Goal: Task Accomplishment & Management: Manage account settings

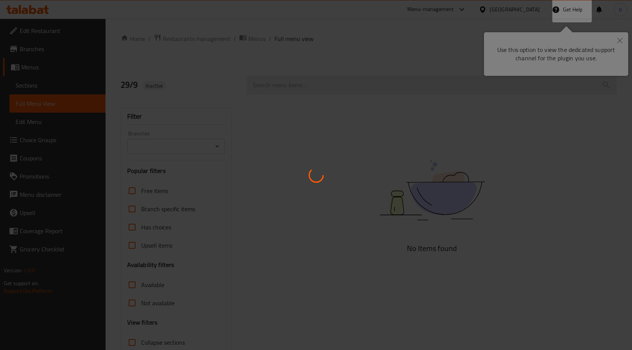
click at [617, 41] on div at bounding box center [316, 175] width 632 height 350
click at [619, 38] on div at bounding box center [316, 175] width 632 height 350
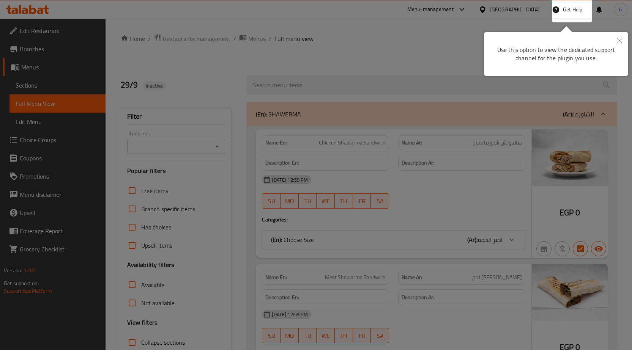
click at [619, 37] on button "Close" at bounding box center [619, 40] width 17 height 17
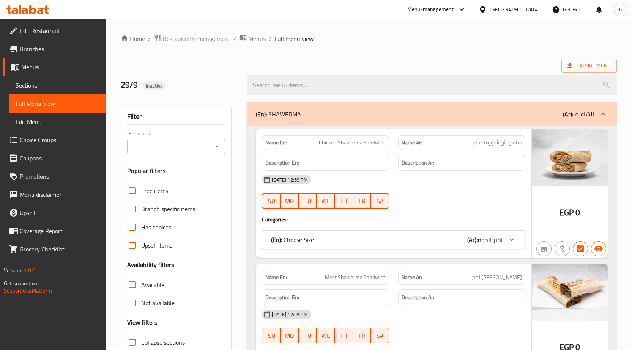
click at [533, 11] on div "Egypt" at bounding box center [515, 9] width 50 height 8
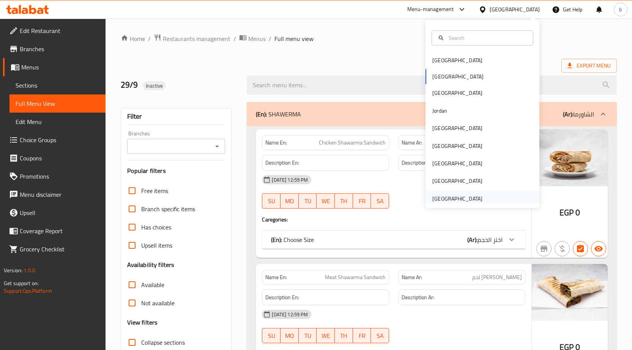
click at [449, 200] on div "[GEOGRAPHIC_DATA]" at bounding box center [457, 199] width 50 height 8
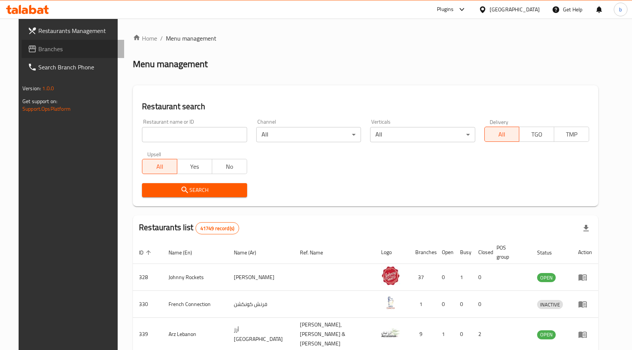
click at [76, 48] on span "Branches" at bounding box center [78, 48] width 80 height 9
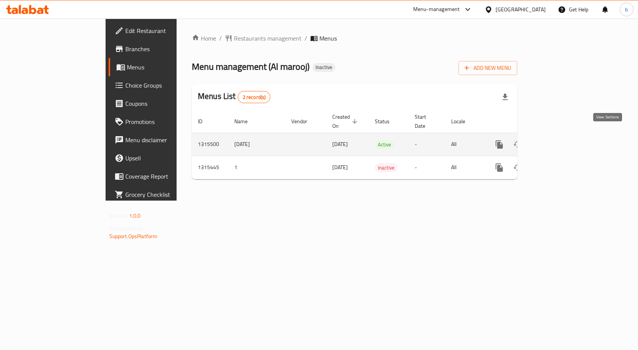
click at [558, 140] on icon "enhanced table" at bounding box center [553, 144] width 9 height 9
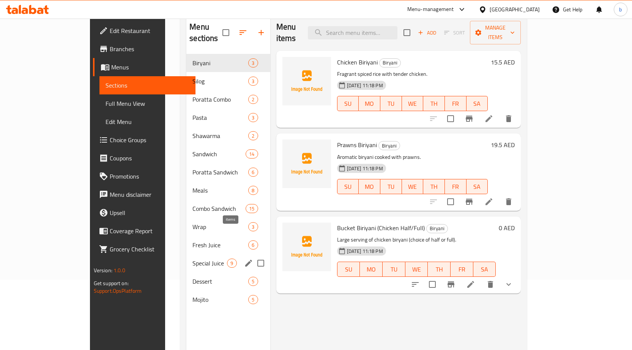
scroll to position [106, 0]
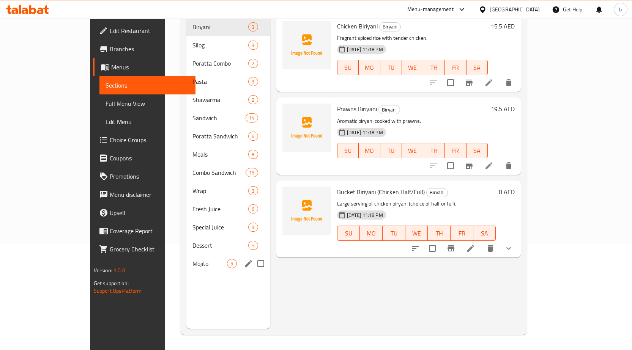
click at [186, 258] on div "Mojito 5" at bounding box center [228, 264] width 84 height 18
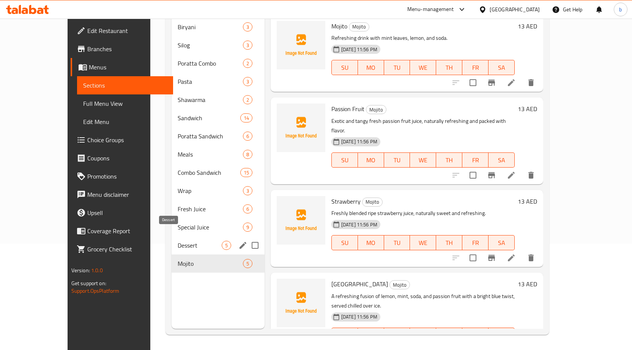
click at [186, 241] on span "Dessert" at bounding box center [200, 245] width 44 height 9
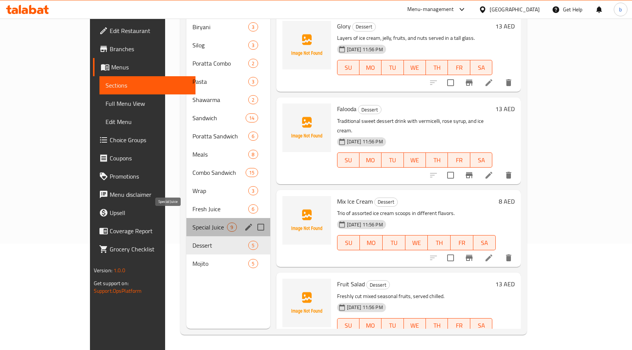
click at [193, 223] on span "Special Juice" at bounding box center [209, 227] width 35 height 9
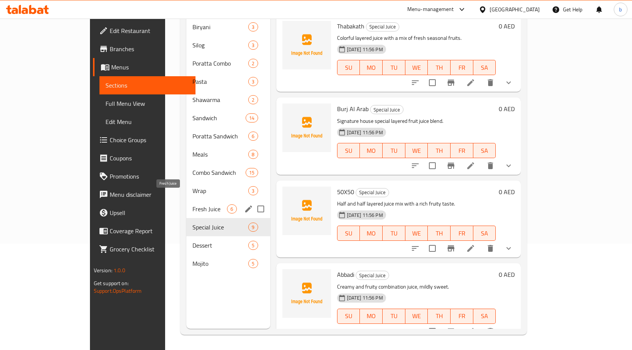
click at [192, 205] on span "Fresh Juice" at bounding box center [209, 209] width 35 height 9
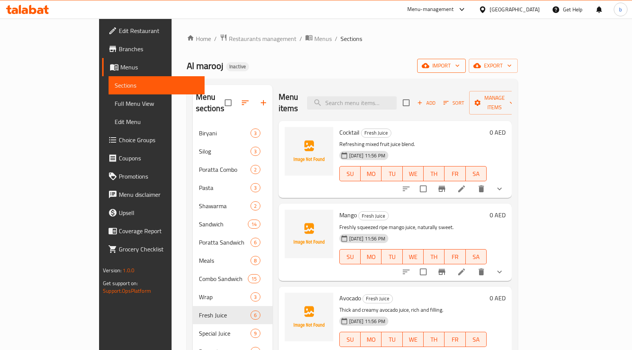
click at [460, 67] on span "import" at bounding box center [441, 65] width 36 height 9
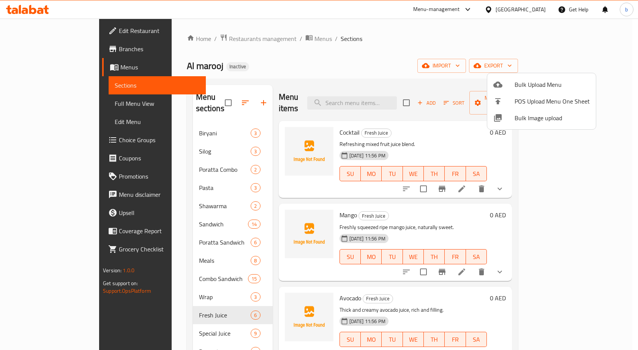
click at [503, 88] on div at bounding box center [503, 84] width 21 height 9
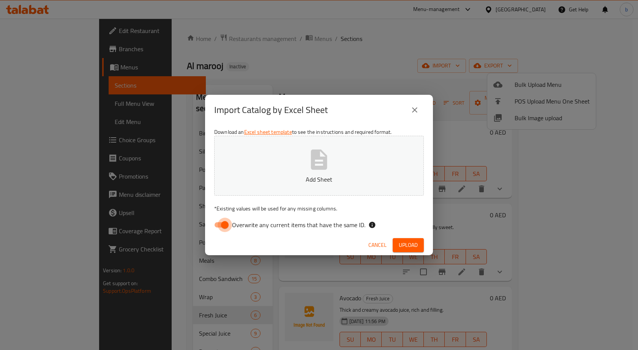
click at [222, 222] on input "Overwrite any current items that have the same ID." at bounding box center [224, 225] width 43 height 14
checkbox input "false"
click at [248, 176] on p "Add Sheet" at bounding box center [319, 179] width 186 height 9
click at [403, 243] on span "Upload" at bounding box center [408, 245] width 19 height 9
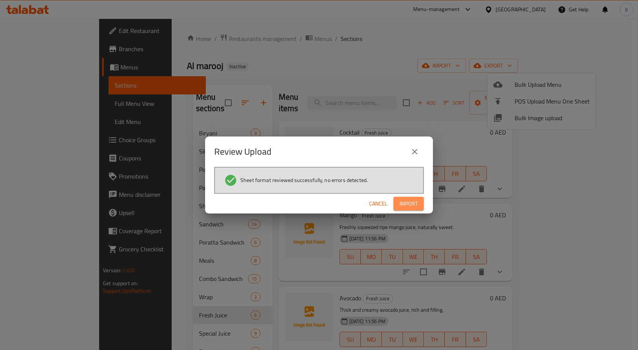
click at [402, 200] on span "Import" at bounding box center [408, 203] width 18 height 9
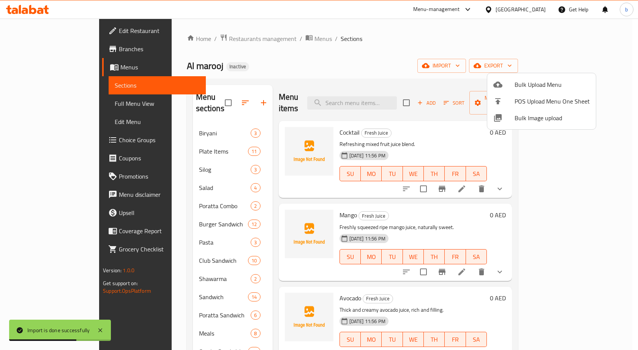
click at [618, 191] on div at bounding box center [319, 175] width 638 height 350
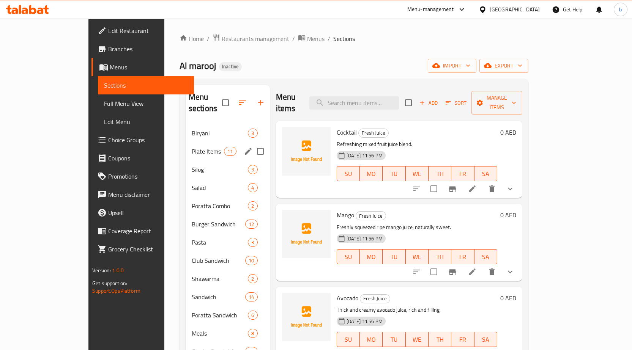
click at [252, 143] on input "Menu sections" at bounding box center [260, 151] width 16 height 16
checkbox input "true"
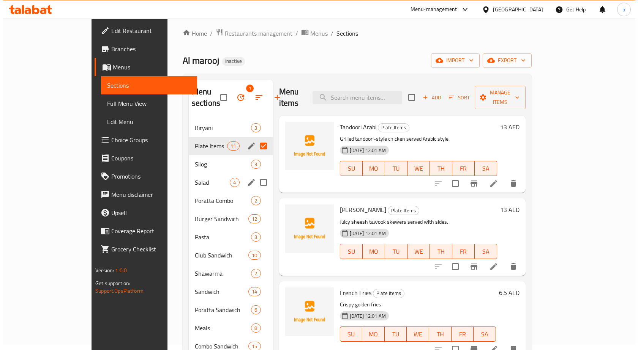
scroll to position [38, 0]
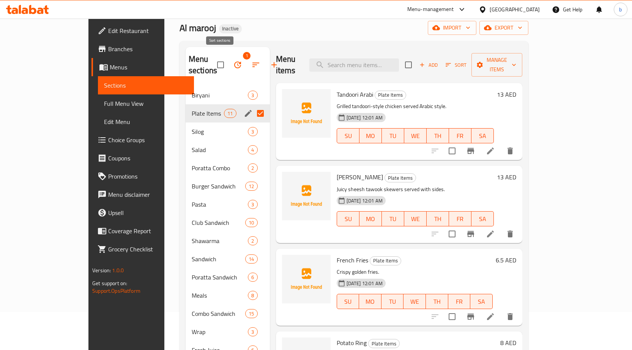
click at [251, 60] on icon "button" at bounding box center [255, 64] width 9 height 9
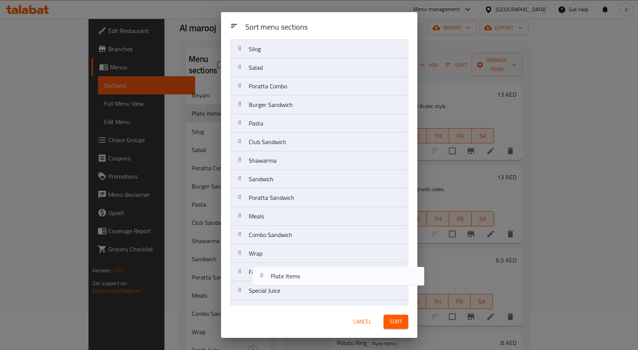
scroll to position [94, 0]
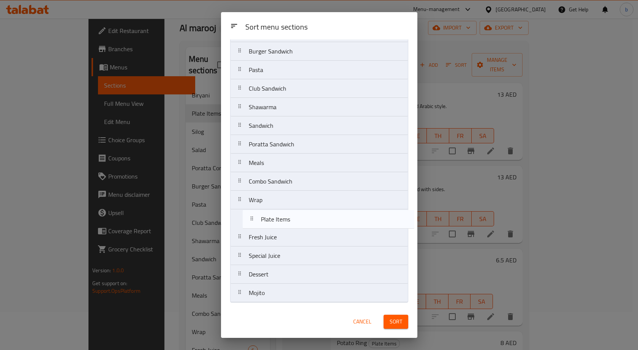
drag, startPoint x: 273, startPoint y: 93, endPoint x: 285, endPoint y: 227, distance: 134.2
click at [285, 227] on nav "Biryani Plate Items Silog Salad Poratta Combo Burger Sandwich Pasta Club Sandwi…" at bounding box center [319, 135] width 178 height 336
drag, startPoint x: 265, startPoint y: 113, endPoint x: 281, endPoint y: 232, distance: 119.2
click at [281, 232] on nav "Biryani Silog Salad Poratta Combo Burger Sandwich Pasta Club Sandwich Shawarma …" at bounding box center [319, 135] width 178 height 336
drag, startPoint x: 262, startPoint y: 129, endPoint x: 280, endPoint y: 231, distance: 102.9
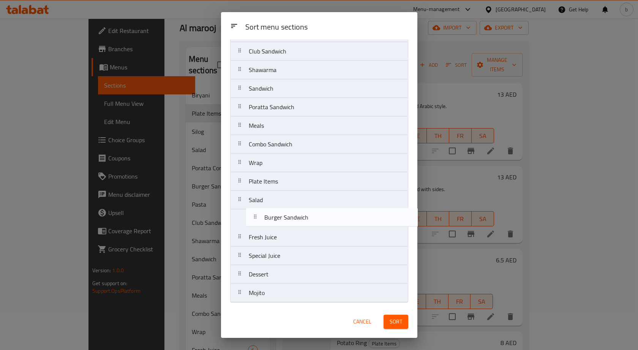
click at [280, 231] on nav "Biryani Silog Poratta Combo Burger Sandwich Pasta Club Sandwich Shawarma Sandwi…" at bounding box center [319, 135] width 178 height 336
drag, startPoint x: 272, startPoint y: 153, endPoint x: 278, endPoint y: 244, distance: 90.9
click at [271, 231] on nav "Biryani Silog Poratta Combo Pasta Club Sandwich Shawarma Sandwich Poratta Sandw…" at bounding box center [319, 135] width 178 height 336
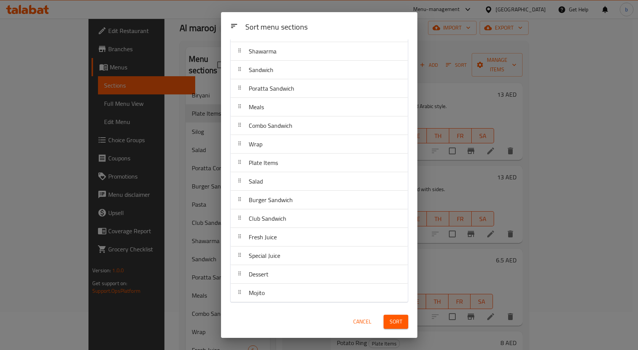
click at [406, 324] on button "Sort" at bounding box center [395, 322] width 25 height 14
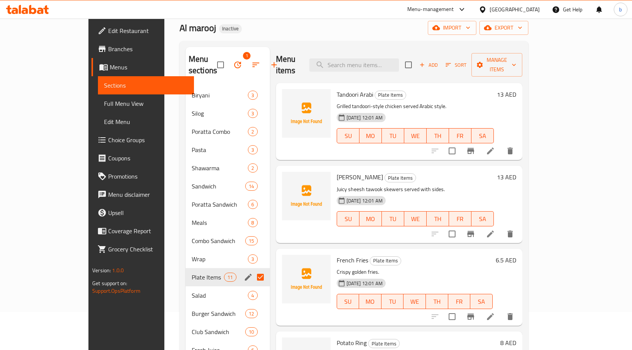
click at [108, 141] on span "Choice Groups" at bounding box center [148, 140] width 80 height 9
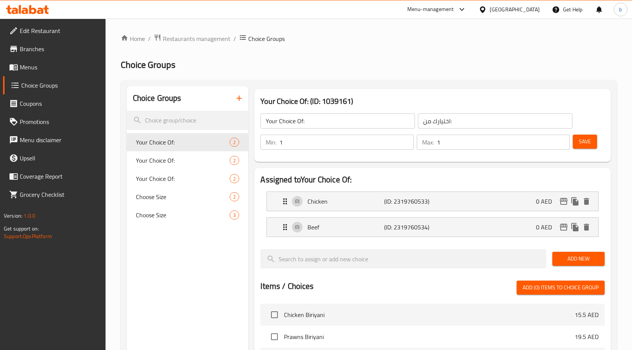
click at [235, 97] on icon "button" at bounding box center [239, 98] width 9 height 9
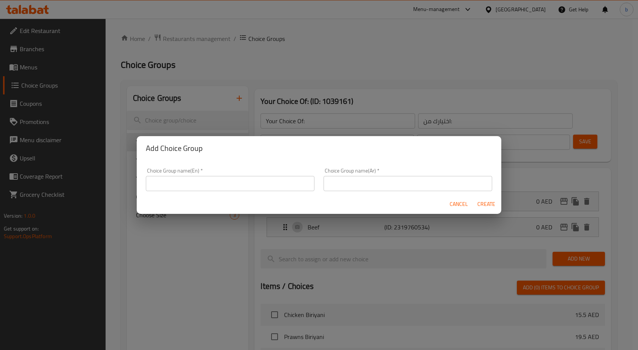
click at [233, 183] on input "text" at bounding box center [230, 183] width 169 height 15
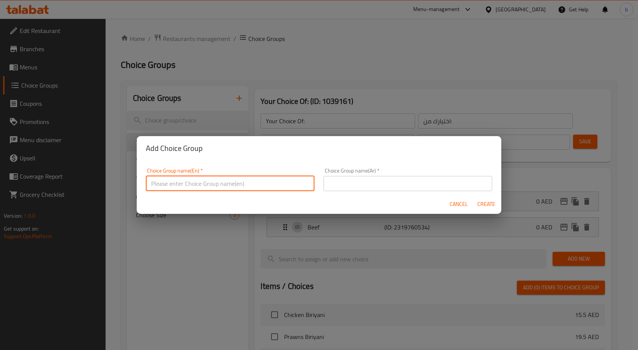
type input "your choice of;1"
click at [344, 184] on input "text" at bounding box center [407, 183] width 169 height 15
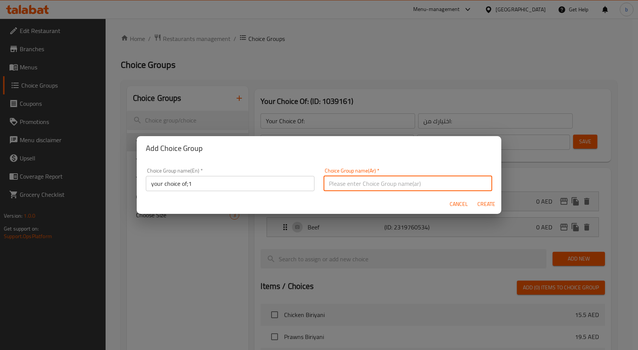
type input "اختيارك من"
click at [488, 203] on span "Create" at bounding box center [486, 204] width 18 height 9
type input "your choice of;1"
type input "اختيارك من"
type input "0"
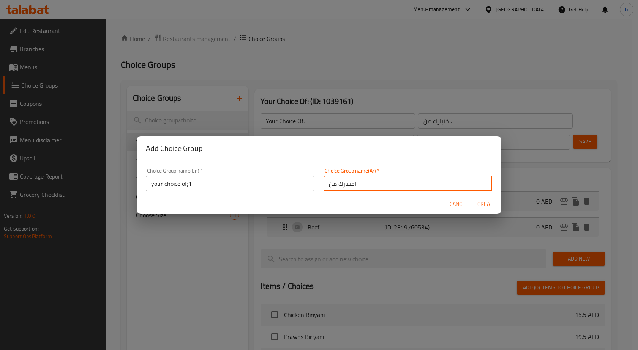
type input "0"
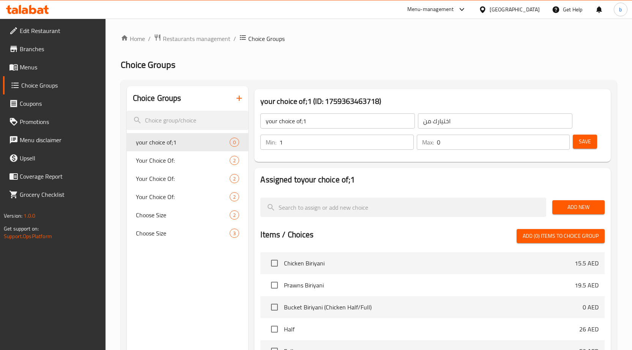
type input "1"
click at [405, 139] on input "1" at bounding box center [346, 142] width 134 height 15
type input "1"
click at [561, 140] on input "1" at bounding box center [503, 142] width 133 height 15
click at [343, 125] on input "your choice of;1" at bounding box center [337, 120] width 154 height 15
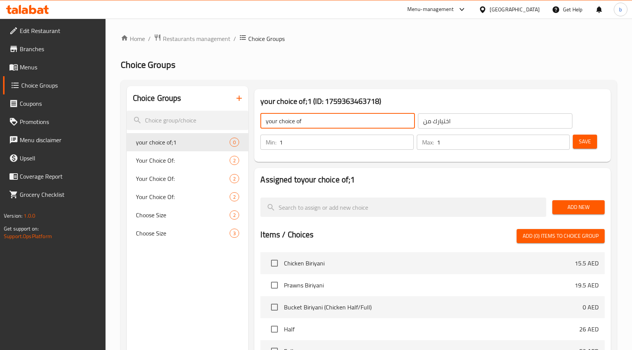
type input "your choice of"
click at [581, 140] on span "Save" at bounding box center [585, 141] width 12 height 9
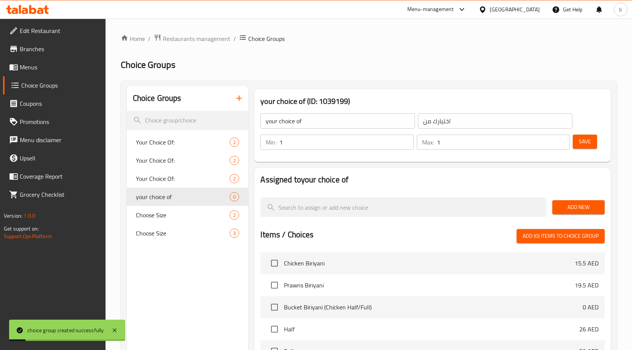
click at [571, 209] on span "Add New" at bounding box center [578, 207] width 40 height 9
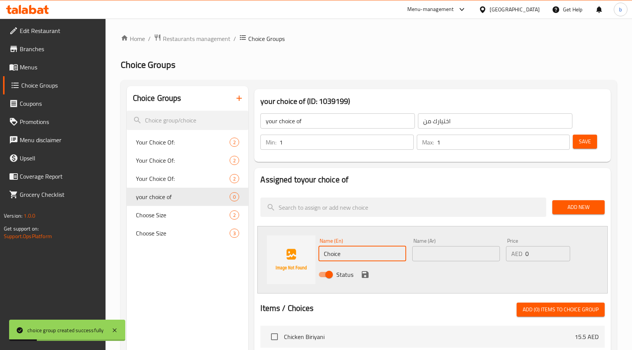
click at [340, 258] on input "Choice" at bounding box center [362, 253] width 88 height 15
click at [493, 256] on input "text" at bounding box center [456, 253] width 88 height 15
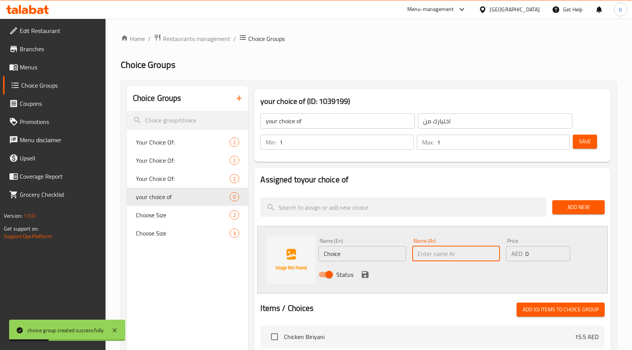
paste input "اللحم"
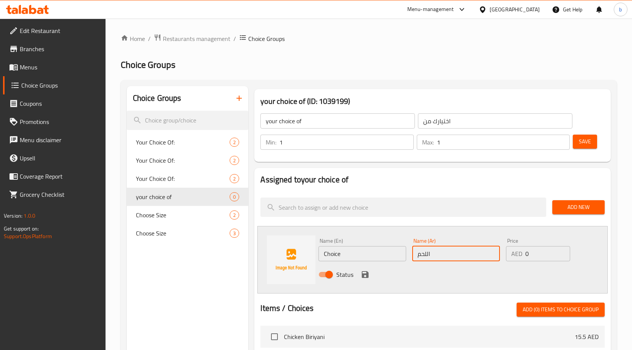
click at [461, 254] on input "اللحم" at bounding box center [456, 253] width 88 height 15
paste input "المتبل"
type input "اللحم المتبل"
click at [348, 254] on input "Choice" at bounding box center [362, 253] width 88 height 15
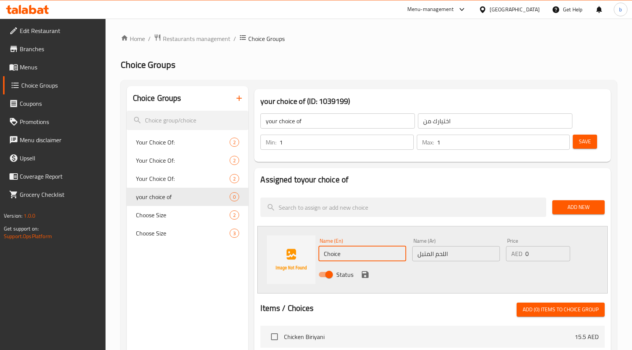
paste input "spiced meat"
type input "spiced meat"
click at [364, 273] on icon "save" at bounding box center [365, 274] width 9 height 9
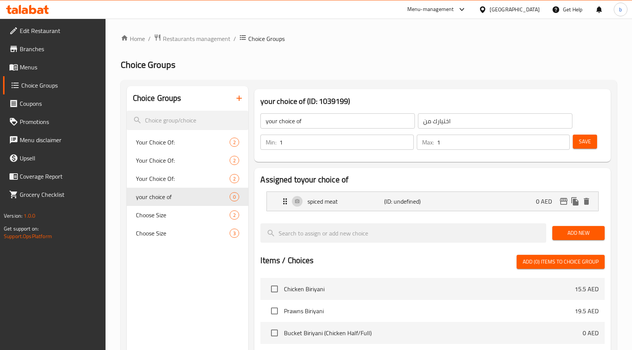
click at [581, 236] on span "Add New" at bounding box center [578, 232] width 40 height 9
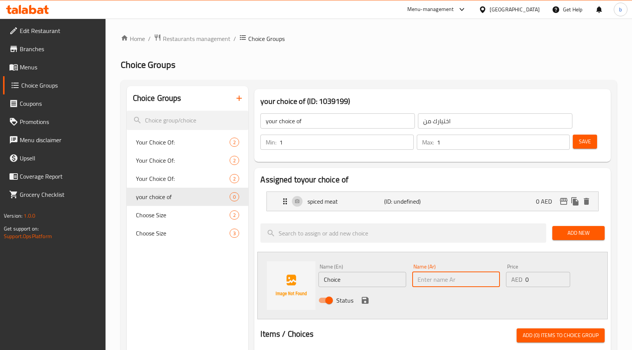
click at [440, 277] on input "text" at bounding box center [456, 279] width 88 height 15
paste input "الخضار المتبلة"
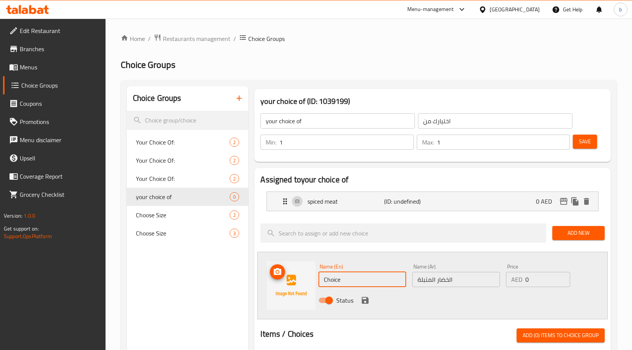
drag, startPoint x: 372, startPoint y: 284, endPoint x: 308, endPoint y: 273, distance: 65.2
click at [308, 273] on div "Name (En) Choice Name (En) Name (Ar) الخضار المتبلة Name (Ar) Price AED 0 Price…" at bounding box center [432, 286] width 350 height 68
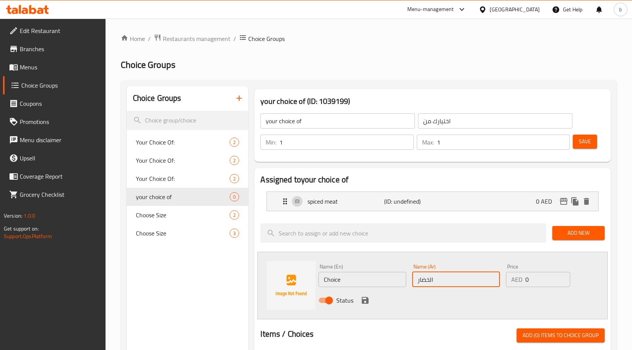
drag, startPoint x: 417, startPoint y: 283, endPoint x: 437, endPoint y: 274, distance: 21.7
click at [437, 274] on input "الخضار" at bounding box center [456, 279] width 88 height 15
type input "الخضار"
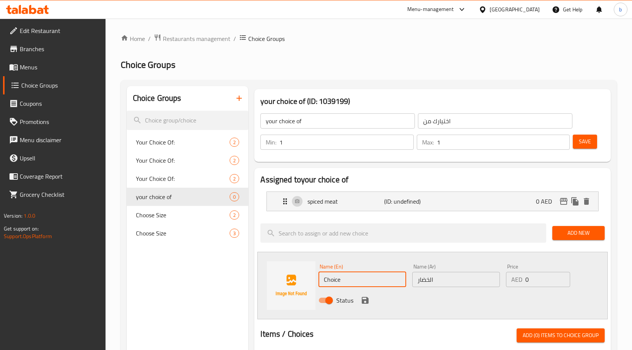
click at [379, 283] on input "Choice" at bounding box center [362, 279] width 88 height 15
click at [350, 276] on input "Choice" at bounding box center [362, 279] width 88 height 15
paste input "veg"
type input "veg"
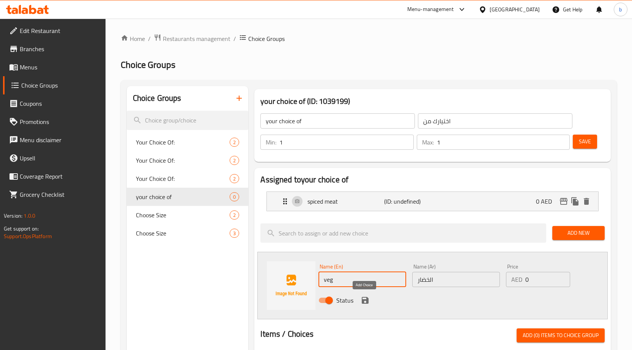
click at [361, 303] on icon "save" at bounding box center [365, 300] width 9 height 9
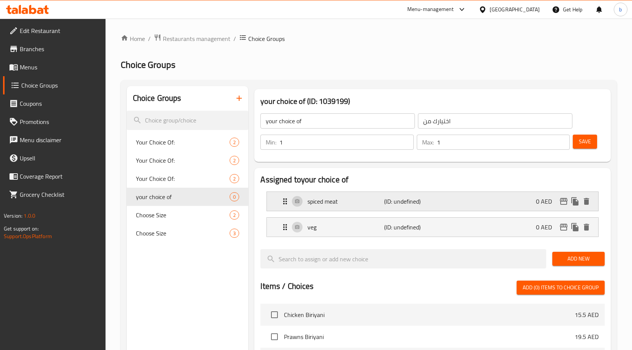
click at [438, 208] on div "spiced meat (ID: undefined) 0 AED" at bounding box center [434, 201] width 309 height 19
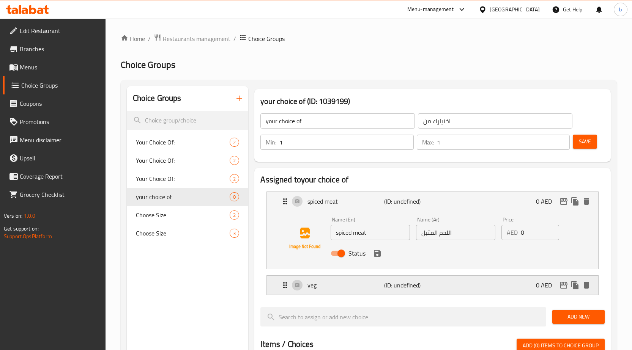
click at [386, 293] on div "veg (ID: undefined) 0 AED" at bounding box center [434, 285] width 309 height 19
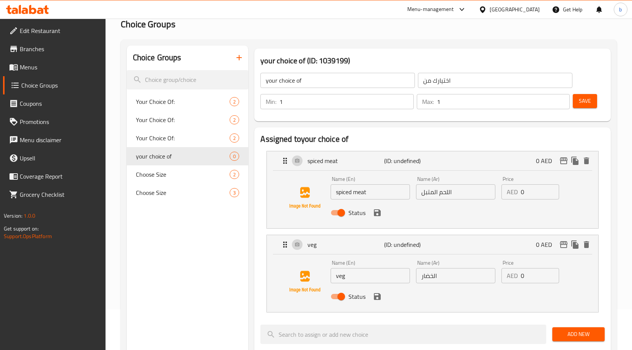
scroll to position [38, 0]
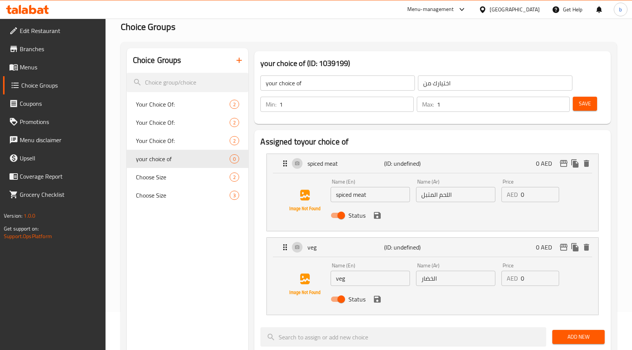
click at [590, 108] on span "Save" at bounding box center [585, 103] width 12 height 9
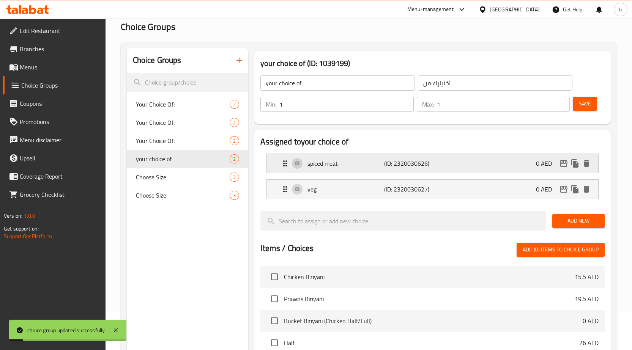
click at [390, 170] on div "spiced meat (ID: 2320030626) 0 AED" at bounding box center [434, 163] width 309 height 19
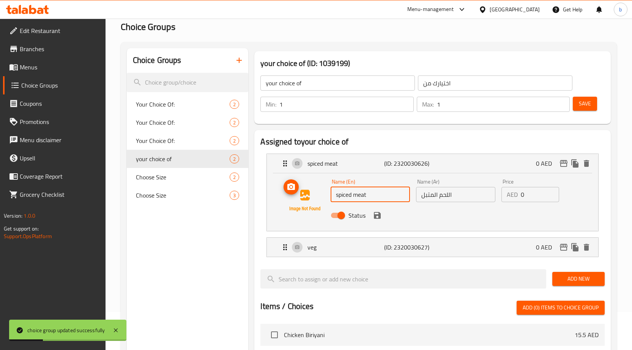
drag, startPoint x: 353, startPoint y: 195, endPoint x: 325, endPoint y: 194, distance: 27.7
click at [325, 194] on div "Name (En) spiced meat Name (En) Name (Ar) اللحم المتبل Name (Ar) Price AED 0 Pr…" at bounding box center [432, 201] width 307 height 52
click at [336, 196] on input "meat" at bounding box center [370, 194] width 79 height 15
click at [337, 196] on input "meat" at bounding box center [370, 194] width 79 height 15
type input "meat"
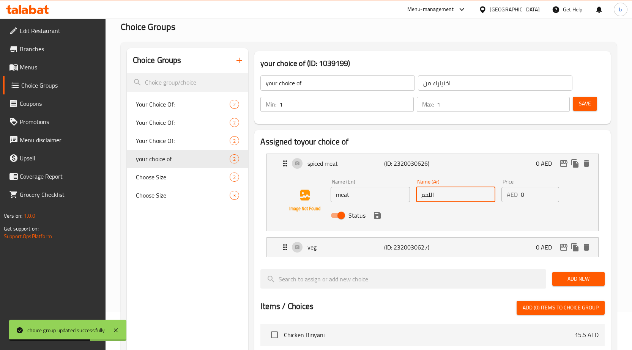
drag, startPoint x: 422, startPoint y: 198, endPoint x: 440, endPoint y: 189, distance: 20.5
click at [440, 189] on input "اللحم" at bounding box center [455, 194] width 79 height 15
type input "اللحم"
click at [578, 107] on button "Save" at bounding box center [585, 104] width 24 height 14
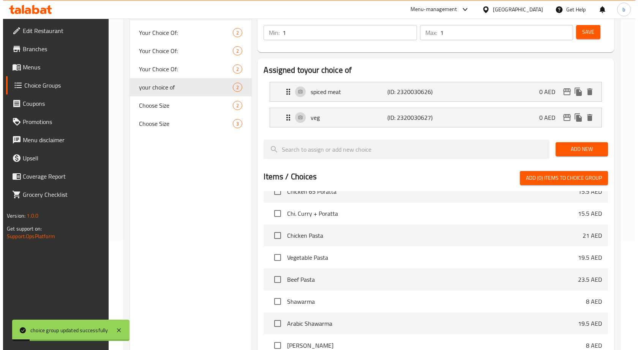
scroll to position [244, 0]
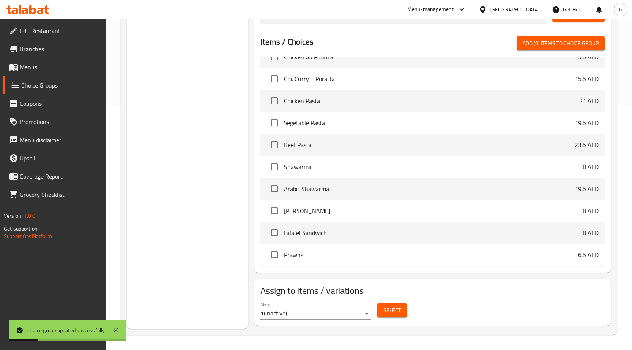
click at [397, 309] on span "Select" at bounding box center [391, 310] width 17 height 9
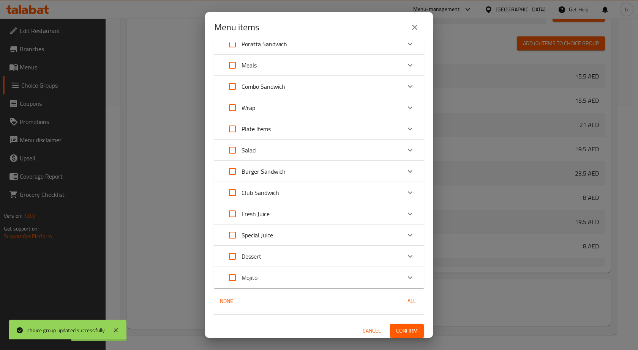
scroll to position [164, 0]
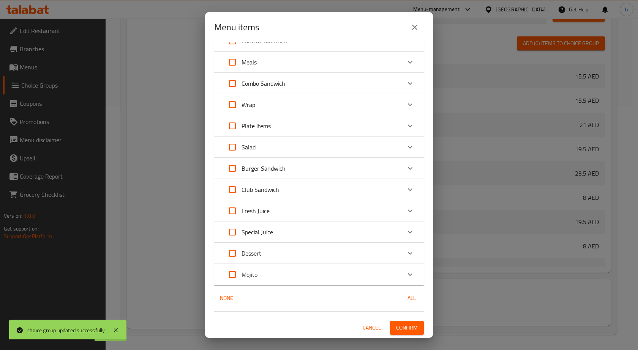
click at [288, 129] on div "Plate Items" at bounding box center [312, 126] width 178 height 18
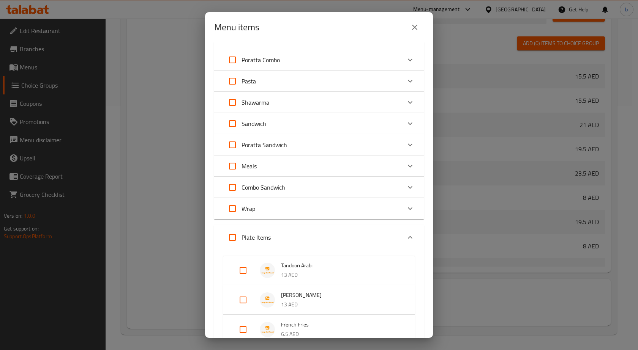
scroll to position [88, 0]
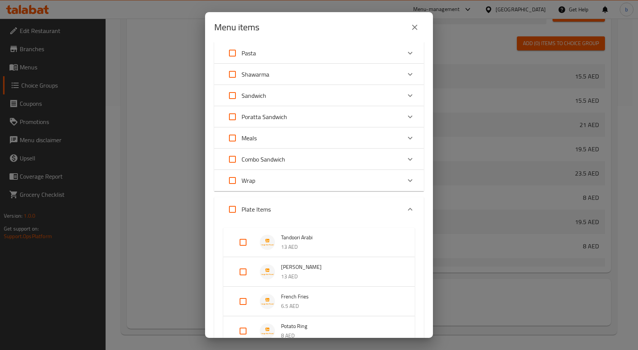
click at [322, 183] on div "Wrap" at bounding box center [312, 181] width 178 height 18
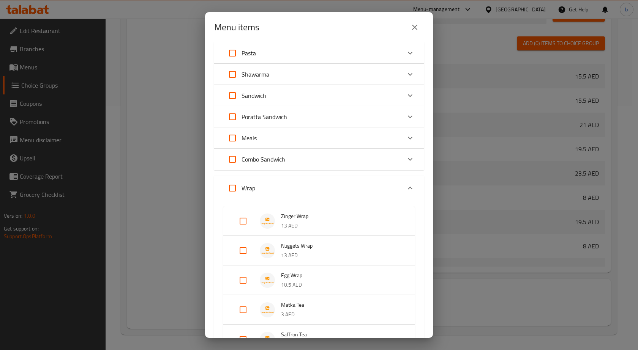
click at [363, 181] on div "Wrap" at bounding box center [312, 188] width 178 height 18
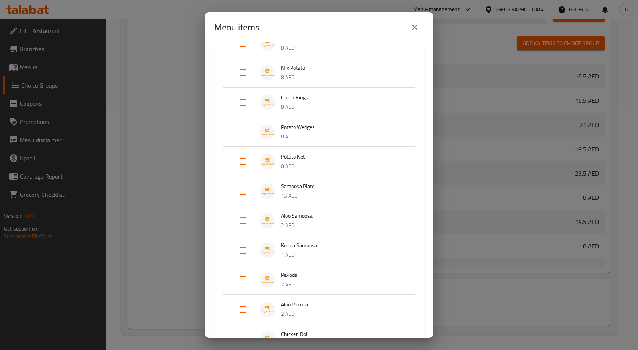
scroll to position [515, 0]
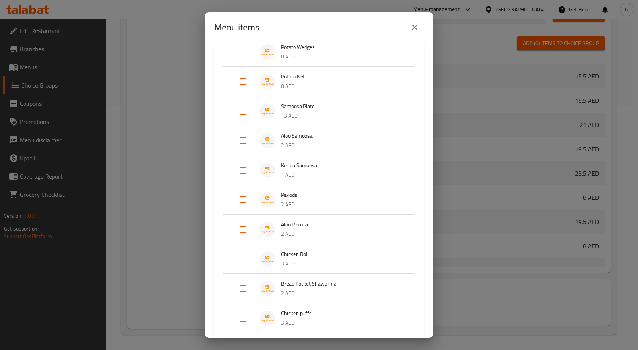
click at [245, 138] on input "Expand" at bounding box center [243, 141] width 18 height 18
checkbox input "true"
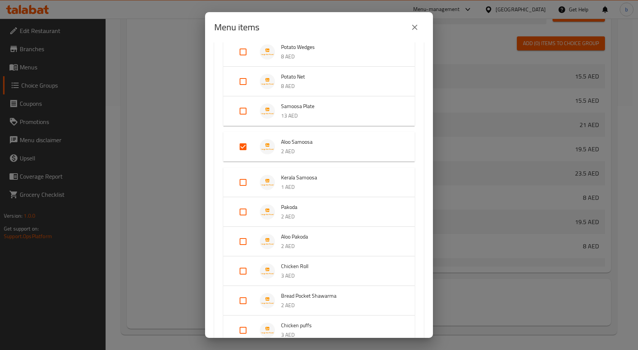
click at [244, 106] on input "Expand" at bounding box center [243, 111] width 18 height 18
checkbox input "true"
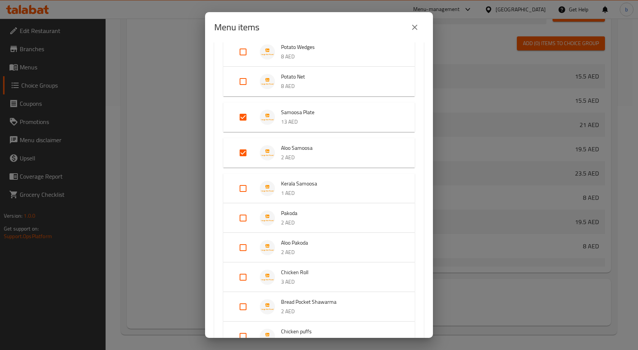
click at [240, 152] on input "Expand" at bounding box center [243, 153] width 18 height 18
checkbox input "false"
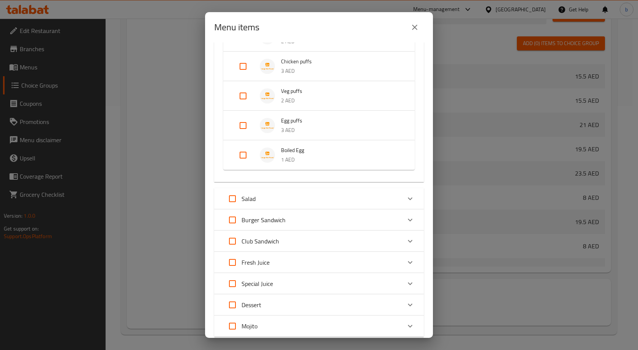
scroll to position [781, 0]
click at [405, 197] on icon "Expand" at bounding box center [409, 197] width 9 height 9
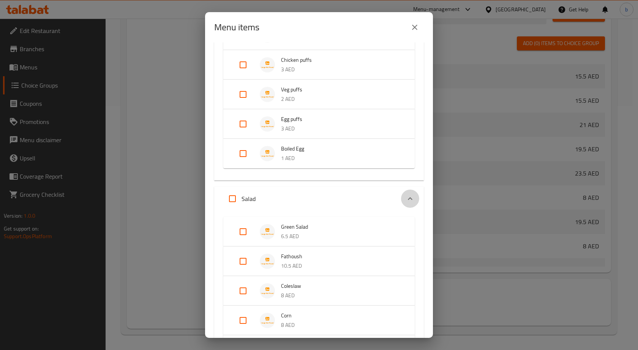
click at [406, 195] on icon "Expand" at bounding box center [409, 198] width 9 height 9
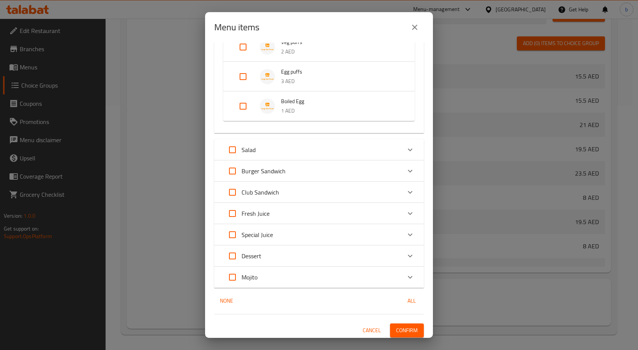
scroll to position [831, 0]
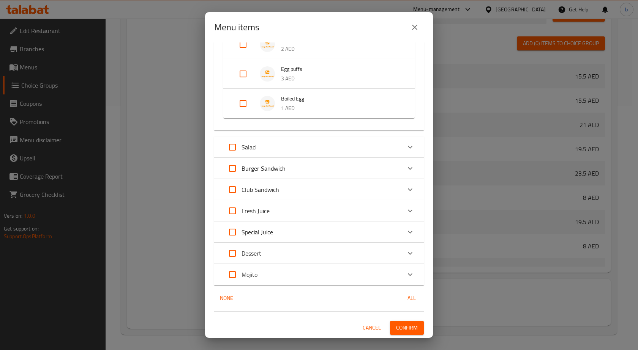
click at [413, 26] on icon "close" at bounding box center [414, 27] width 5 height 5
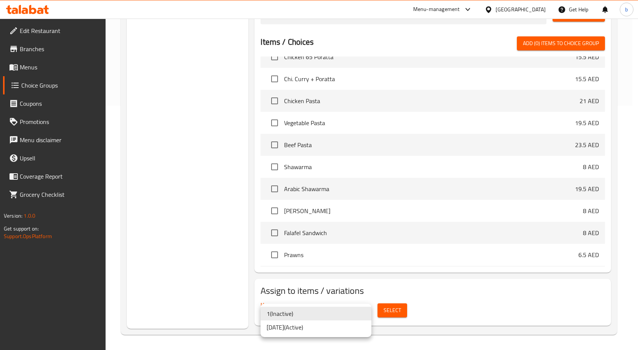
click at [307, 322] on li "[DATE] ( Active )" at bounding box center [315, 328] width 111 height 14
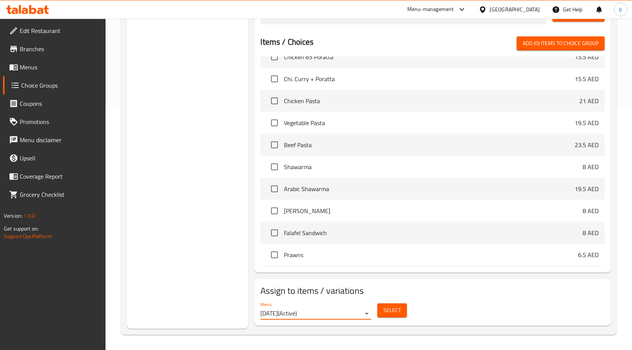
click at [383, 310] on span "Select" at bounding box center [391, 310] width 17 height 9
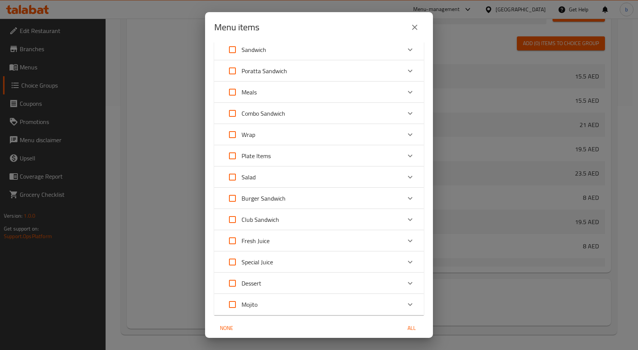
scroll to position [164, 0]
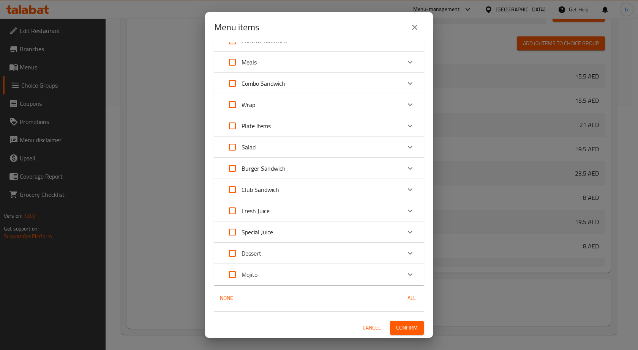
click at [266, 130] on p "Plate Items" at bounding box center [255, 125] width 29 height 9
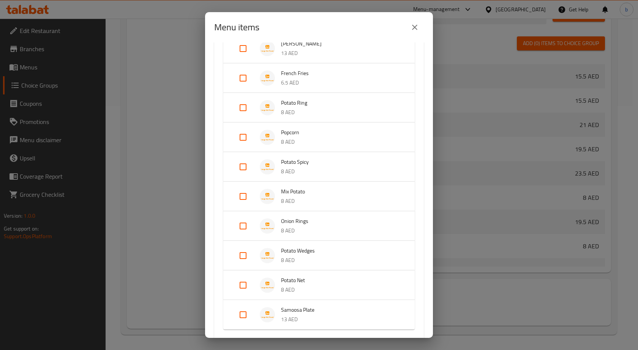
scroll to position [391, 0]
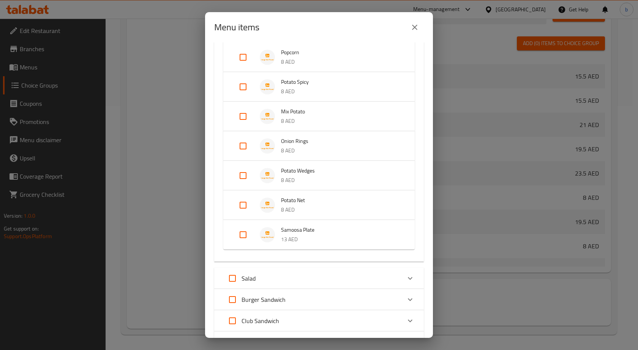
click at [238, 236] on input "Expand" at bounding box center [243, 235] width 18 height 18
checkbox input "true"
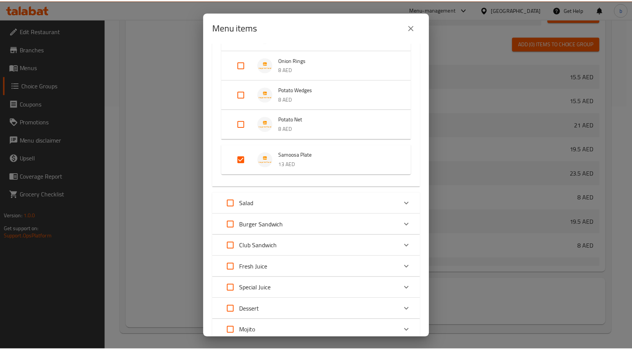
scroll to position [529, 0]
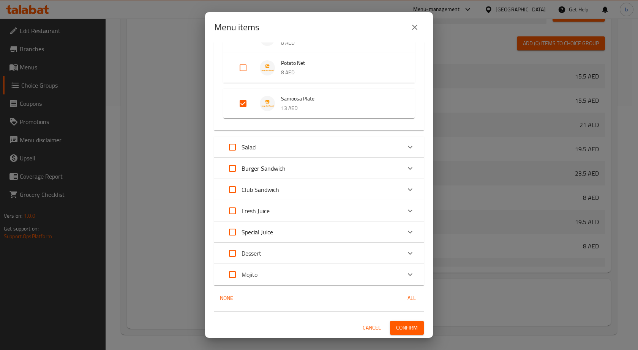
click at [399, 324] on span "Confirm" at bounding box center [407, 327] width 22 height 9
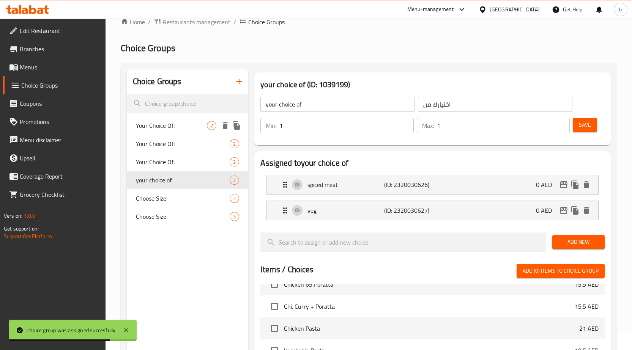
scroll to position [0, 0]
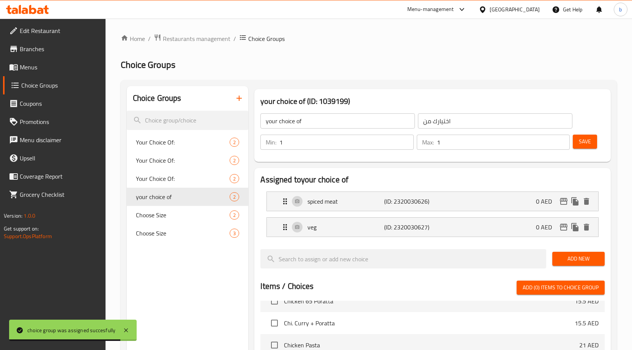
click at [37, 67] on span "Menus" at bounding box center [60, 67] width 80 height 9
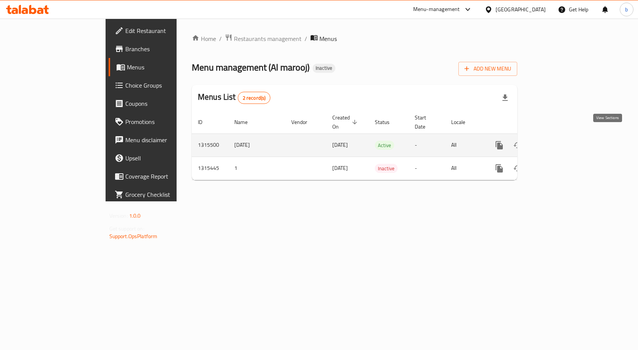
click at [558, 141] on icon "enhanced table" at bounding box center [553, 145] width 9 height 9
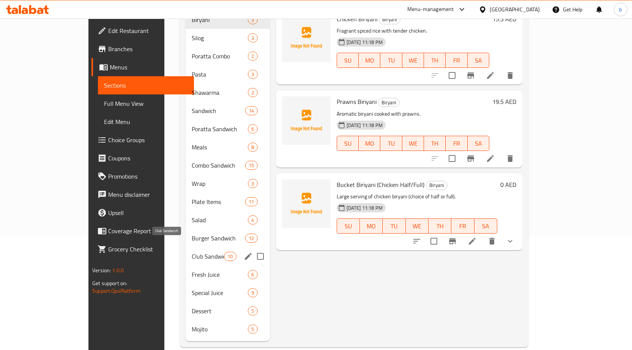
scroll to position [115, 0]
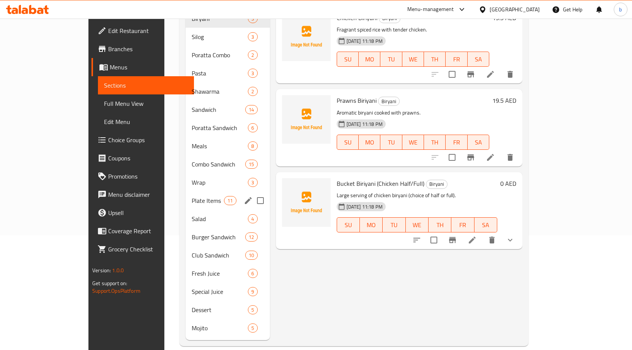
click at [186, 195] on div "Plate Items 11" at bounding box center [228, 201] width 84 height 18
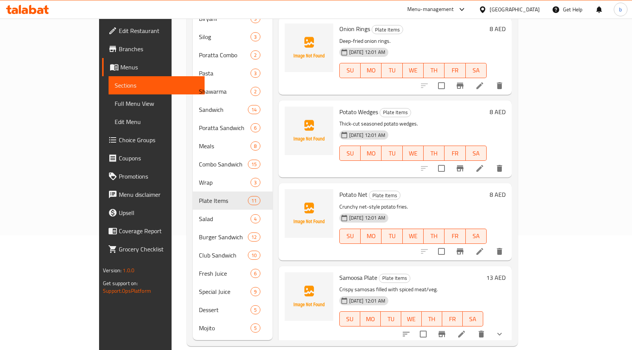
scroll to position [572, 0]
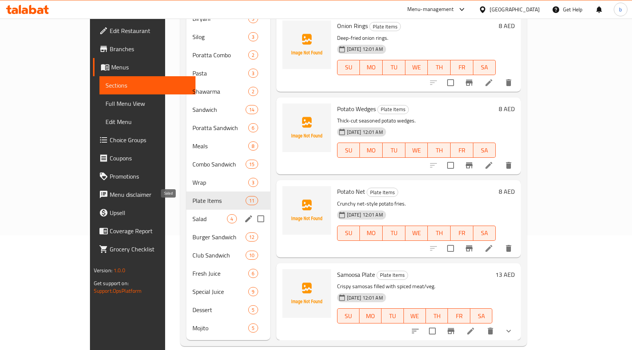
click at [192, 214] on span "Salad" at bounding box center [209, 218] width 35 height 9
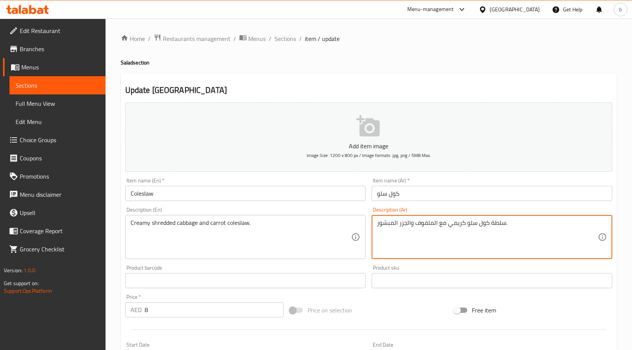
drag, startPoint x: 491, startPoint y: 224, endPoint x: 505, endPoint y: 224, distance: 14.0
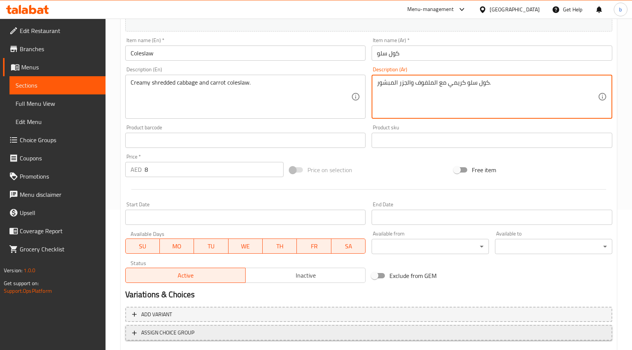
scroll to position [186, 0]
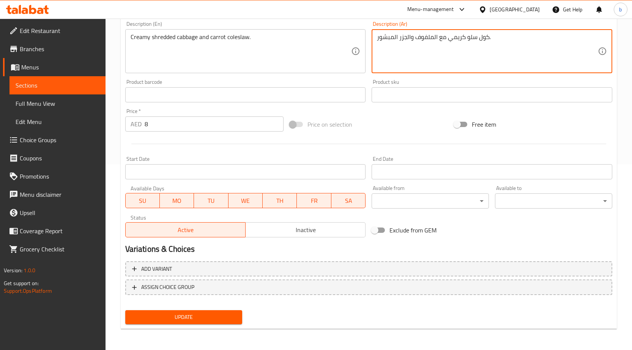
type textarea "كول سلو كريمي مع الملفوف والجزر المبشور."
drag, startPoint x: 177, startPoint y: 323, endPoint x: 180, endPoint y: 318, distance: 5.4
click at [177, 323] on button "Update" at bounding box center [183, 317] width 117 height 14
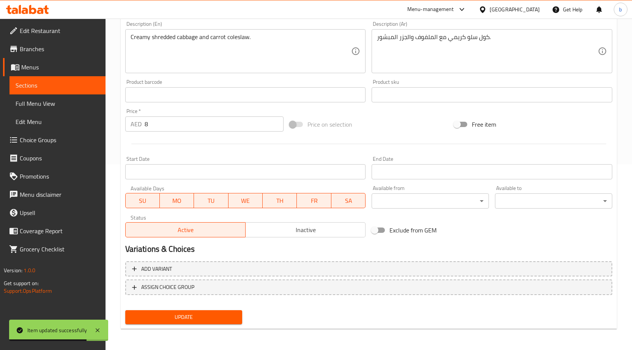
scroll to position [0, 0]
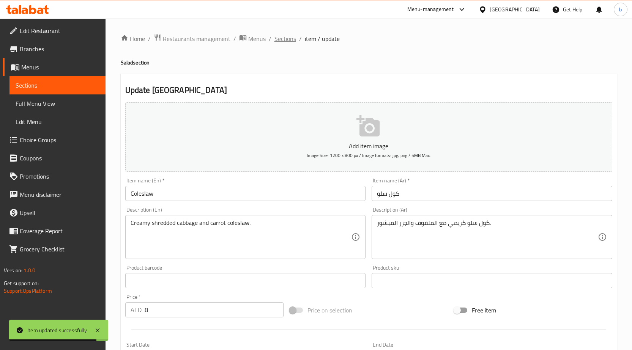
click at [285, 35] on span "Sections" at bounding box center [285, 38] width 22 height 9
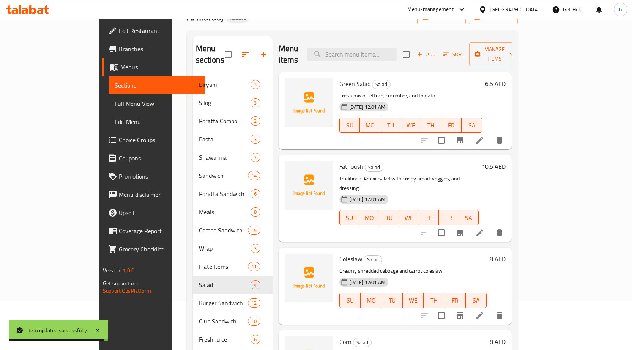
scroll to position [115, 0]
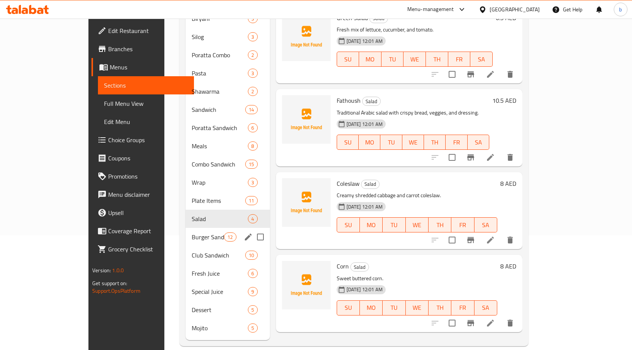
click at [186, 228] on div "Burger Sandwich 12" at bounding box center [228, 237] width 84 height 18
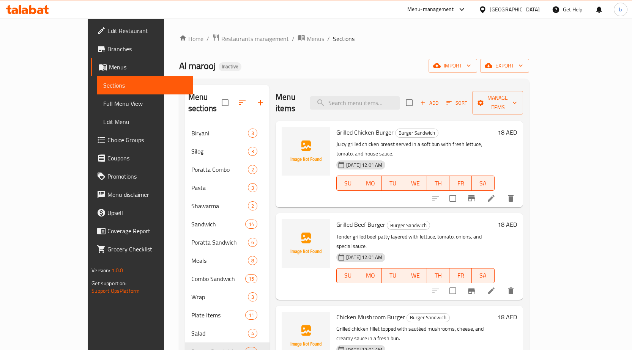
click at [495, 195] on icon at bounding box center [491, 198] width 7 height 7
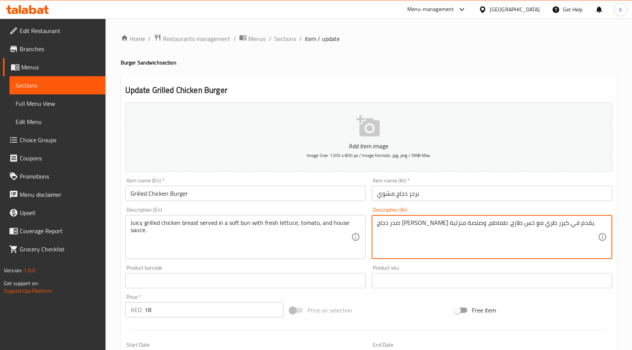
drag, startPoint x: 474, startPoint y: 223, endPoint x: 482, endPoint y: 230, distance: 11.3
click at [482, 230] on textarea "صدر دجاج مشوي جوسي يقدم في كيزر طري مع خس طازج، طماطم، وصلصة منزلية." at bounding box center [487, 237] width 221 height 36
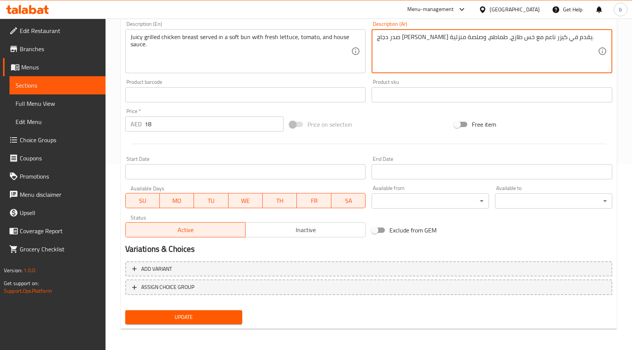
type textarea "صدر دجاج مشوي جوسي يقدم في كيزر ناعم مع خس طازج، طماطم، وصلصة منزلية."
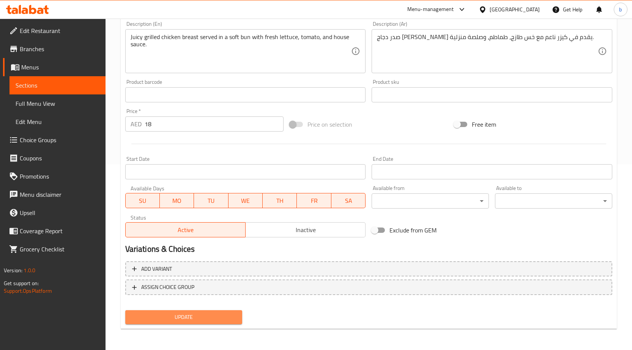
click at [222, 320] on span "Update" at bounding box center [183, 317] width 105 height 9
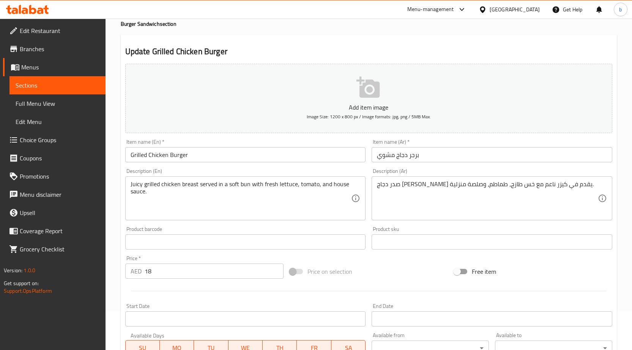
scroll to position [0, 0]
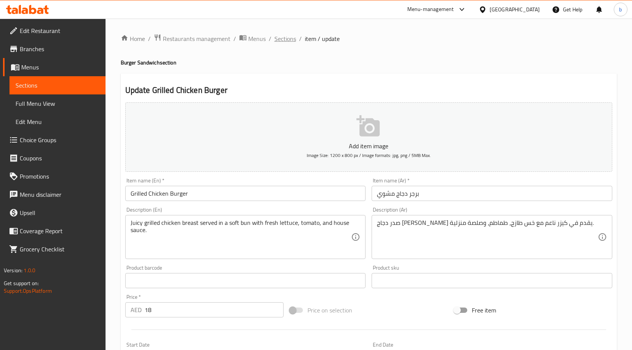
click at [287, 36] on span "Sections" at bounding box center [285, 38] width 22 height 9
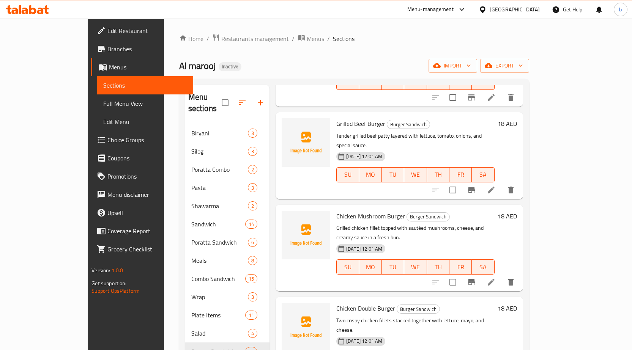
scroll to position [114, 0]
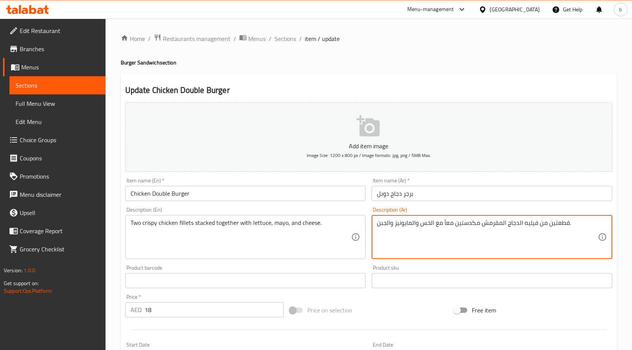
drag, startPoint x: 548, startPoint y: 224, endPoint x: 568, endPoint y: 224, distance: 19.7
click at [500, 236] on textarea "من فيليه الدجاج المقرمش مكدستين معاّ مع الخس والمايونيز والجبن." at bounding box center [487, 237] width 221 height 36
click at [405, 224] on textarea "من فيليه الدجاج المقرمش مكدستين معاّ مع الخس والمايونيز والجبن." at bounding box center [487, 237] width 221 height 36
click at [385, 219] on textarea "من فيليه الدجاج المقرمش مكدستين معاّ مع الخس والمايونيز والجبن." at bounding box center [487, 237] width 221 height 36
click at [378, 222] on textarea "من فيليه الدجاج المقرمش مكدستين معاّ مع الخس والمايونيز والجبن." at bounding box center [487, 237] width 221 height 36
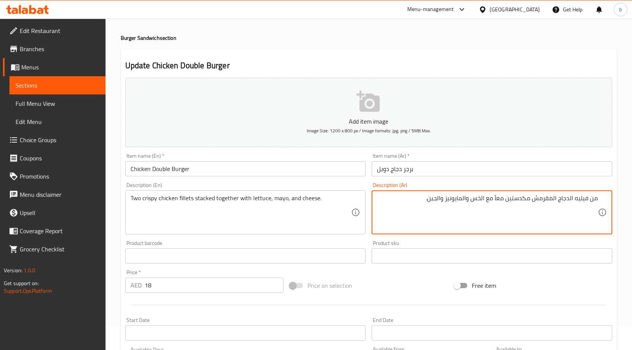
scroll to position [38, 0]
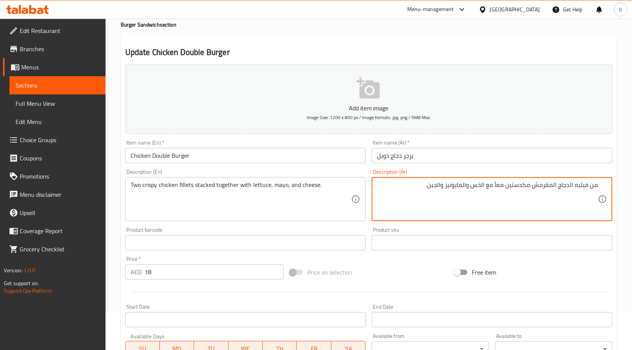
drag, startPoint x: 588, startPoint y: 184, endPoint x: 599, endPoint y: 188, distance: 11.5
click at [599, 188] on div "من فيليه الدجاج المقرمش مكدستين معاّ مع الخس والمايونيز والجبن. Description (Ar)" at bounding box center [492, 199] width 241 height 44
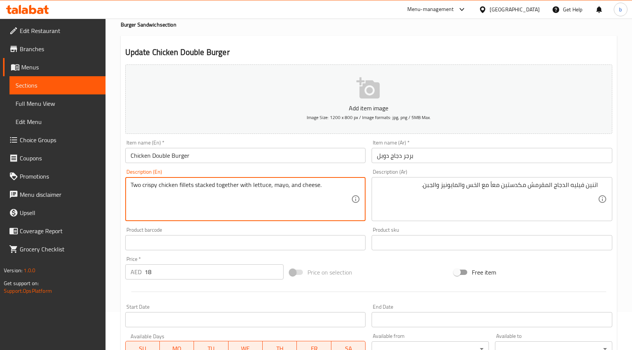
click at [206, 187] on textarea "Two crispy chicken fillets stacked together with lettuce, mayo, and cheese." at bounding box center [241, 199] width 221 height 36
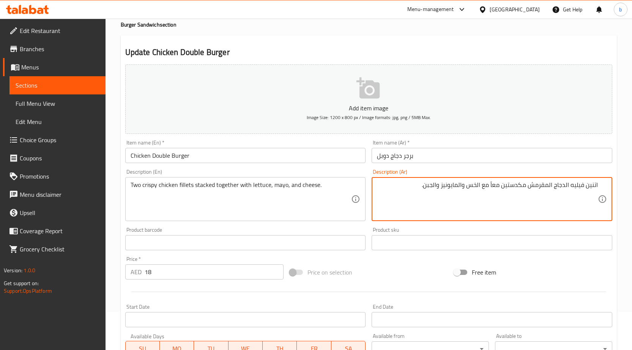
drag, startPoint x: 505, startPoint y: 188, endPoint x: 509, endPoint y: 189, distance: 4.2
click at [504, 186] on textarea "اتنين فيليه الدجاج المقرمش مكدستين معاّ مع الخس والمايونيز والجبن." at bounding box center [487, 199] width 221 height 36
drag, startPoint x: 503, startPoint y: 184, endPoint x: 511, endPoint y: 187, distance: 8.2
click at [511, 187] on textarea "اتنين فيليه الدجاج المقرمش مكدستين معاّ مع الخس والمايونيز والجبن." at bounding box center [487, 199] width 221 height 36
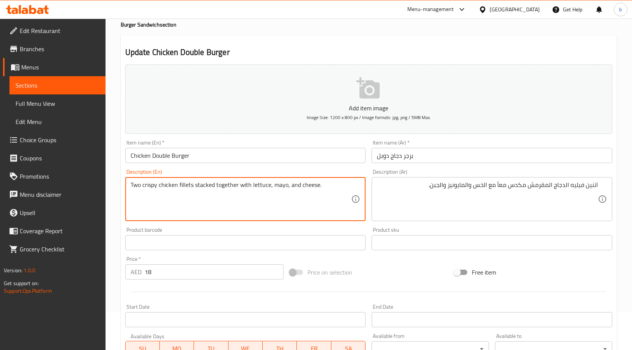
click at [205, 187] on textarea "Two crispy chicken fillets stacked together with lettuce, mayo, and cheese." at bounding box center [241, 199] width 221 height 36
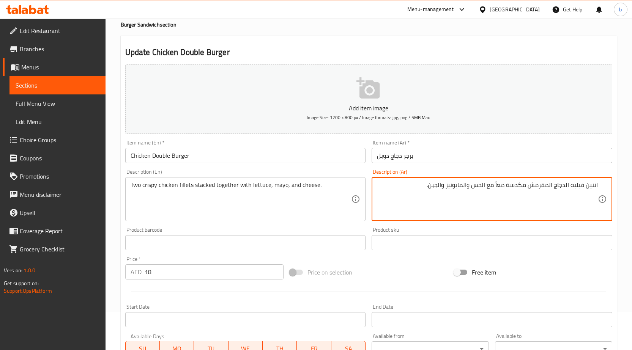
type textarea "اتنين فيليه الدجاج المقرمش مكدسة معاّ مع الخس والمايونيز والجبن."
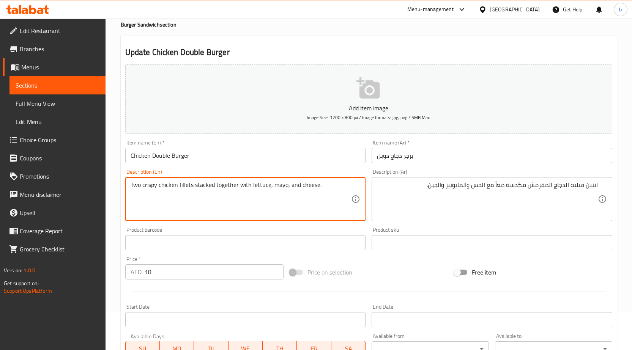
click at [223, 188] on textarea "Two crispy chicken fillets stacked together with lettuce, mayo, and cheese." at bounding box center [241, 199] width 221 height 36
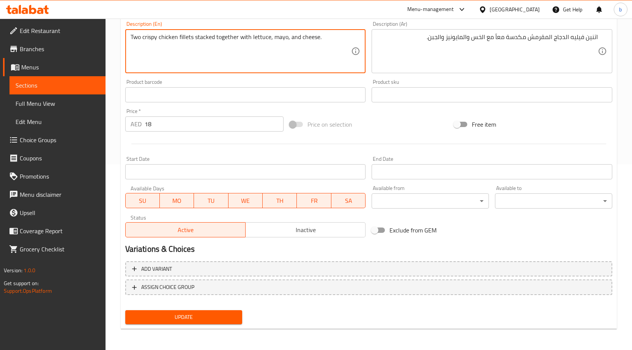
click at [225, 314] on span "Update" at bounding box center [183, 317] width 105 height 9
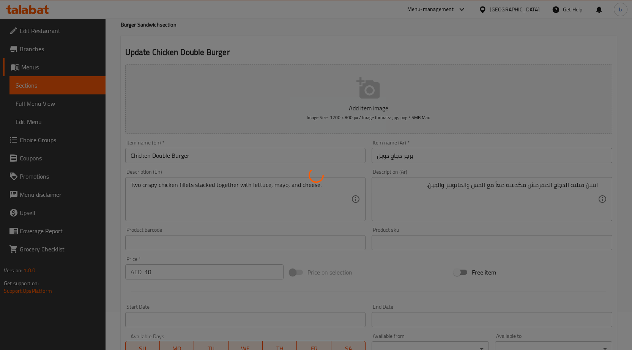
scroll to position [0, 0]
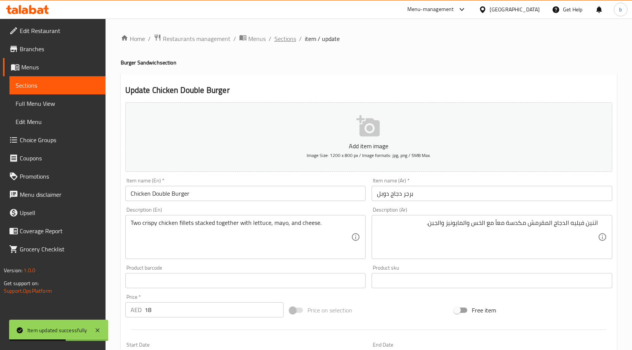
click at [293, 41] on span "Sections" at bounding box center [285, 38] width 22 height 9
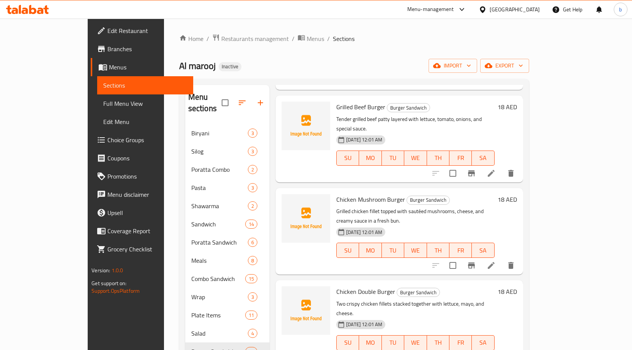
scroll to position [190, 0]
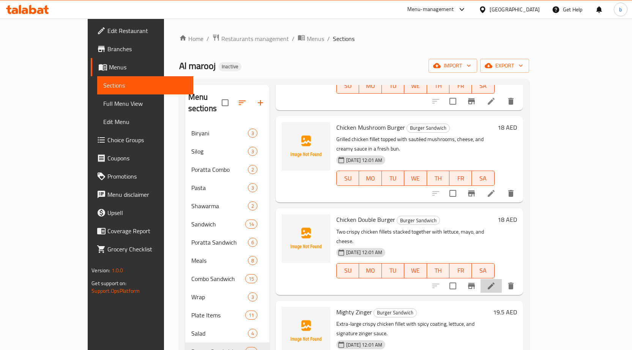
click at [496, 282] on icon at bounding box center [491, 286] width 9 height 9
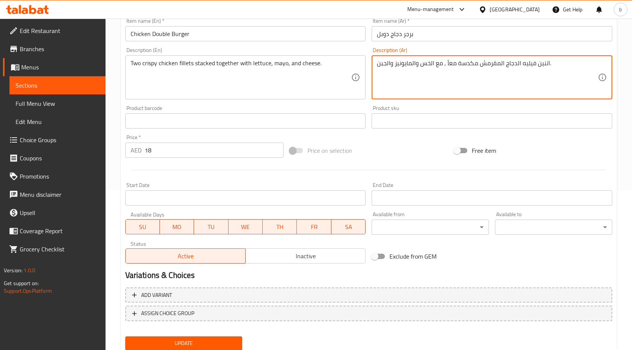
scroll to position [186, 0]
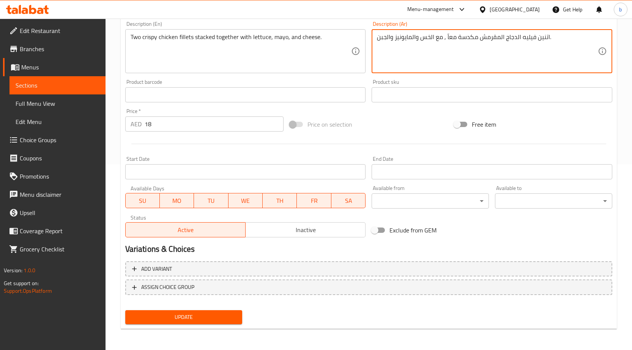
type textarea "اتنين فيليه الدجاج المقرمش مكدسة معاّ , مع الخس والمايونيز والجبن."
click at [193, 317] on span "Update" at bounding box center [183, 317] width 105 height 9
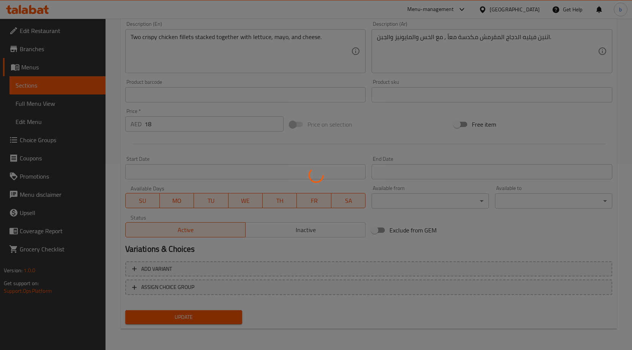
scroll to position [0, 0]
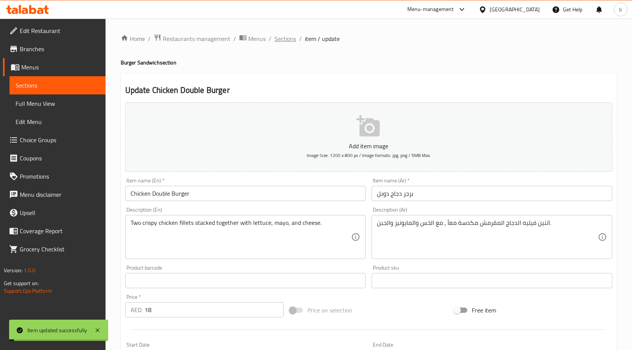
click at [293, 39] on span "Sections" at bounding box center [285, 38] width 22 height 9
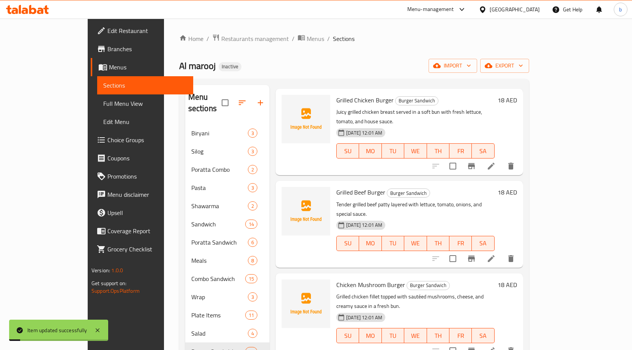
scroll to position [114, 0]
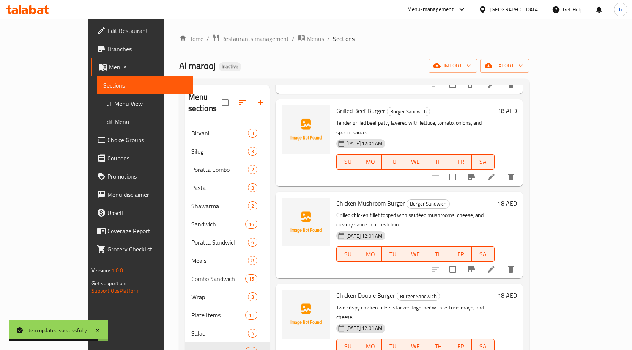
click at [91, 134] on link "Choice Groups" at bounding box center [142, 140] width 102 height 18
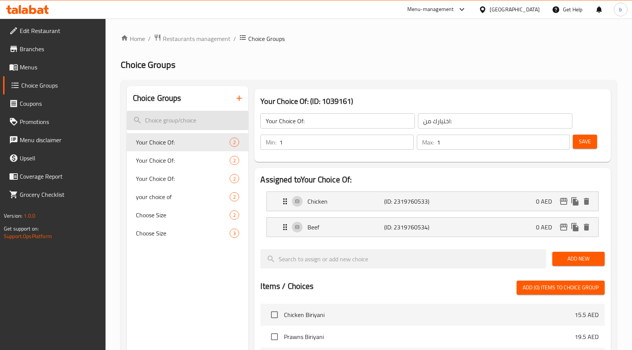
click at [215, 116] on input "search" at bounding box center [188, 120] width 122 height 19
click at [238, 95] on icon "button" at bounding box center [239, 98] width 9 height 9
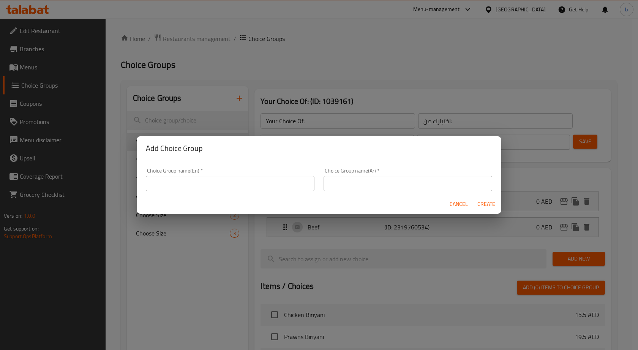
click at [248, 183] on input "text" at bounding box center [230, 183] width 169 height 15
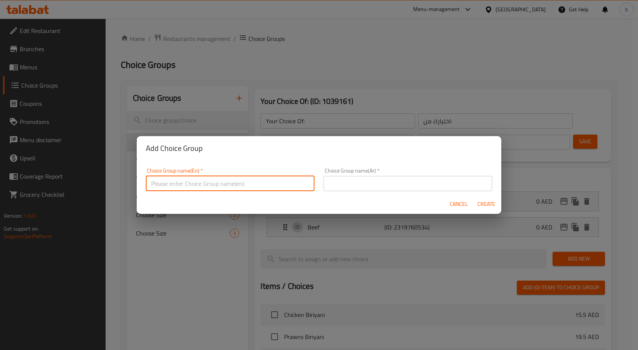
type input "your choice of;1"
click at [347, 177] on input "text" at bounding box center [407, 183] width 169 height 15
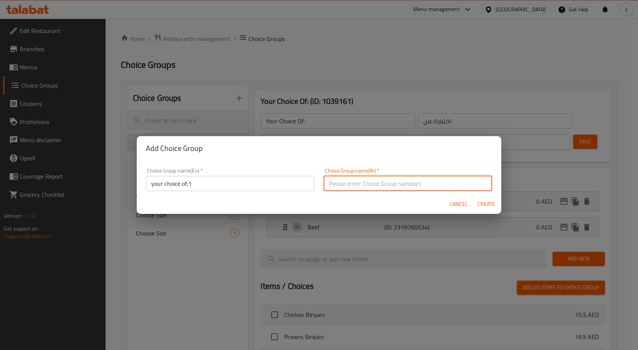
type input "اختيارك من"
click at [487, 200] on span "Create" at bounding box center [486, 204] width 18 height 9
type input "your choice of;1"
type input "اختيارك من"
type input "0"
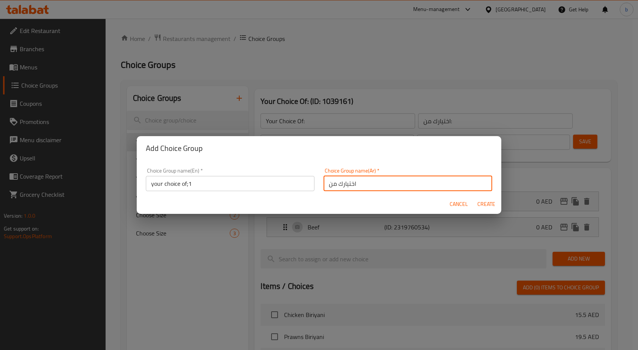
type input "0"
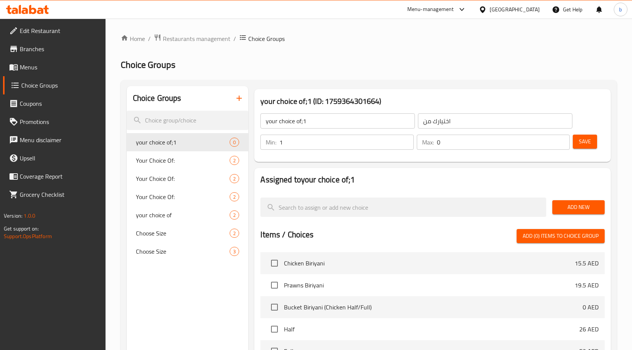
type input "1"
click at [405, 139] on input "1" at bounding box center [346, 142] width 134 height 15
type input "1"
click at [561, 139] on input "1" at bounding box center [503, 142] width 133 height 15
click at [312, 119] on input "your choice of;1" at bounding box center [337, 120] width 154 height 15
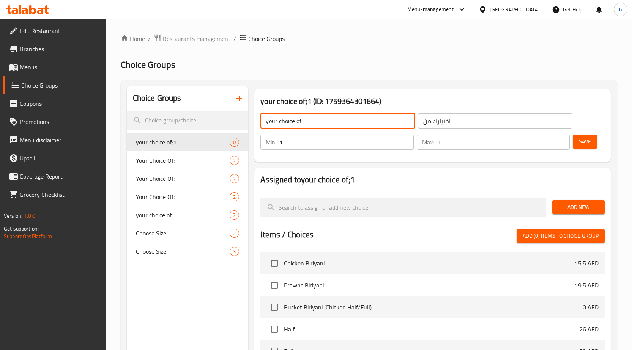
type input "your choice of"
click at [584, 135] on button "Save" at bounding box center [585, 142] width 24 height 14
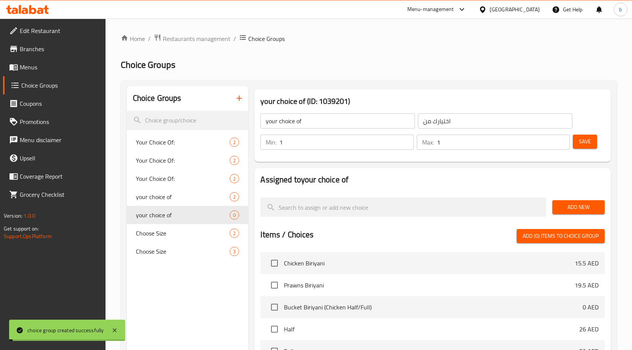
click at [559, 207] on span "Add New" at bounding box center [578, 207] width 40 height 9
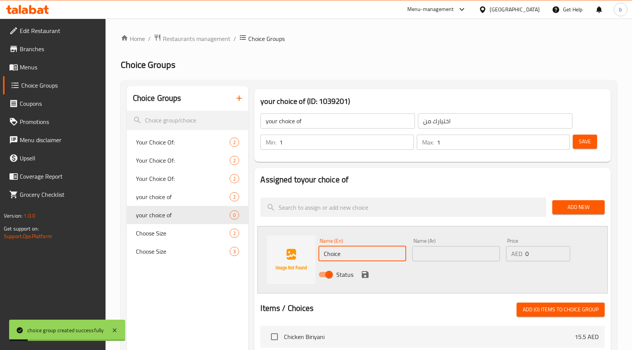
click at [393, 255] on input "Choice" at bounding box center [362, 253] width 88 height 15
click at [339, 257] on input "Choice" at bounding box center [362, 253] width 88 height 15
paste input "icken"
type input "Chicken"
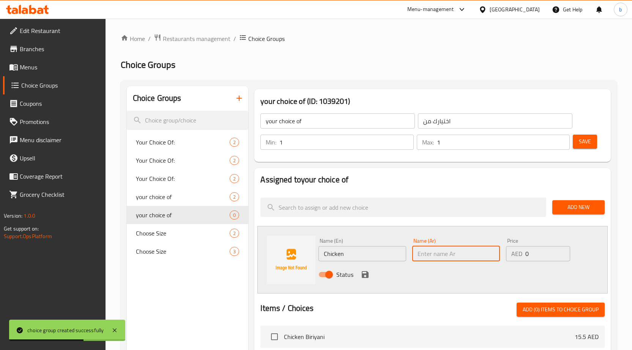
click at [449, 251] on input "text" at bounding box center [456, 253] width 88 height 15
paste input "دجاج"
type input "دجاج"
click at [368, 277] on icon "save" at bounding box center [365, 274] width 7 height 7
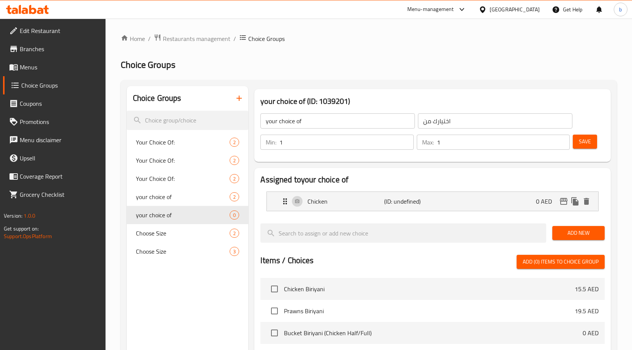
click at [581, 228] on div "Add New" at bounding box center [578, 233] width 58 height 25
click at [580, 229] on span "Add New" at bounding box center [578, 232] width 40 height 9
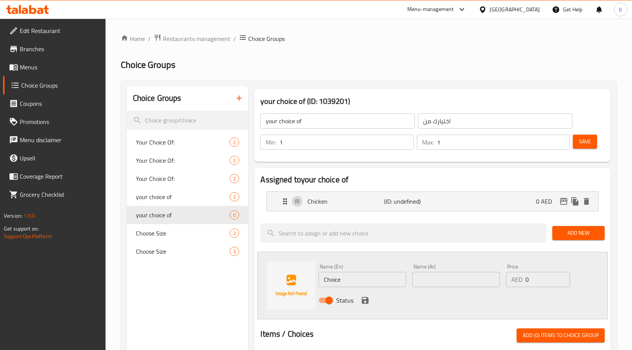
click at [344, 279] on input "Choice" at bounding box center [362, 279] width 88 height 15
paste input "Meat"
type input "Meat"
click at [419, 278] on input "text" at bounding box center [456, 279] width 88 height 15
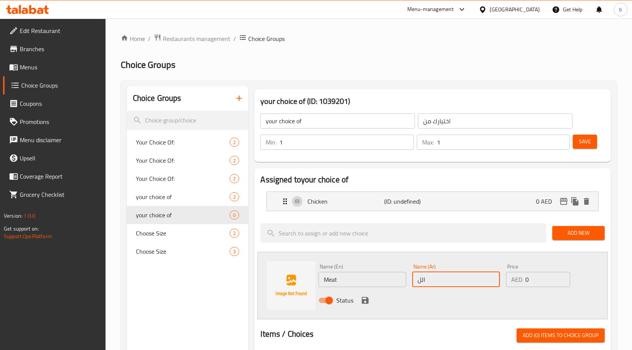
type input "اللحم"
click at [365, 302] on icon "save" at bounding box center [365, 300] width 9 height 9
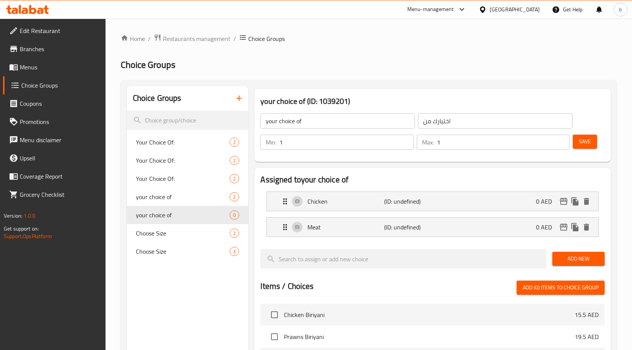
click at [586, 138] on span "Save" at bounding box center [585, 141] width 12 height 9
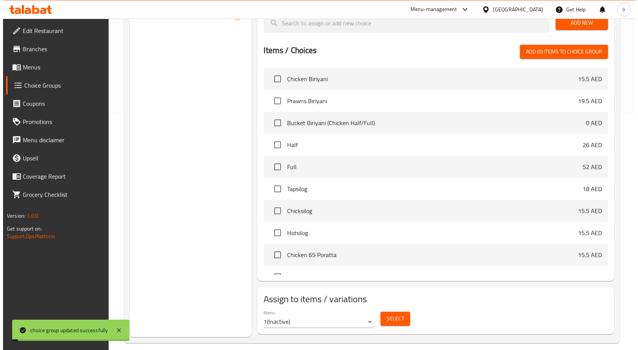
scroll to position [244, 0]
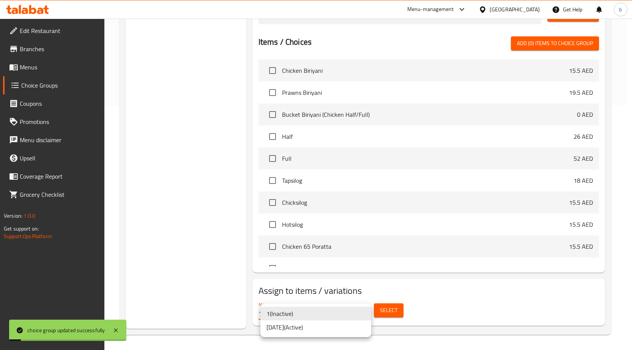
click at [310, 336] on ul "1 ( Inactive ) 2/10/2025 ( Active )" at bounding box center [315, 320] width 111 height 33
click at [315, 330] on li "[DATE] ( Active )" at bounding box center [315, 328] width 111 height 14
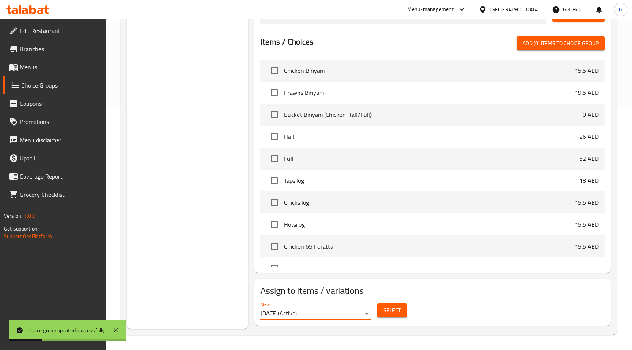
click at [397, 307] on span "Select" at bounding box center [391, 310] width 17 height 9
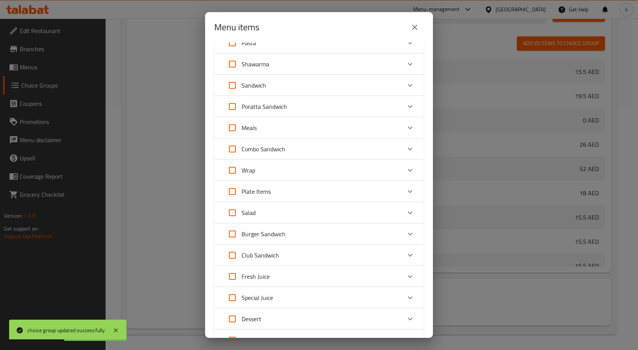
scroll to position [164, 0]
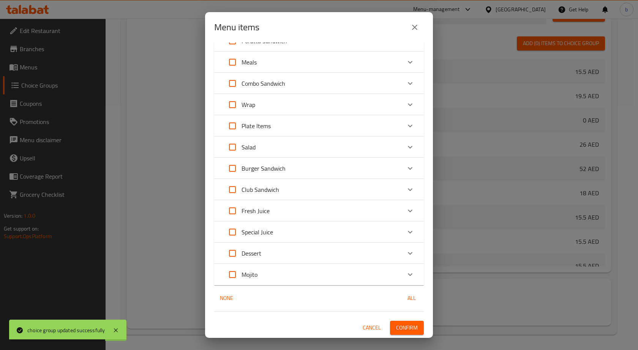
click at [304, 172] on div "Burger Sandwich" at bounding box center [312, 168] width 178 height 18
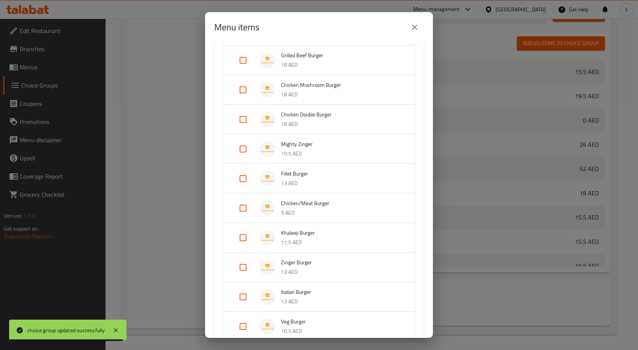
scroll to position [353, 0]
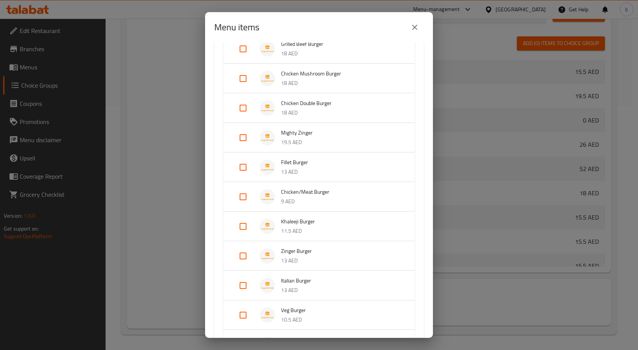
click at [242, 190] on input "Expand" at bounding box center [243, 197] width 18 height 18
checkbox input "true"
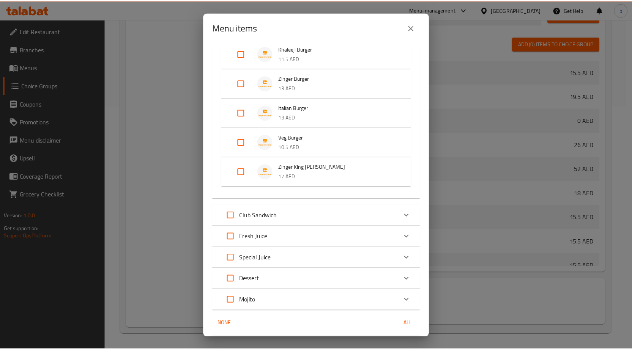
scroll to position [564, 0]
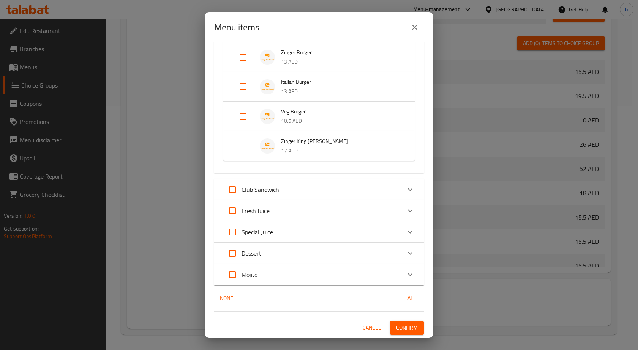
click at [396, 330] on span "Confirm" at bounding box center [407, 327] width 22 height 9
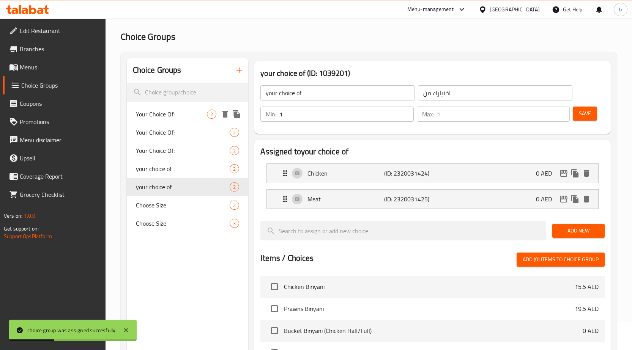
scroll to position [0, 0]
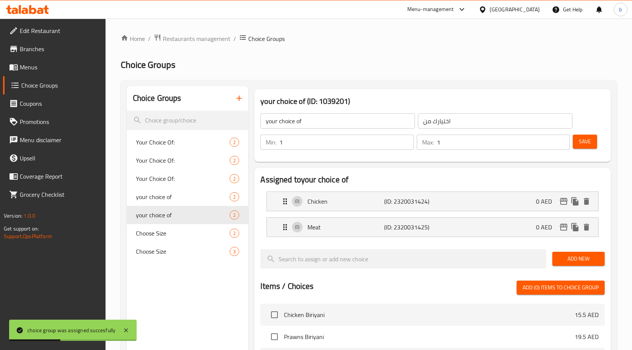
click at [30, 57] on link "Branches" at bounding box center [54, 49] width 102 height 18
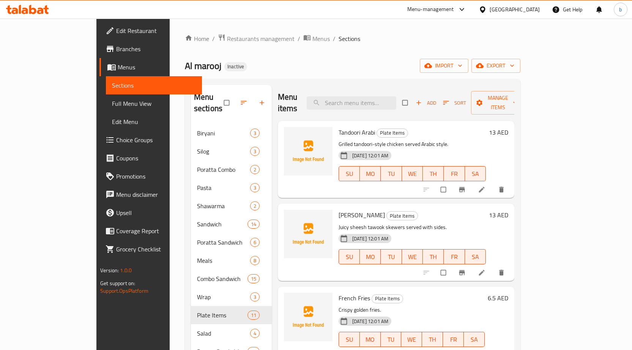
click at [112, 99] on span "Full Menu View" at bounding box center [154, 103] width 84 height 9
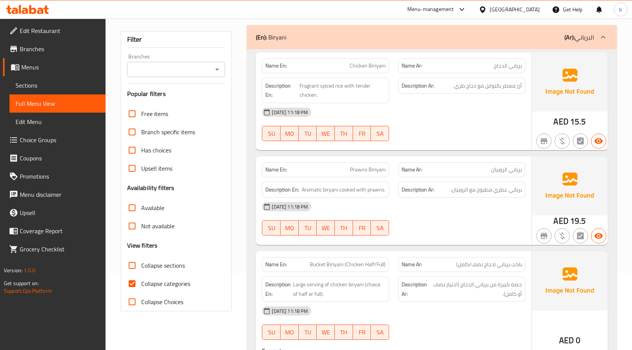
scroll to position [38, 0]
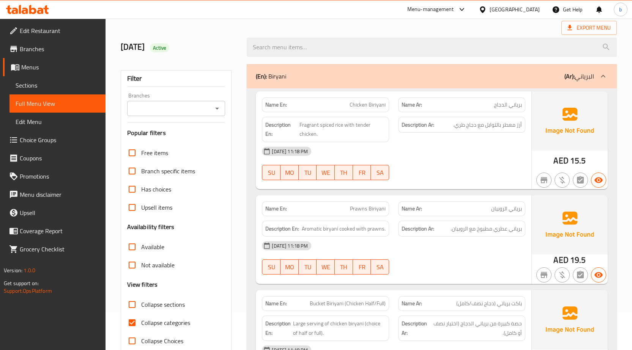
click at [138, 312] on input "Collapse sections" at bounding box center [132, 305] width 18 height 18
checkbox input "true"
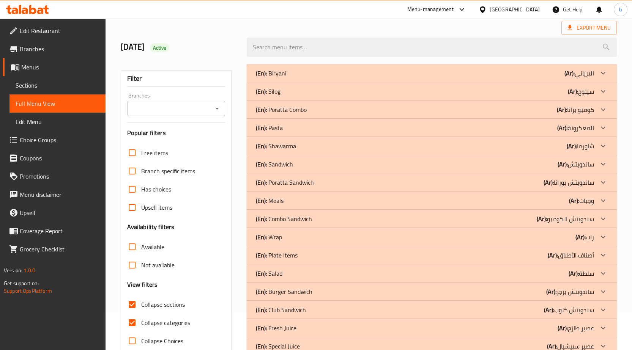
click at [133, 325] on input "Collapse categories" at bounding box center [132, 323] width 18 height 18
checkbox input "false"
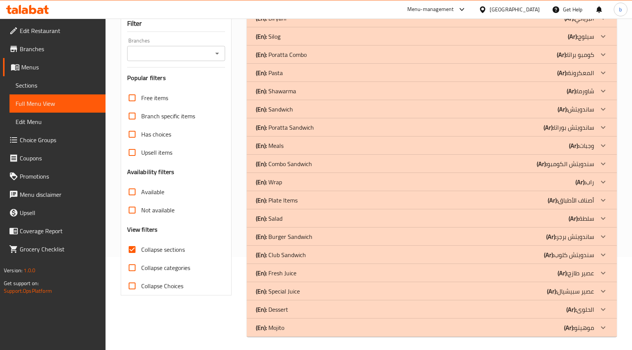
scroll to position [95, 0]
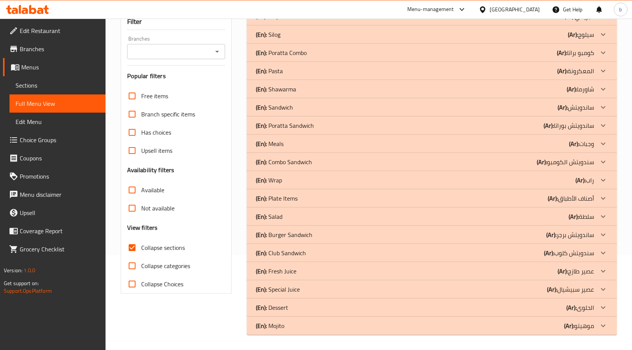
click at [600, 200] on icon at bounding box center [603, 198] width 9 height 9
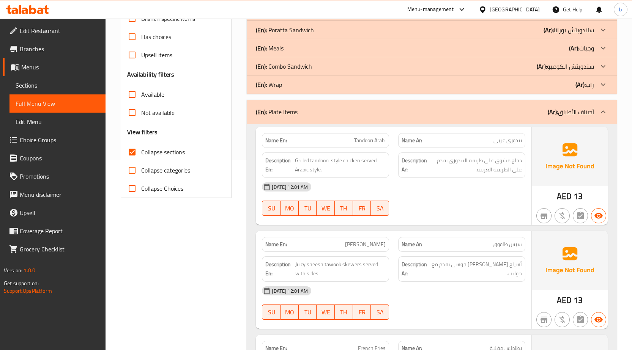
scroll to position [209, 0]
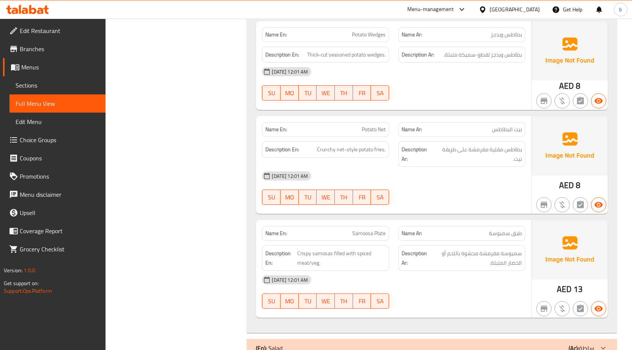
scroll to position [1177, 0]
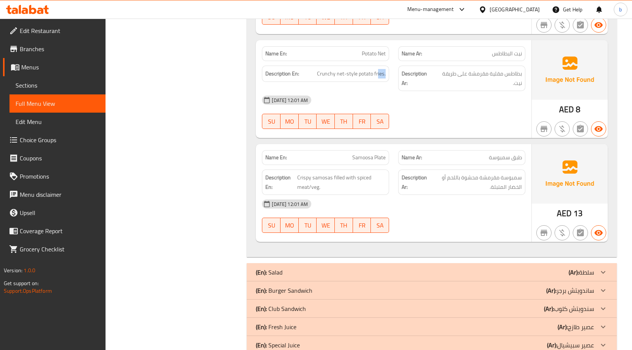
drag, startPoint x: 379, startPoint y: 57, endPoint x: 392, endPoint y: 54, distance: 14.1
click at [392, 61] on div "Description En: Crunchy net-style potato fries." at bounding box center [325, 78] width 136 height 35
drag, startPoint x: 459, startPoint y: 162, endPoint x: 447, endPoint y: 164, distance: 11.2
click at [447, 173] on span "سمبوسة مقرمشة محشوة باللحم أو الخضار المتبلة." at bounding box center [476, 182] width 92 height 19
copy span "اللحم"
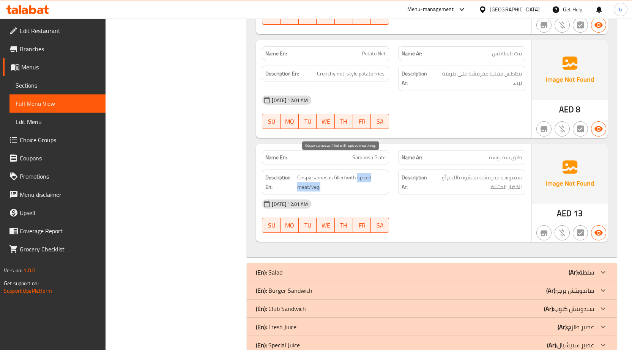
drag, startPoint x: 357, startPoint y: 159, endPoint x: 380, endPoint y: 166, distance: 24.5
click at [380, 173] on span "Crispy samosas filled with spiced meat/veg." at bounding box center [341, 182] width 88 height 19
drag, startPoint x: 495, startPoint y: 170, endPoint x: 507, endPoint y: 172, distance: 13.0
click at [507, 173] on span "سمبوسة مقرمشة محشوة باللحم أو الخضار المتبلة." at bounding box center [476, 182] width 92 height 19
copy span "المتبل"
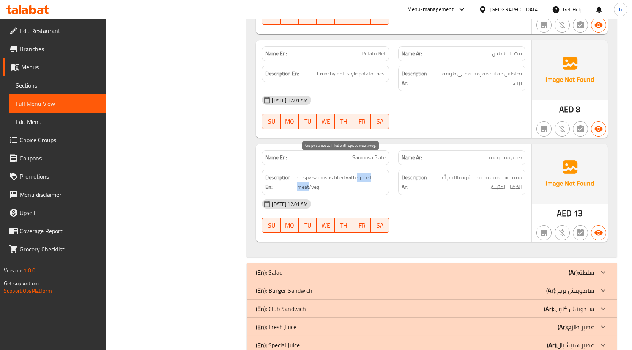
drag, startPoint x: 356, startPoint y: 159, endPoint x: 308, endPoint y: 168, distance: 49.1
click at [308, 173] on span "Crispy samosas filled with spiced meat/veg." at bounding box center [341, 182] width 88 height 19
copy span "spiced meat"
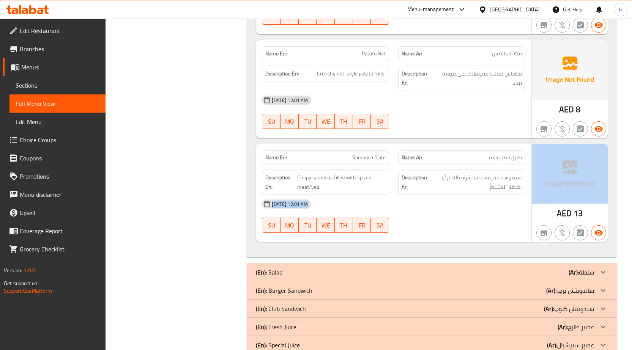
copy div ". 02-10-2025 12:01 AM SU MO TU WE TH FR SA"
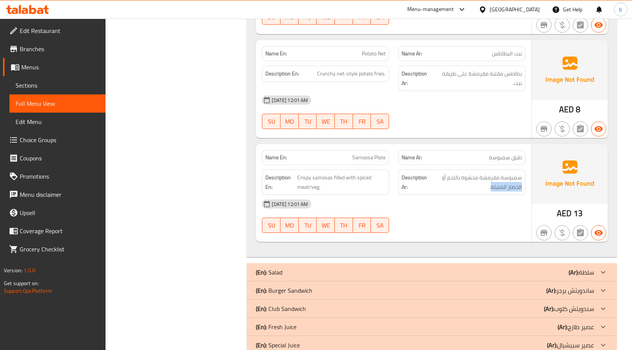
copy span "الخضار المتبلة"
drag, startPoint x: 492, startPoint y: 167, endPoint x: 524, endPoint y: 168, distance: 32.6
click at [524, 170] on div "Description Ar: سمبوسة مقرمشة محشوة باللحم أو الخضار المتبلة." at bounding box center [461, 182] width 127 height 25
drag, startPoint x: 320, startPoint y: 170, endPoint x: 311, endPoint y: 169, distance: 8.8
click at [311, 173] on span "Crispy samosas filled with spiced meat/veg." at bounding box center [341, 182] width 88 height 19
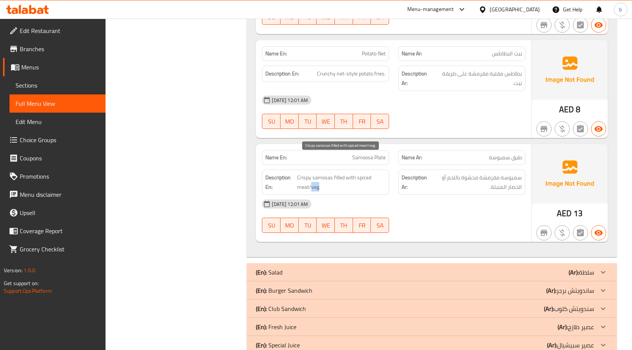
copy span "veg"
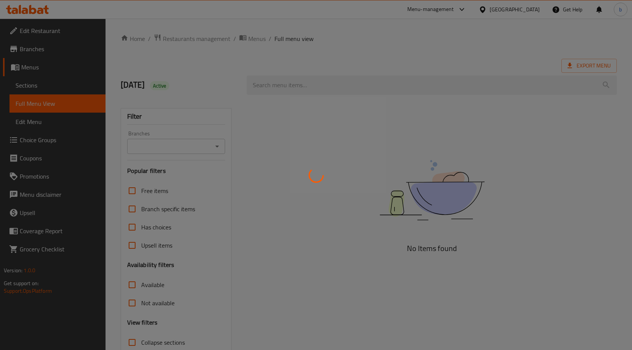
scroll to position [54, 0]
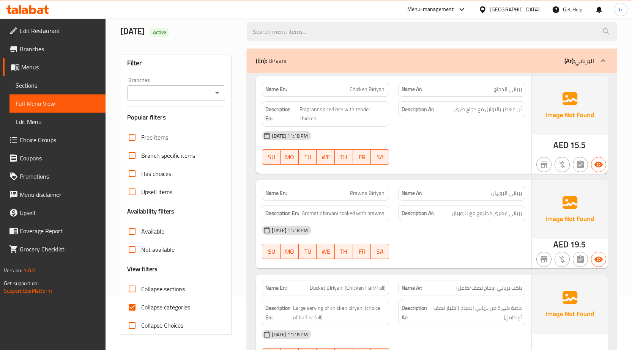
click at [131, 288] on input "Collapse sections" at bounding box center [132, 289] width 18 height 18
checkbox input "true"
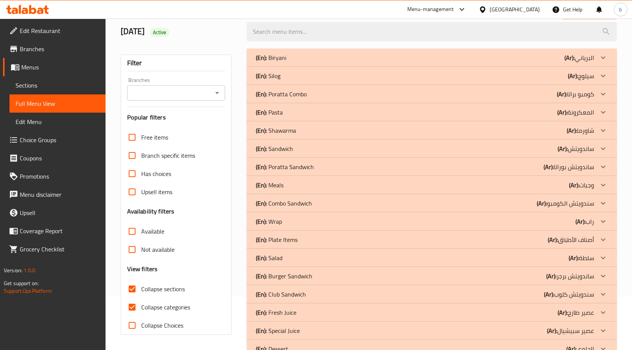
click at [131, 306] on input "Collapse categories" at bounding box center [132, 307] width 18 height 18
checkbox input "false"
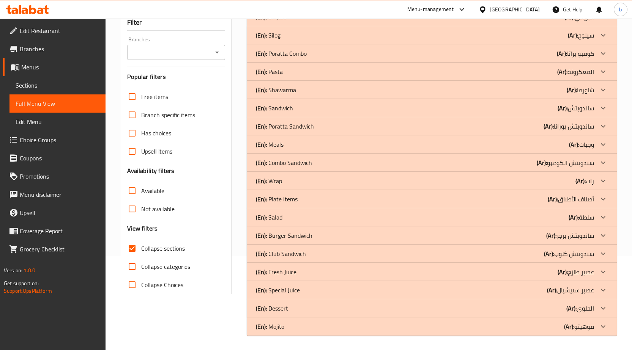
scroll to position [95, 0]
click at [599, 198] on icon at bounding box center [603, 198] width 9 height 9
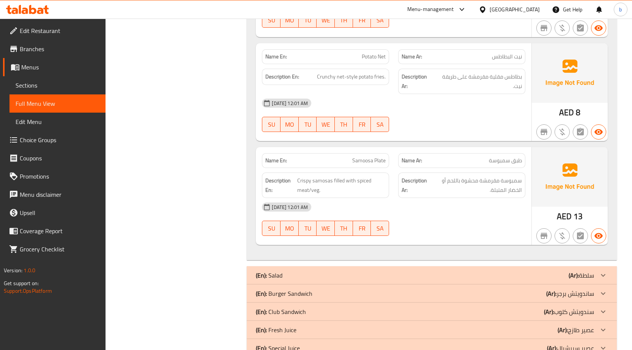
scroll to position [1177, 0]
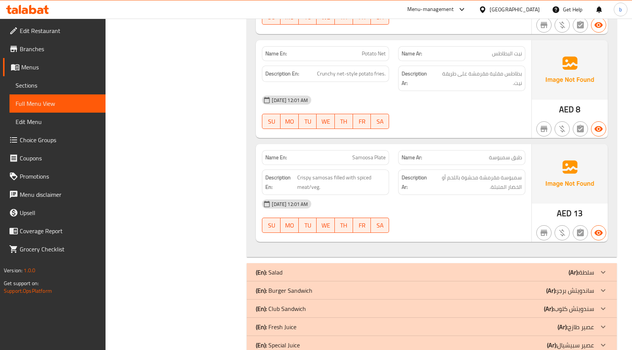
click at [600, 268] on icon at bounding box center [603, 272] width 9 height 9
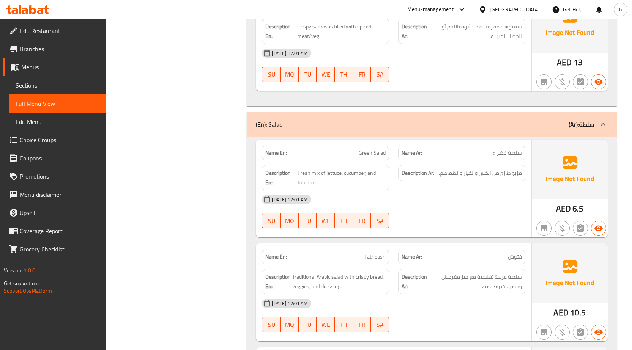
scroll to position [1331, 0]
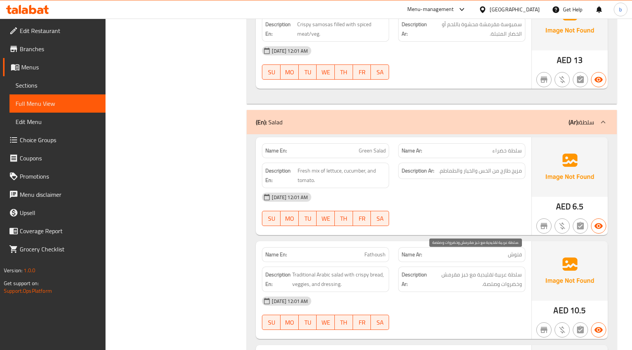
click at [486, 270] on span "سلطة عربية تقليدية مع خبز مقرمش وخضروات وصلصة." at bounding box center [475, 279] width 93 height 19
click at [471, 270] on span "سلطة عربية تقليدية مع خبز مقرمش وخضروات وصلصة." at bounding box center [475, 279] width 93 height 19
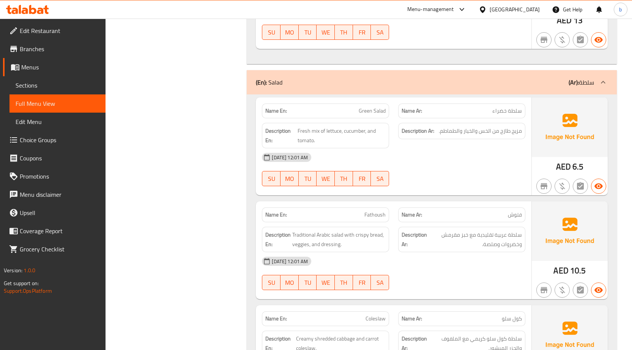
scroll to position [1445, 0]
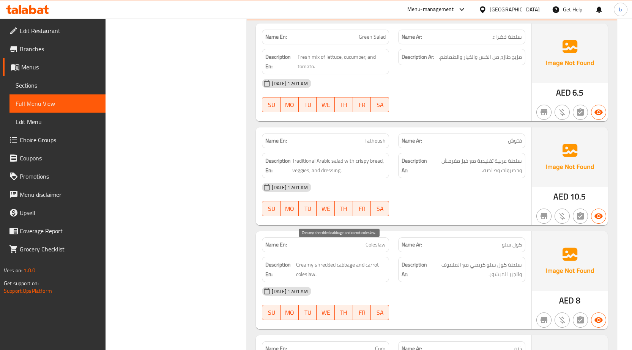
click at [317, 260] on span "Creamy shredded cabbage and carrot coleslaw." at bounding box center [341, 269] width 90 height 19
click at [329, 260] on span "Creamy shredded cabbage and carrot coleslaw." at bounding box center [341, 269] width 90 height 19
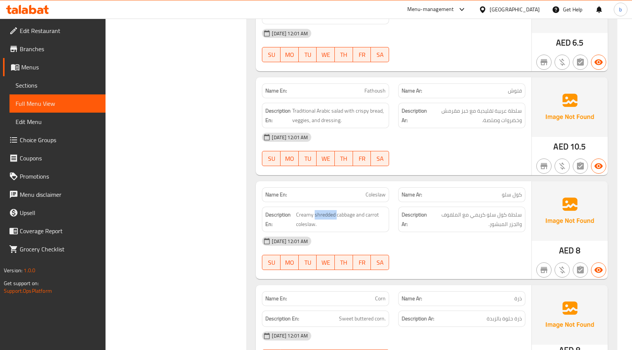
scroll to position [1596, 0]
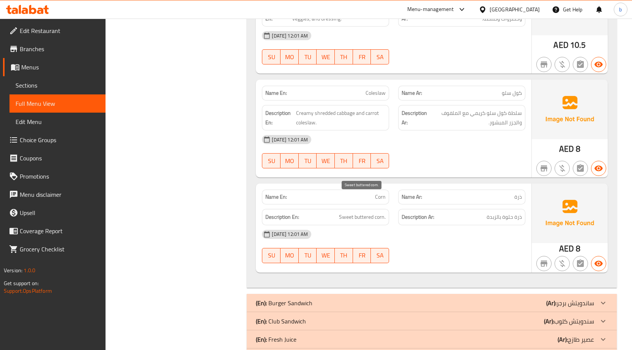
click at [363, 213] on span "Sweet buttered corn." at bounding box center [362, 217] width 47 height 9
click at [602, 299] on icon at bounding box center [603, 303] width 9 height 9
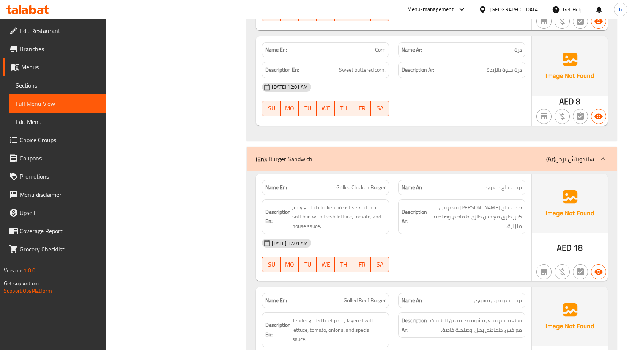
scroll to position [1748, 0]
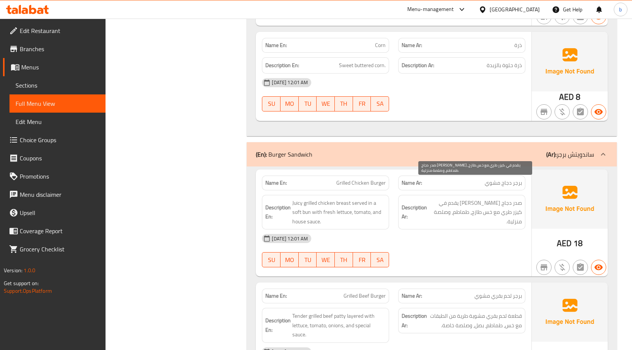
click at [460, 199] on span "صدر دجاج مشوي جوسي يقدم في كيزر طري مع خس طازج، طماطم، وصلصة منزلية." at bounding box center [475, 213] width 93 height 28
click at [454, 199] on span "صدر دجاج مشوي جوسي يقدم في كيزر طري مع خس طازج، طماطم، وصلصة منزلية." at bounding box center [475, 213] width 93 height 28
click at [442, 199] on span "صدر دجاج مشوي جوسي يقدم في كيزر طري مع خس طازج، طماطم، وصلصة منزلية." at bounding box center [475, 213] width 93 height 28
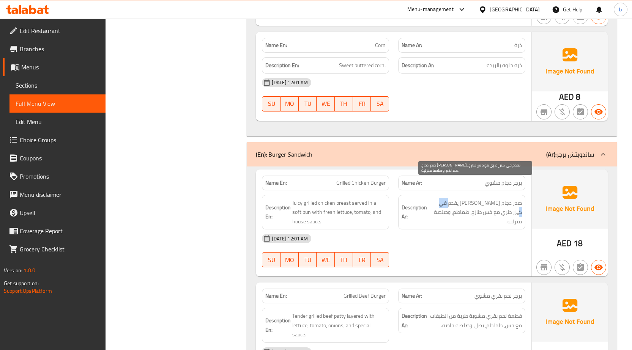
click at [442, 199] on span "صدر دجاج مشوي جوسي يقدم في كيزر طري مع خس طازج، طماطم، وصلصة منزلية." at bounding box center [475, 213] width 93 height 28
click at [519, 199] on span "صدر دجاج مشوي جوسي يقدم في كيزر طري مع خس طازج، طماطم، وصلصة منزلية." at bounding box center [475, 213] width 93 height 28
click at [504, 199] on span "صدر دجاج مشوي جوسي يقدم في كيزر طري مع خس طازج، طماطم، وصلصة منزلية." at bounding box center [475, 213] width 93 height 28
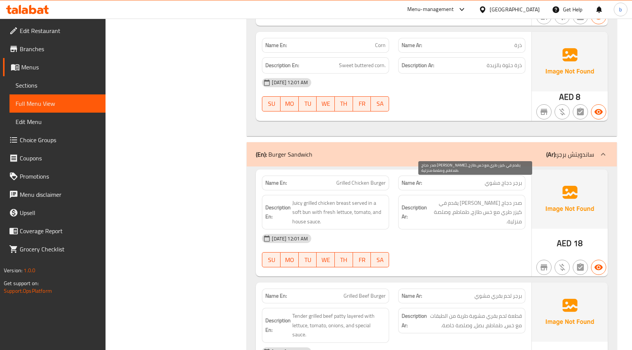
click at [496, 199] on span "صدر دجاج مشوي جوسي يقدم في كيزر طري مع خس طازج، طماطم، وصلصة منزلية." at bounding box center [475, 213] width 93 height 28
click at [489, 200] on span "صدر دجاج مشوي جوسي يقدم في كيزر طري مع خس طازج، طماطم، وصلصة منزلية." at bounding box center [475, 213] width 93 height 28
click at [471, 199] on span "صدر دجاج مشوي جوسي يقدم في كيزر طري مع خس طازج، طماطم، وصلصة منزلية." at bounding box center [475, 213] width 93 height 28
click at [455, 199] on span "صدر دجاج مشوي جوسي يقدم في كيزر طري مع خس طازج، طماطم، وصلصة منزلية." at bounding box center [475, 213] width 93 height 28
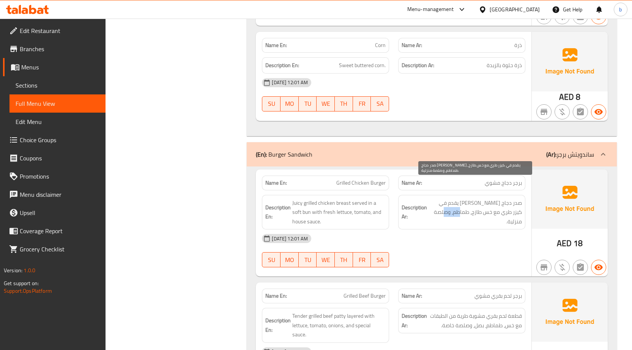
click at [455, 199] on span "صدر دجاج مشوي جوسي يقدم في كيزر طري مع خس طازج، طماطم، وصلصة منزلية." at bounding box center [475, 213] width 93 height 28
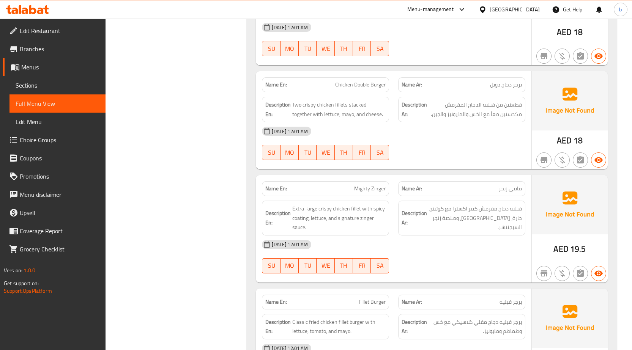
scroll to position [2204, 0]
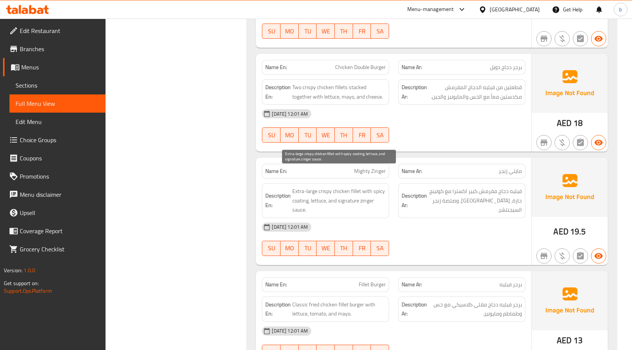
click at [298, 187] on span "Extra-large crispy chicken fillet with spicy coating, lettuce, and signature zi…" at bounding box center [338, 201] width 93 height 28
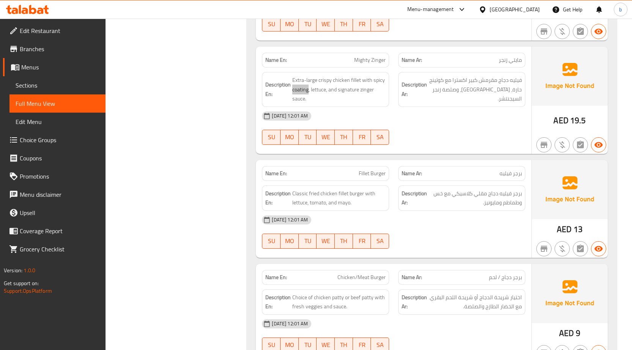
scroll to position [2318, 0]
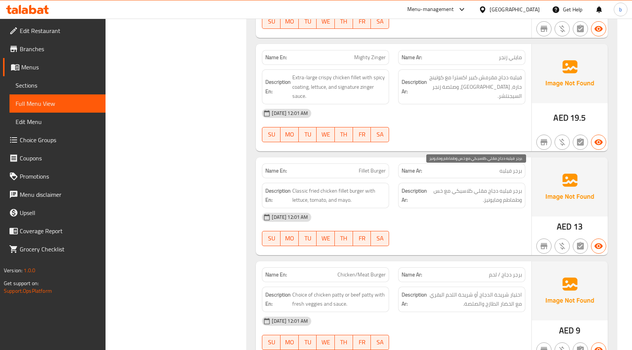
click at [490, 186] on span "برجر فيليه دجاج مقلي كلاسيكي مع خس وطماطم ومايونيز." at bounding box center [475, 195] width 93 height 19
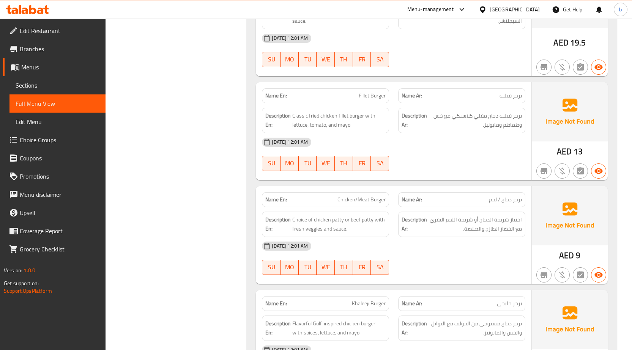
scroll to position [2393, 0]
click at [346, 195] on span "Chicken/Meat Burger" at bounding box center [361, 199] width 48 height 8
copy span "Chicken"
click at [507, 195] on span "برجر دجاج / لحم" at bounding box center [505, 199] width 33 height 8
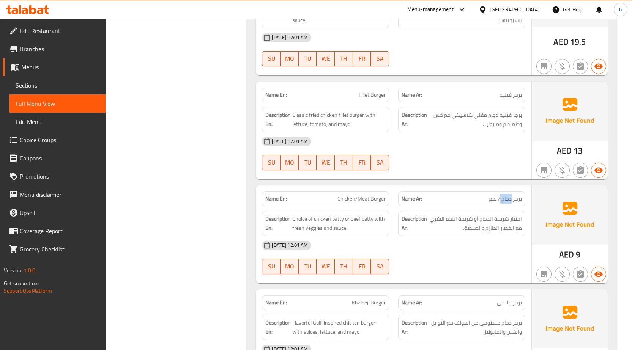
click at [507, 195] on span "برجر دجاج / لحم" at bounding box center [505, 199] width 33 height 8
copy span "دجاج"
click at [363, 195] on span "Chicken/Meat Burger" at bounding box center [361, 199] width 48 height 8
copy span "Meat"
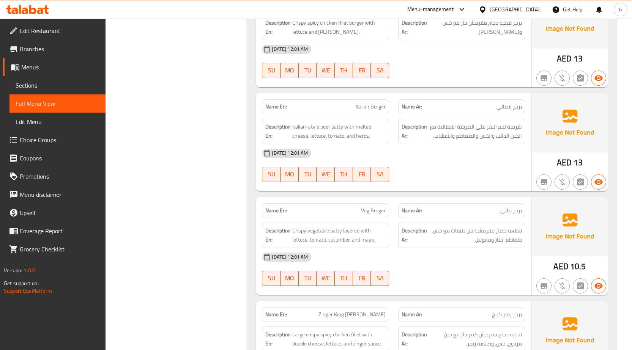
scroll to position [2811, 0]
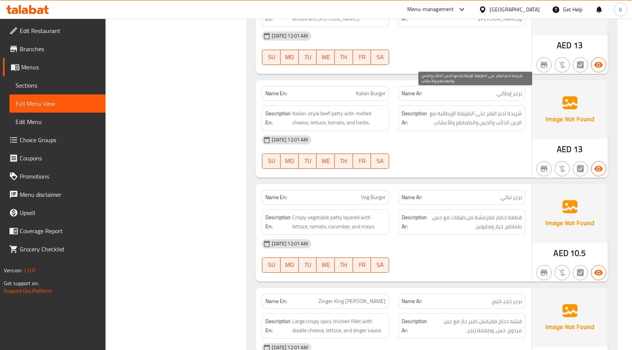
click at [518, 109] on span "شريحة لحم البقر على الطريقة الإيطالية مع الجبن الذائب والخس والطماطم والأعشاب." at bounding box center [475, 118] width 93 height 19
copy span "شريحة"
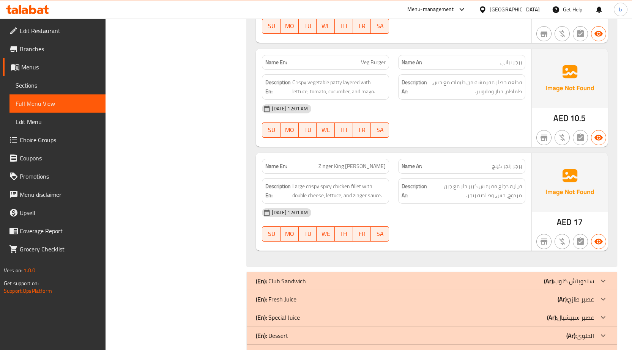
scroll to position [2956, 0]
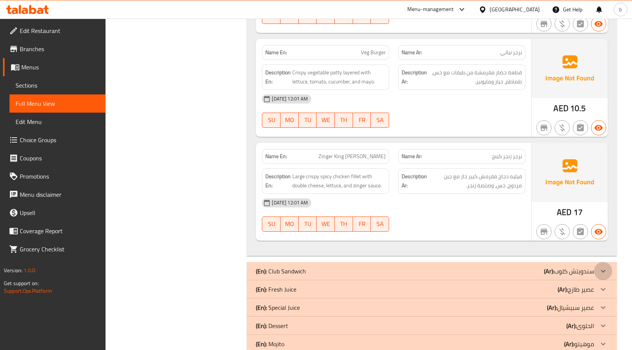
click at [604, 267] on icon at bounding box center [603, 271] width 9 height 9
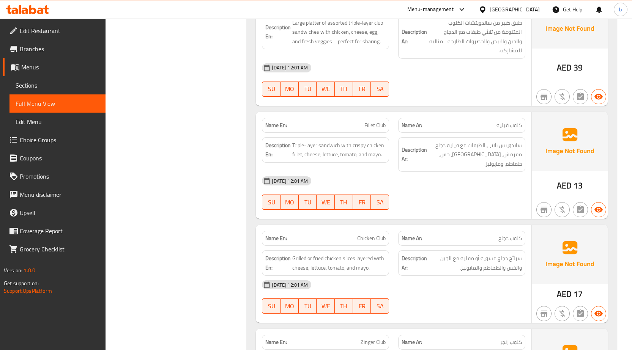
scroll to position [3260, 0]
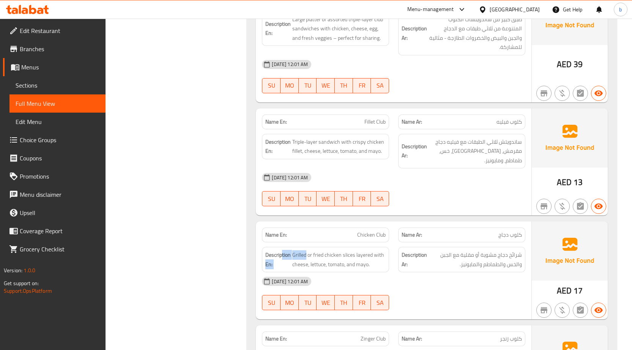
drag, startPoint x: 306, startPoint y: 228, endPoint x: 283, endPoint y: 224, distance: 23.1
click at [283, 251] on h6 "Description En: Grilled or fried chicken slices layered with cheese, lettuce, t…" at bounding box center [325, 260] width 120 height 19
click at [304, 251] on span "Grilled or fried chicken slices layered with cheese, lettuce, tomato, and mayo." at bounding box center [338, 260] width 93 height 19
click at [303, 251] on span "Grilled or fried chicken slices layered with cheese, lettuce, tomato, and mayo." at bounding box center [338, 260] width 93 height 19
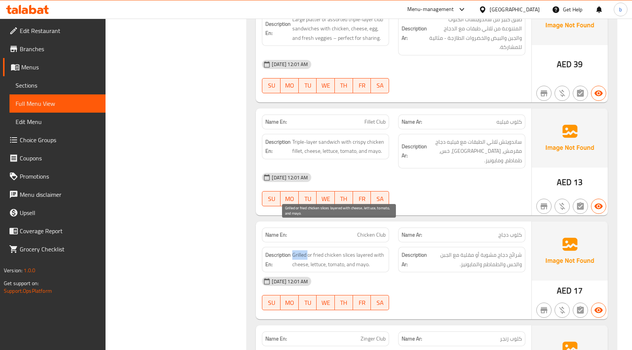
click at [303, 251] on span "Grilled or fried chicken slices layered with cheese, lettuce, tomato, and mayo." at bounding box center [338, 260] width 93 height 19
click at [317, 251] on span "Grilled or fried chicken slices layered with cheese, lettuce, tomato, and mayo." at bounding box center [338, 260] width 93 height 19
copy span "fried"
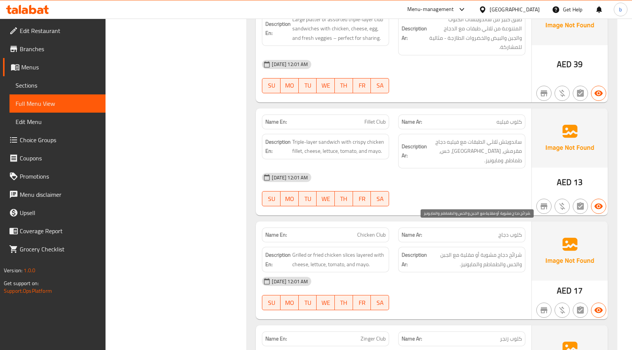
click at [489, 251] on span "شرائح دجاج مشوية أو مقلية مع الجبن والخس والطماطم والمايونيز." at bounding box center [475, 260] width 93 height 19
copy span "مشوية"
click at [468, 251] on span "شرائح دجاج مشوية أو مقلية مع الجبن والخس والطماطم والمايونيز." at bounding box center [475, 260] width 93 height 19
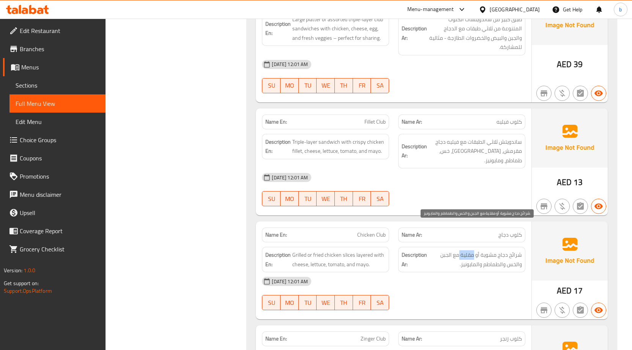
copy span "[GEOGRAPHIC_DATA]"
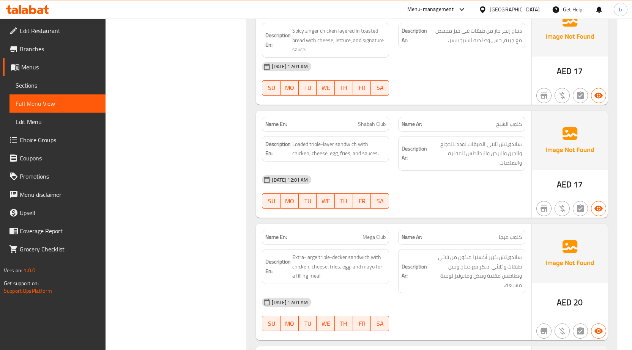
scroll to position [3601, 0]
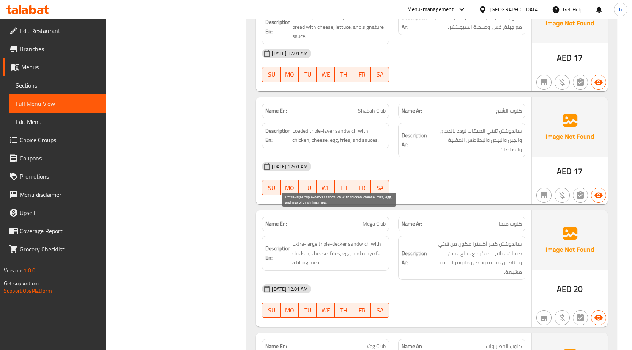
click at [300, 239] on span "Extra-large triple-decker sandwich with chicken, cheese, fries, egg, and mayo f…" at bounding box center [338, 253] width 93 height 28
click at [450, 283] on div "02-10-2025 12:01 AM SU MO TU WE TH FR SA" at bounding box center [393, 301] width 273 height 43
click at [336, 239] on span "Extra-large triple-decker sandwich with chicken, cheese, fries, egg, and mayo f…" at bounding box center [338, 253] width 93 height 28
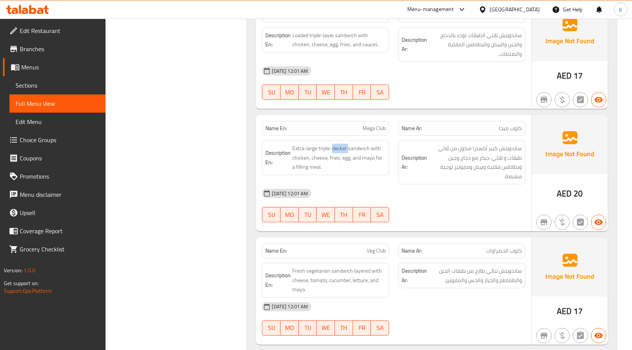
scroll to position [3715, 0]
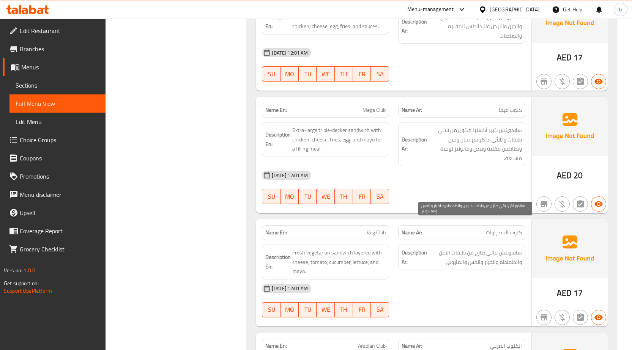
click at [501, 248] on span "ساندويتش نباتي طازج من طبقات الجبن والطماطم والخيار والخس والمايونيز." at bounding box center [475, 257] width 93 height 19
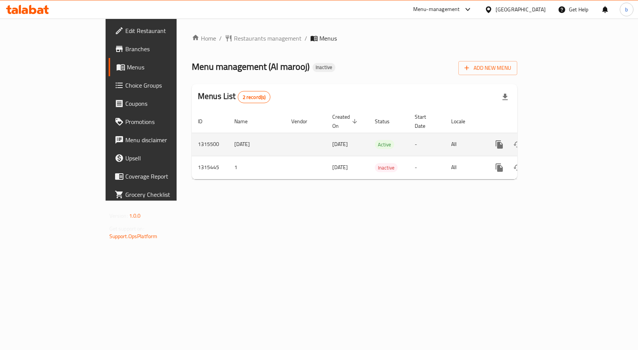
click at [558, 140] on icon "enhanced table" at bounding box center [553, 144] width 9 height 9
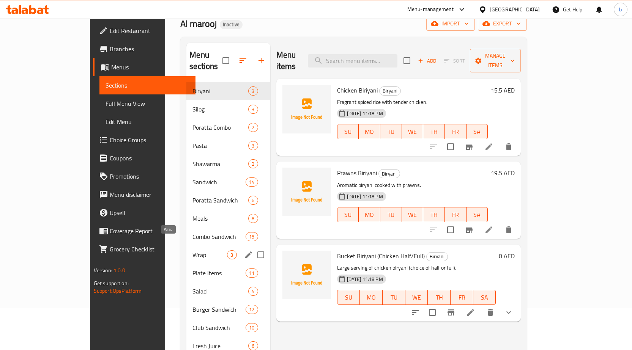
scroll to position [114, 0]
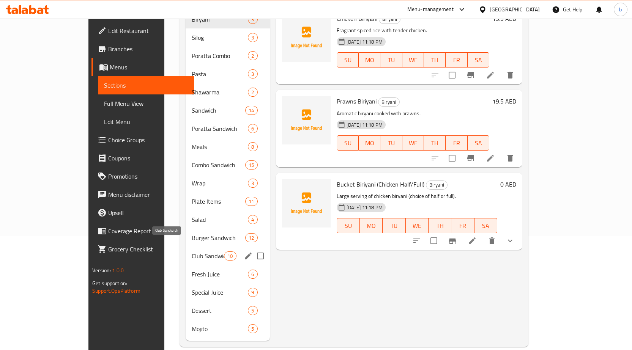
click at [192, 252] on span "Club Sandwich" at bounding box center [208, 256] width 32 height 9
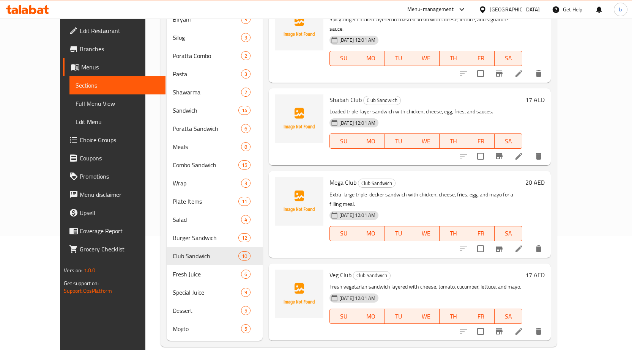
scroll to position [152, 0]
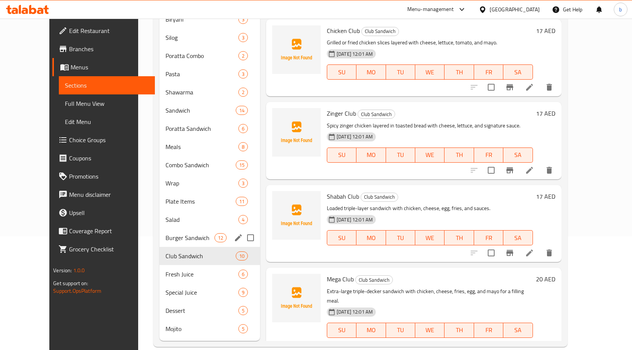
click at [165, 233] on span "Burger Sandwich" at bounding box center [189, 237] width 49 height 9
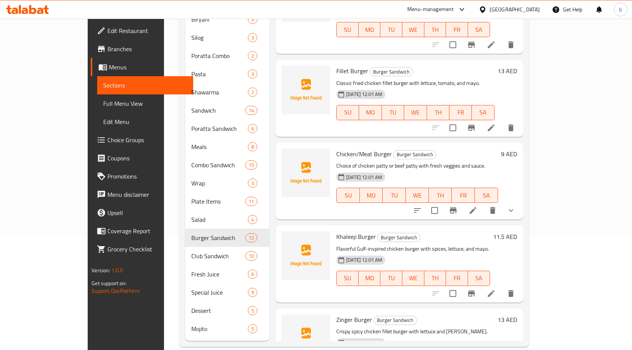
scroll to position [418, 0]
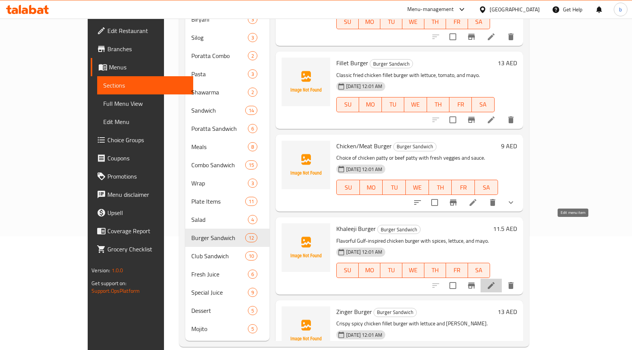
click at [496, 281] on icon at bounding box center [491, 285] width 9 height 9
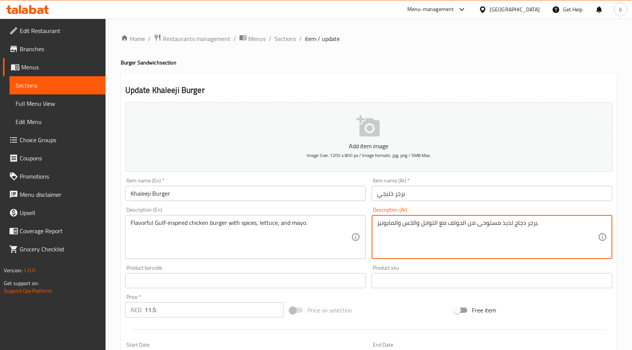
scroll to position [186, 0]
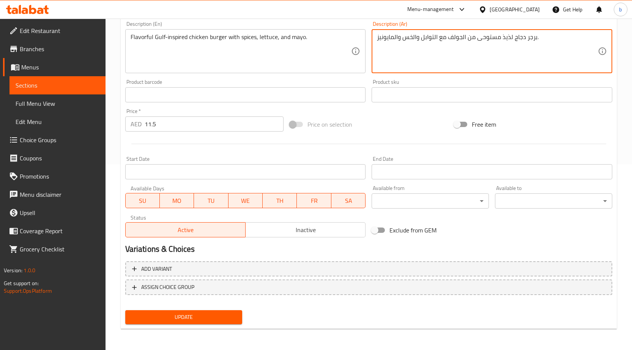
type textarea "برجر دجاج لذيذ مستوحى من الجولف مع التوابل والخس والمايونيز."
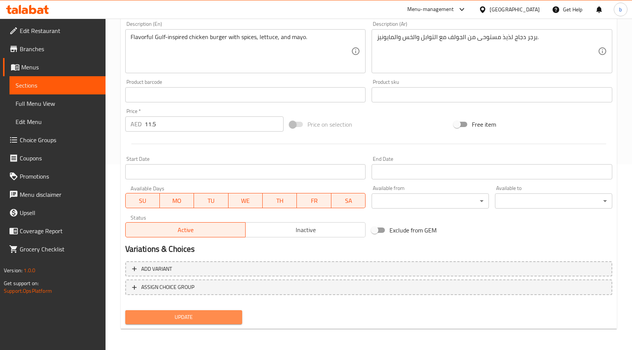
click at [170, 312] on button "Update" at bounding box center [183, 317] width 117 height 14
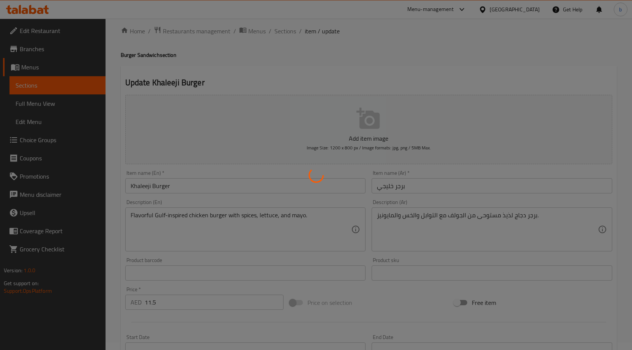
scroll to position [0, 0]
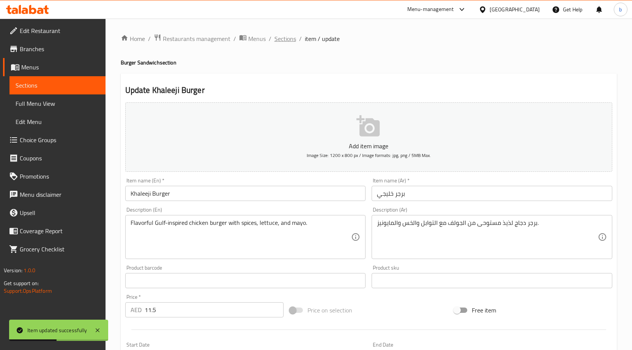
click at [291, 34] on span "Sections" at bounding box center [285, 38] width 22 height 9
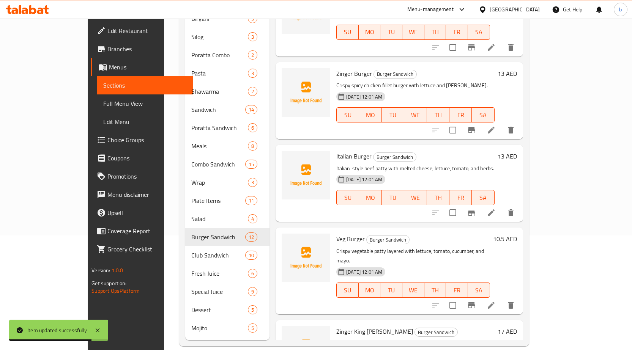
scroll to position [617, 0]
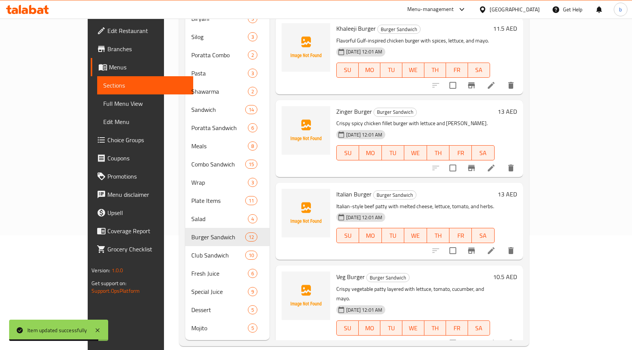
click at [502, 244] on li at bounding box center [491, 251] width 21 height 14
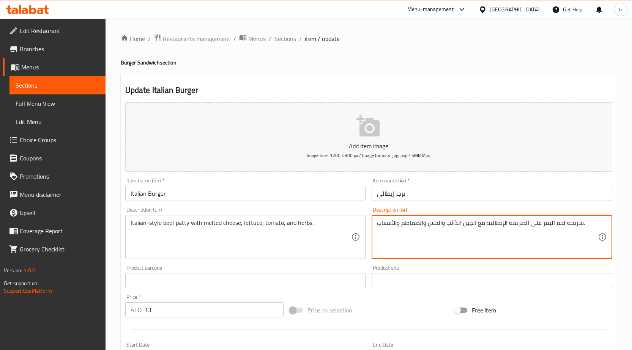
click at [550, 225] on textarea "شريحة لحم البقر على الطريقة الإيطالية مع الجبن الذائب والخس والطماطم والأعشاب." at bounding box center [487, 237] width 221 height 36
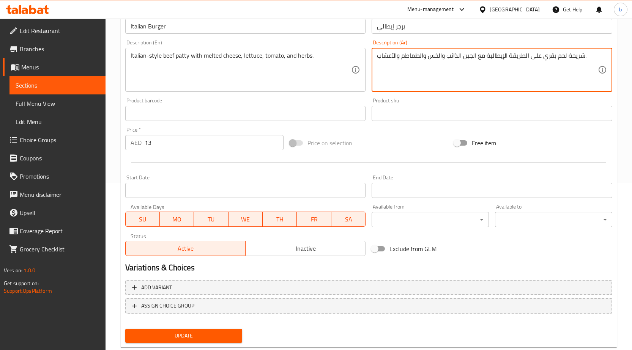
scroll to position [186, 0]
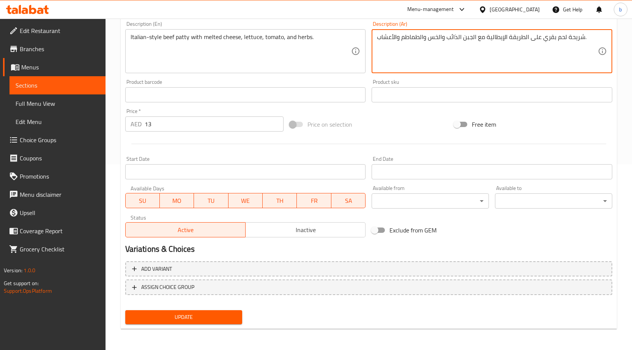
type textarea "شريحة لحم بقري على الطريقة الإيطالية مع الجبن الذائب والخس والطماطم والأعشاب."
click at [199, 320] on span "Update" at bounding box center [183, 317] width 105 height 9
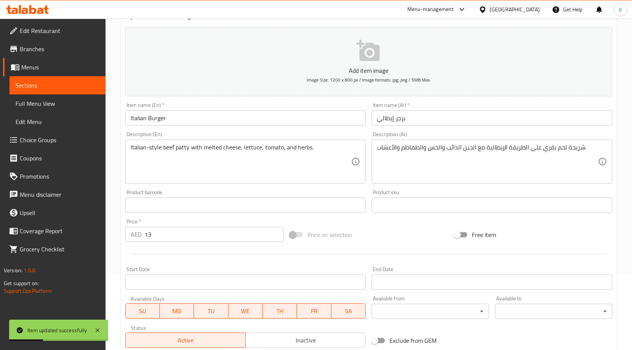
scroll to position [0, 0]
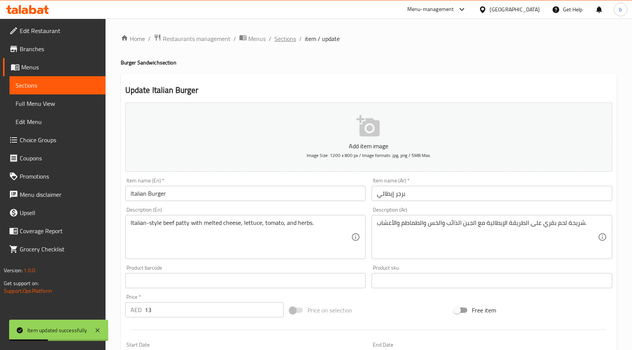
click at [278, 38] on span "Sections" at bounding box center [285, 38] width 22 height 9
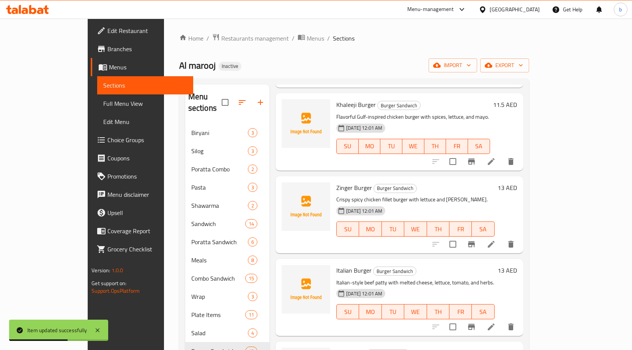
scroll to position [115, 0]
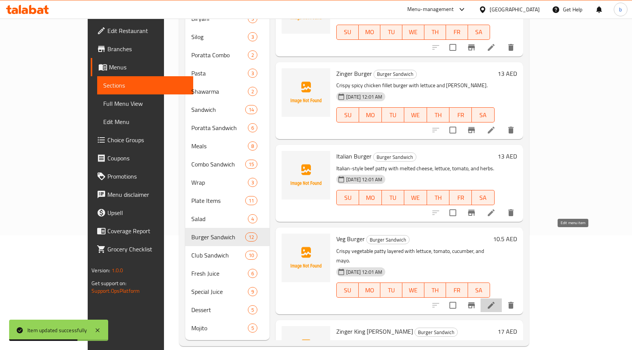
click at [495, 302] on icon at bounding box center [491, 305] width 7 height 7
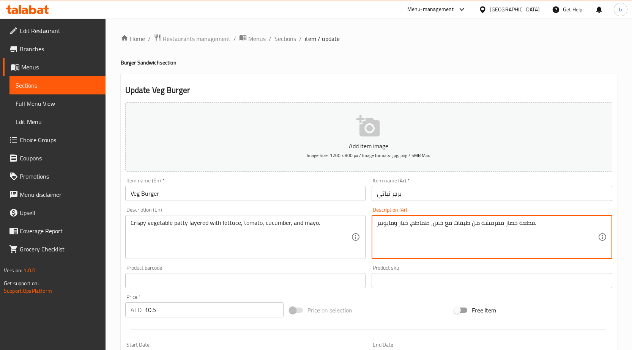
drag, startPoint x: 517, startPoint y: 223, endPoint x: 533, endPoint y: 223, distance: 15.6
paste textarea "شريحة"
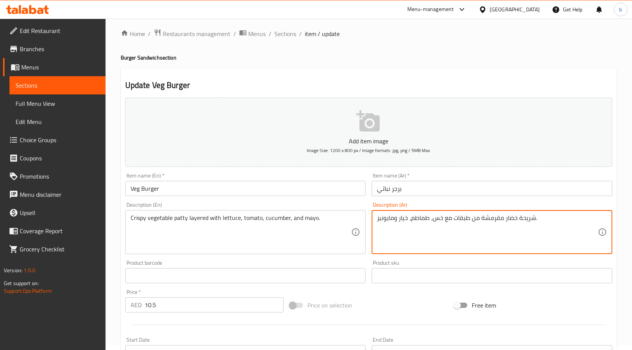
scroll to position [186, 0]
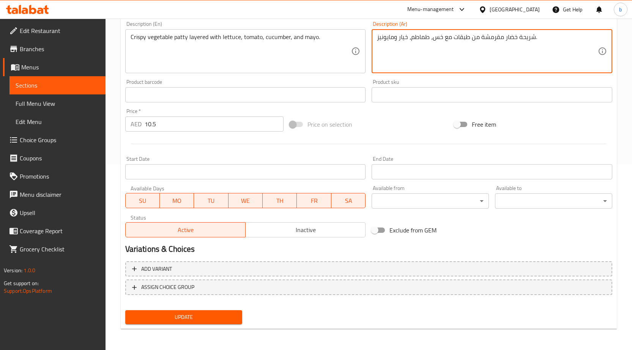
type textarea "شريحة خضار مقرمشة من طبقات مع خس، طماطم، خيار ومايونيز."
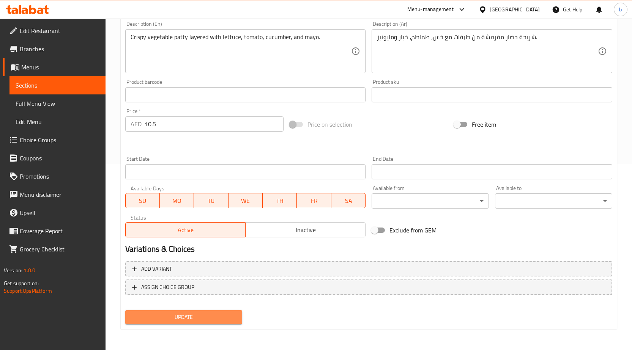
click at [225, 321] on span "Update" at bounding box center [183, 317] width 105 height 9
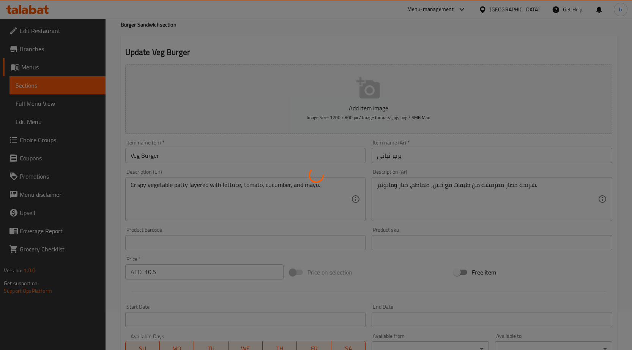
scroll to position [0, 0]
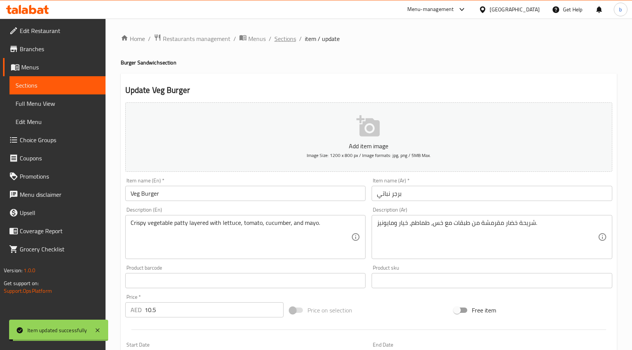
click at [280, 41] on span "Sections" at bounding box center [285, 38] width 22 height 9
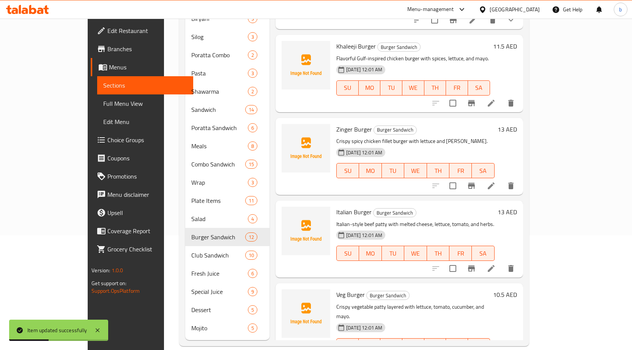
scroll to position [655, 0]
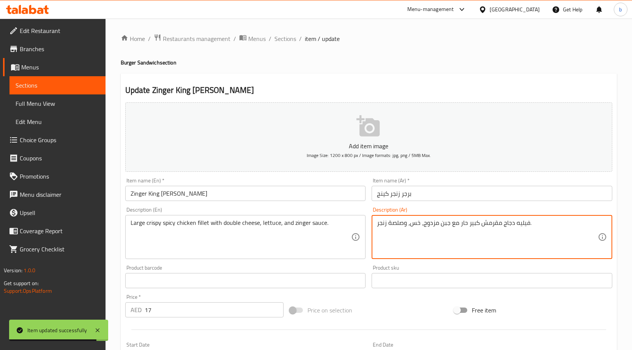
drag, startPoint x: 424, startPoint y: 224, endPoint x: 437, endPoint y: 225, distance: 13.7
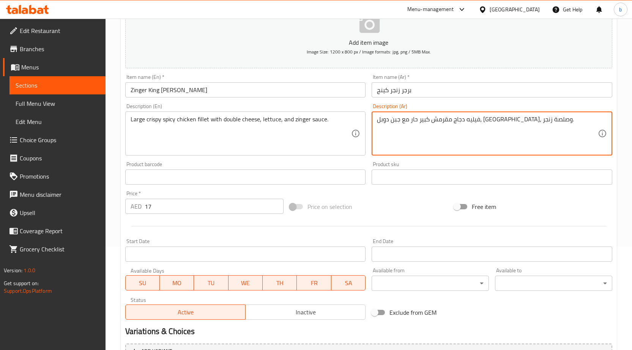
scroll to position [186, 0]
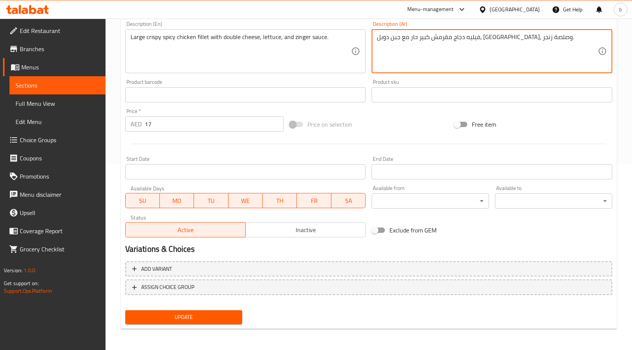
type textarea "فيليه دجاج مقرمش كبير حار مع جبن دوبل، [GEOGRAPHIC_DATA]، وصلصة زنجر."
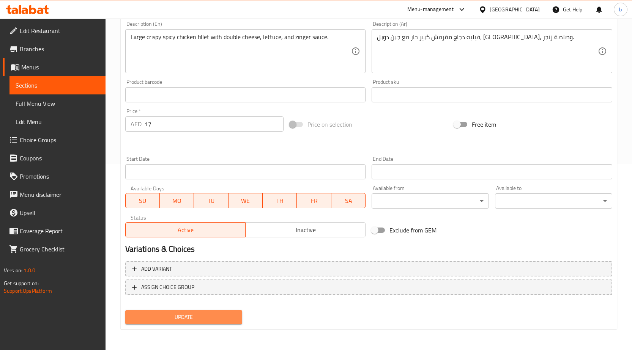
click at [208, 318] on span "Update" at bounding box center [183, 317] width 105 height 9
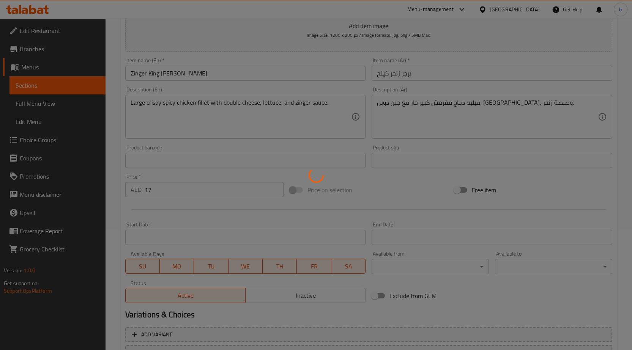
scroll to position [0, 0]
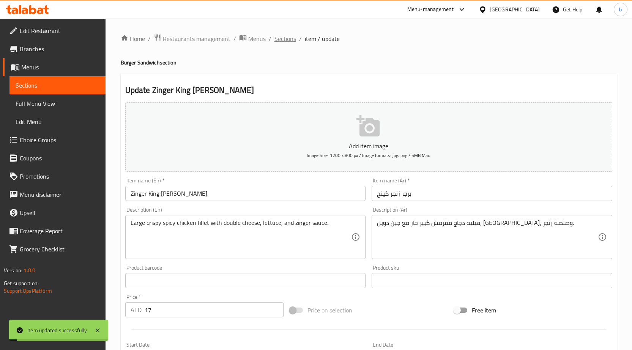
click at [288, 42] on span "Sections" at bounding box center [285, 38] width 22 height 9
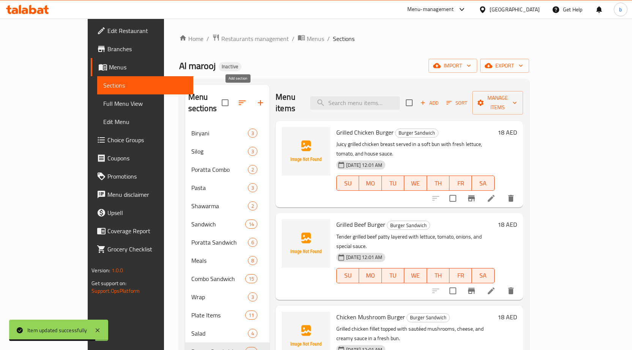
click at [256, 98] on icon "button" at bounding box center [260, 102] width 9 height 9
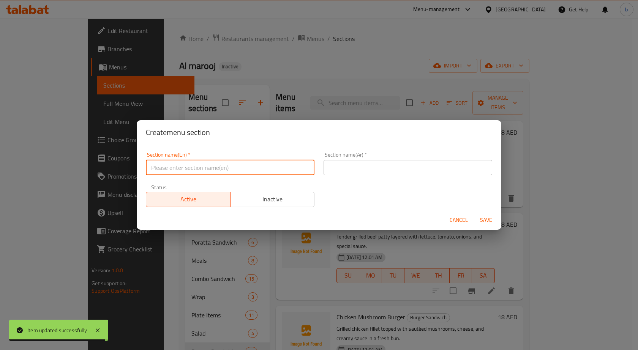
click at [213, 162] on input "text" at bounding box center [230, 167] width 169 height 15
type input "your choice of;1"
click at [371, 170] on input "text" at bounding box center [407, 167] width 169 height 15
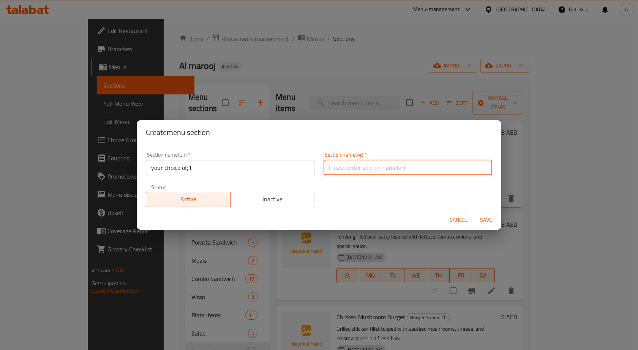
type input "اختيارك من"
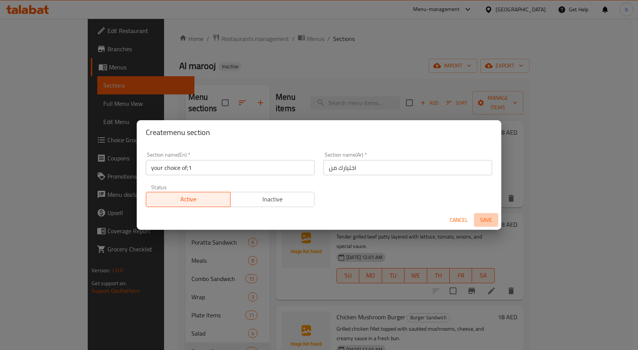
click at [477, 220] on span "Save" at bounding box center [486, 220] width 18 height 9
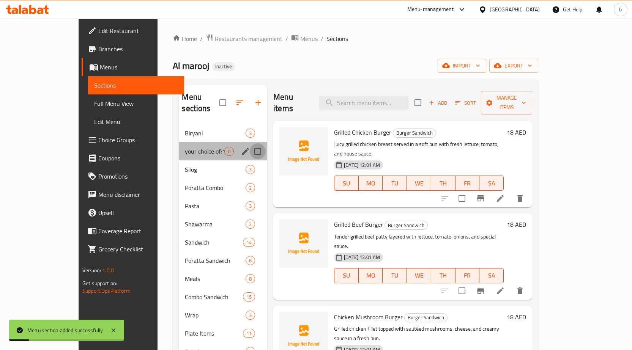
click at [250, 143] on input "Menu sections" at bounding box center [258, 151] width 16 height 16
checkbox input "true"
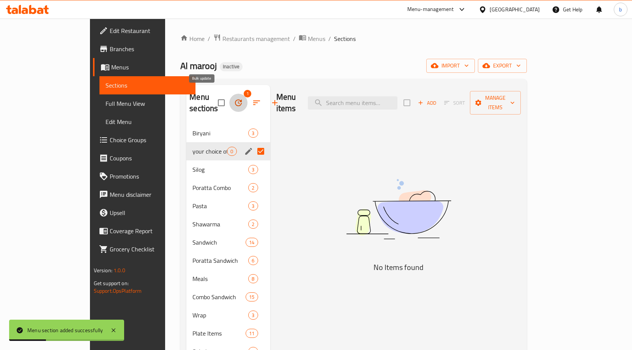
click at [234, 99] on icon "button" at bounding box center [238, 102] width 9 height 9
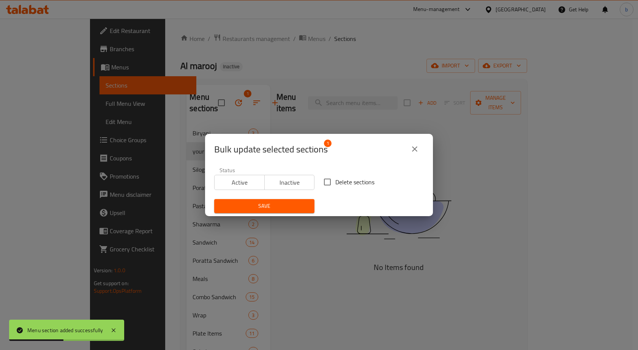
click at [319, 185] on input "Delete sections" at bounding box center [327, 182] width 16 height 16
checkbox input "true"
click at [299, 200] on button "Save" at bounding box center [264, 206] width 100 height 14
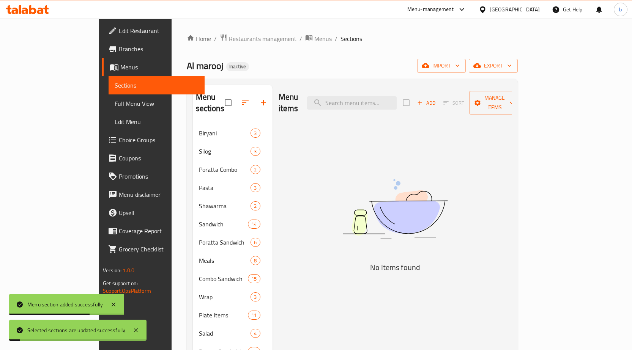
click at [119, 136] on span "Choice Groups" at bounding box center [159, 140] width 80 height 9
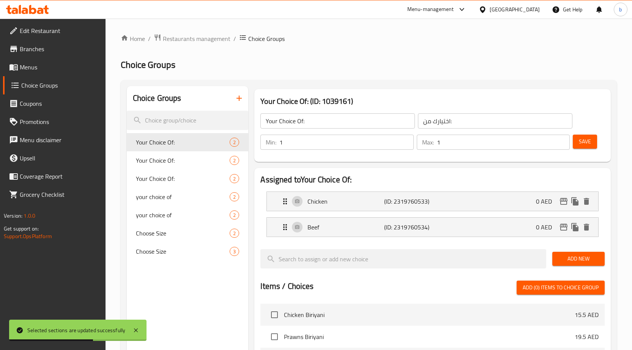
click at [235, 98] on icon "button" at bounding box center [239, 98] width 9 height 9
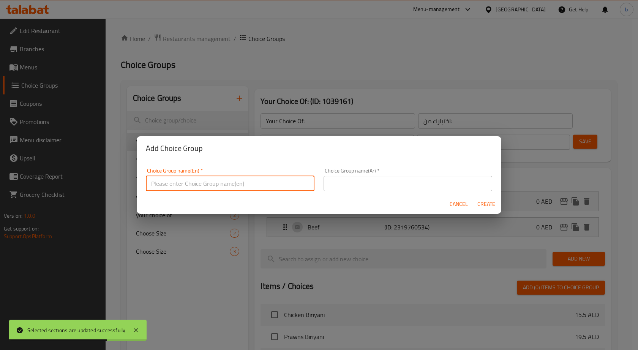
click at [209, 178] on input "text" at bounding box center [230, 183] width 169 height 15
paste input "شريحة"
type input "ش"
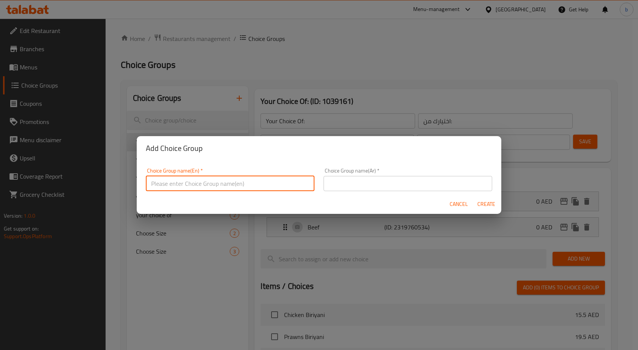
click at [213, 185] on input "text" at bounding box center [230, 183] width 169 height 15
type input "your choice of;1"
drag, startPoint x: 326, startPoint y: 190, endPoint x: 342, endPoint y: 191, distance: 15.6
click at [326, 190] on input "text" at bounding box center [407, 183] width 169 height 15
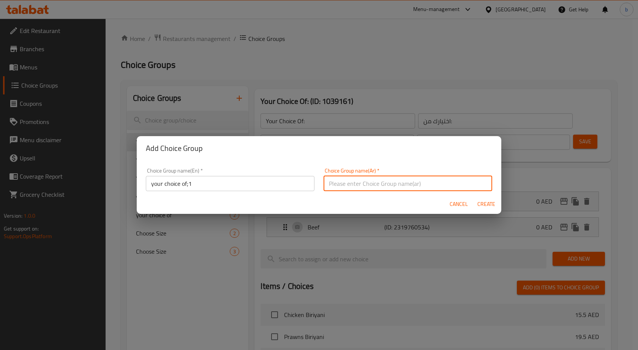
type input "اختيارك من"
click at [481, 205] on span "Create" at bounding box center [486, 204] width 18 height 9
type input "your choice of;1"
type input "اختيارك من"
type input "0"
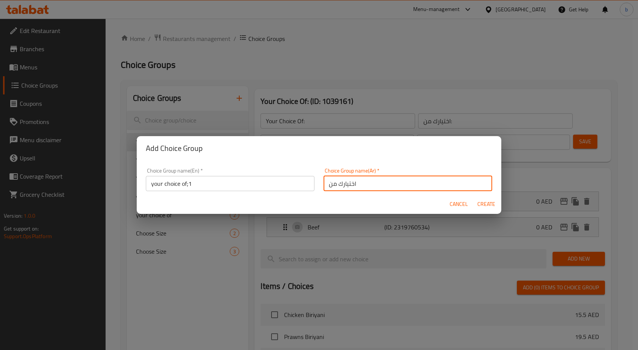
type input "0"
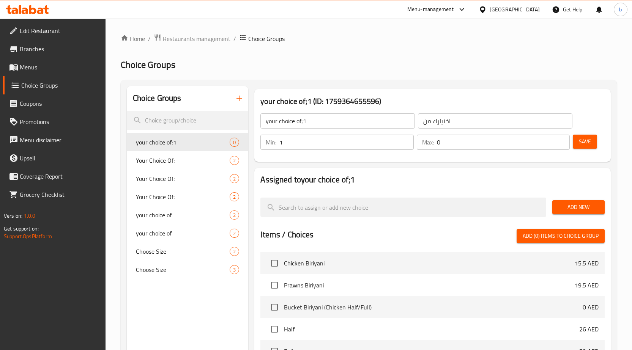
type input "1"
click at [404, 139] on input "1" at bounding box center [346, 142] width 134 height 15
type input "1"
click at [561, 139] on input "1" at bounding box center [503, 142] width 133 height 15
click at [352, 116] on input "your choice of;1" at bounding box center [337, 120] width 154 height 15
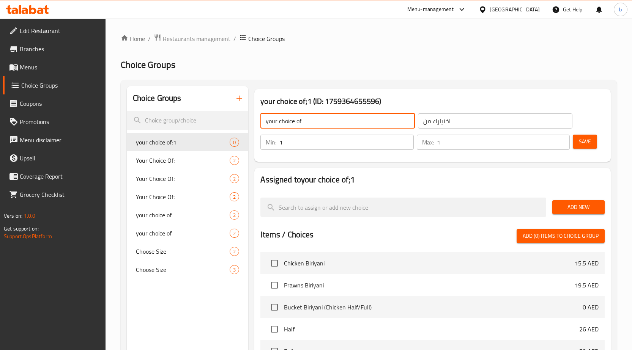
type input "your choice of"
click at [579, 147] on button "Save" at bounding box center [585, 142] width 24 height 14
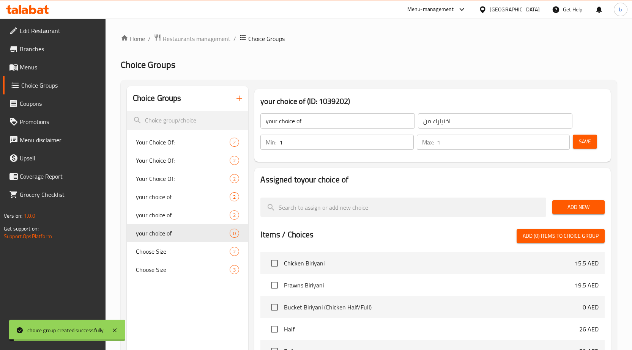
click at [567, 203] on span "Add New" at bounding box center [578, 207] width 40 height 9
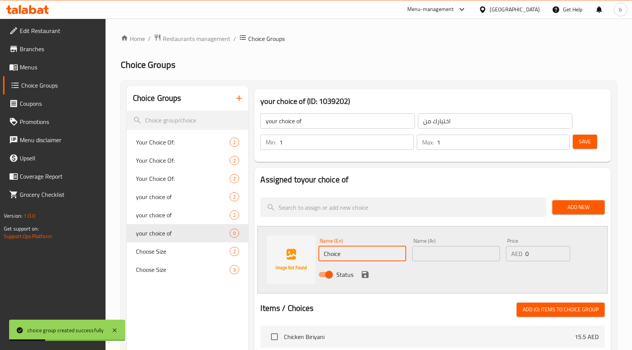
click at [361, 249] on input "Choice" at bounding box center [362, 253] width 88 height 15
paste input "Grilled"
type input "Grilled"
click at [424, 249] on input "text" at bounding box center [456, 253] width 88 height 15
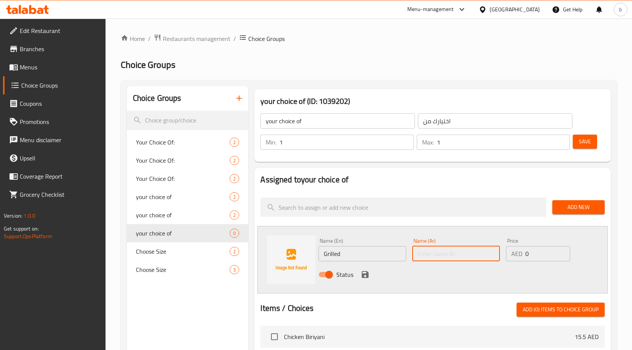
paste input "مشوية"
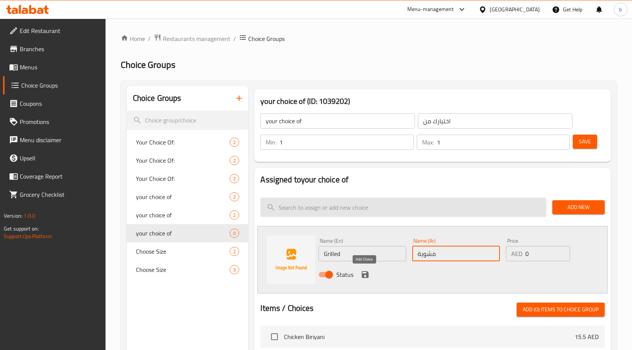
type input "مشوية"
click at [366, 273] on icon "save" at bounding box center [365, 274] width 9 height 9
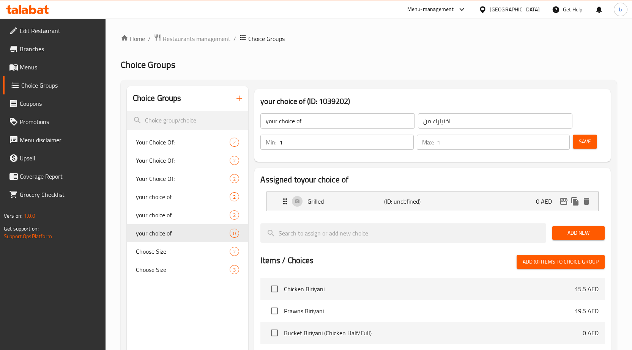
click at [585, 233] on span "Add New" at bounding box center [578, 232] width 40 height 9
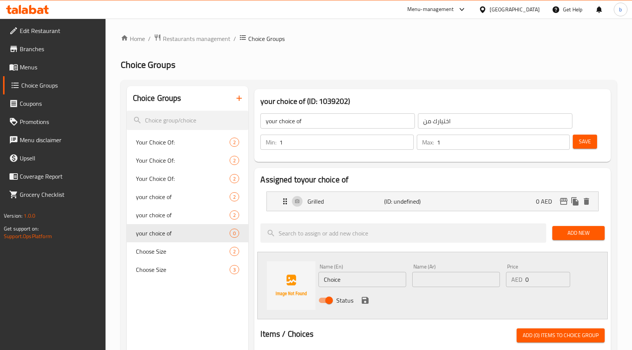
click at [375, 279] on input "Choice" at bounding box center [362, 279] width 88 height 15
paste input "fried"
type input "fried"
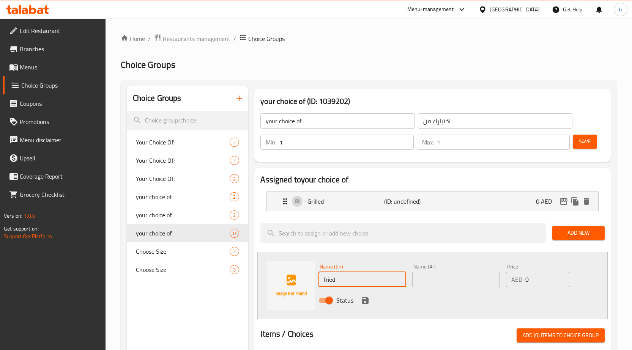
click at [427, 279] on input "text" at bounding box center [456, 279] width 88 height 15
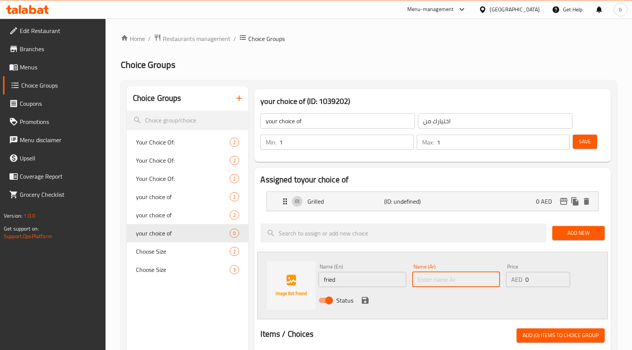
paste input "[GEOGRAPHIC_DATA]"
type input "[GEOGRAPHIC_DATA]"
click at [367, 301] on icon "save" at bounding box center [365, 300] width 7 height 7
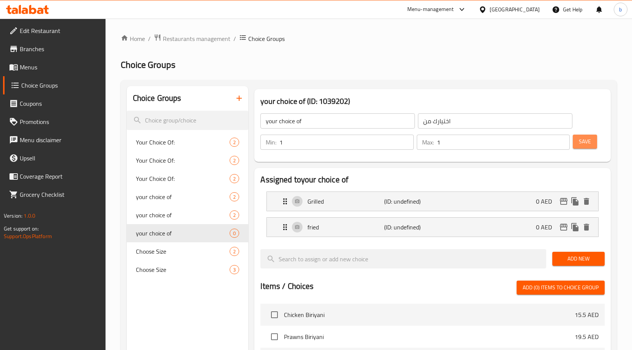
click at [581, 148] on button "Save" at bounding box center [585, 142] width 24 height 14
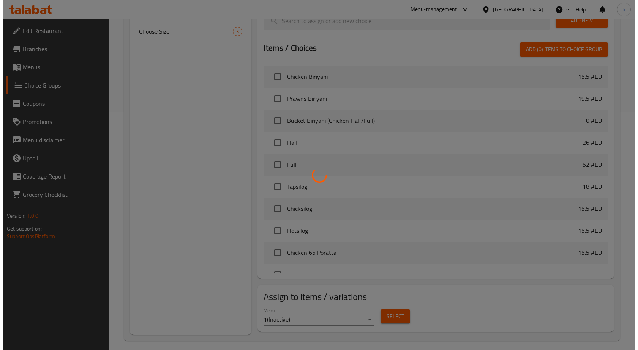
scroll to position [244, 0]
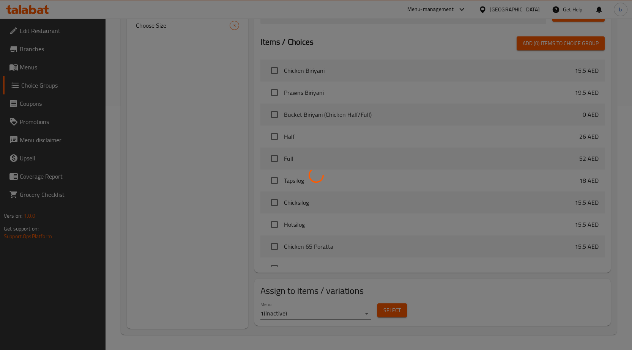
click at [311, 312] on div at bounding box center [316, 175] width 632 height 350
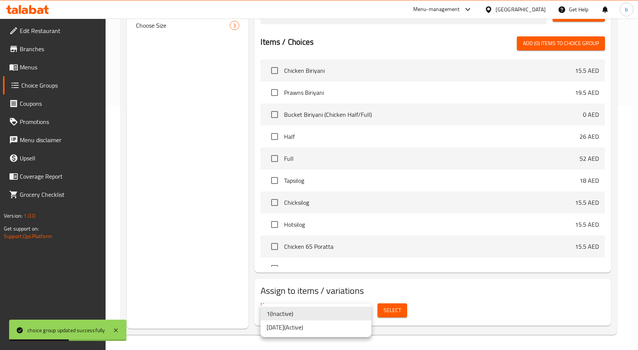
click at [320, 331] on li "[DATE] ( Active )" at bounding box center [315, 328] width 111 height 14
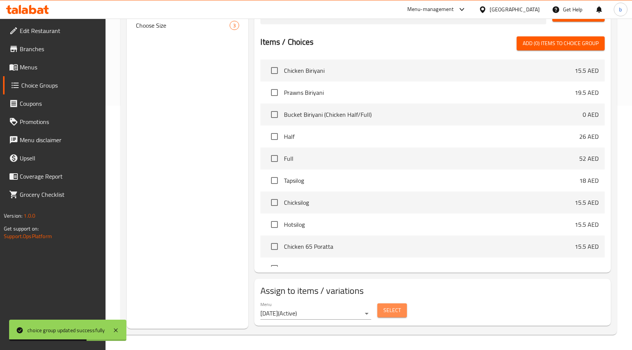
click at [389, 315] on span "Select" at bounding box center [391, 310] width 17 height 9
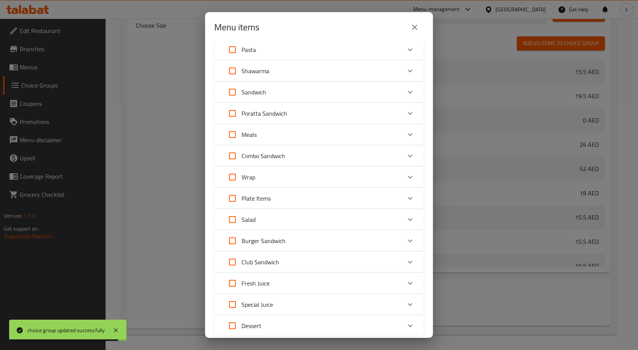
scroll to position [164, 0]
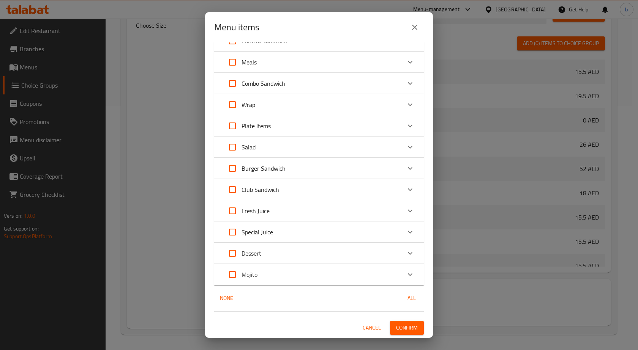
click at [405, 184] on div "Expand" at bounding box center [410, 190] width 18 height 18
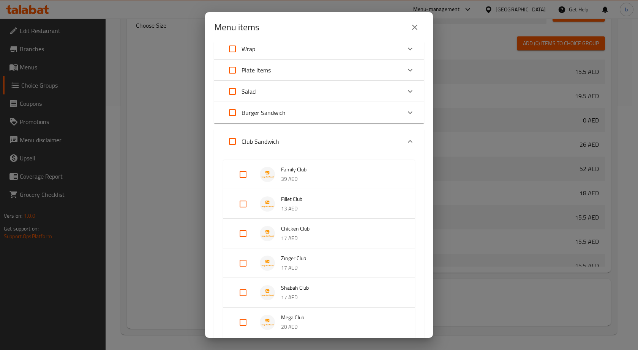
scroll to position [277, 0]
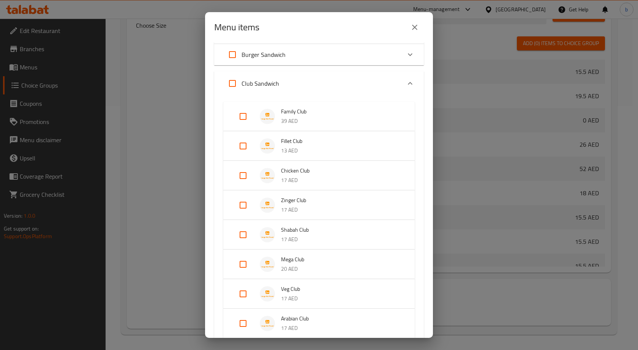
click at [238, 176] on input "Expand" at bounding box center [243, 176] width 18 height 18
checkbox input "true"
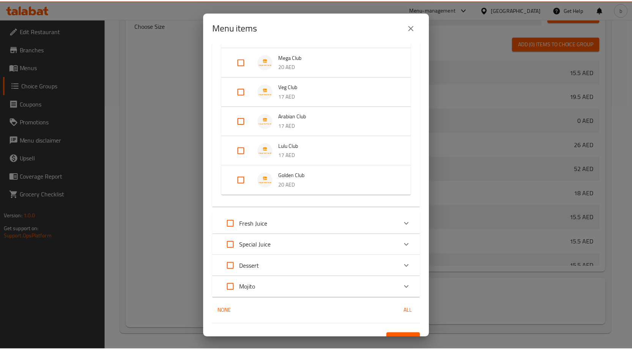
scroll to position [505, 0]
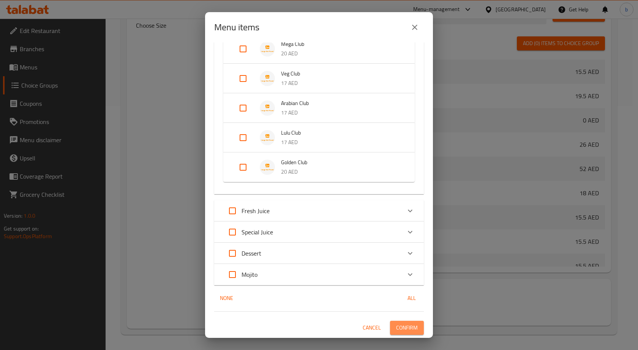
click at [399, 327] on span "Confirm" at bounding box center [407, 327] width 22 height 9
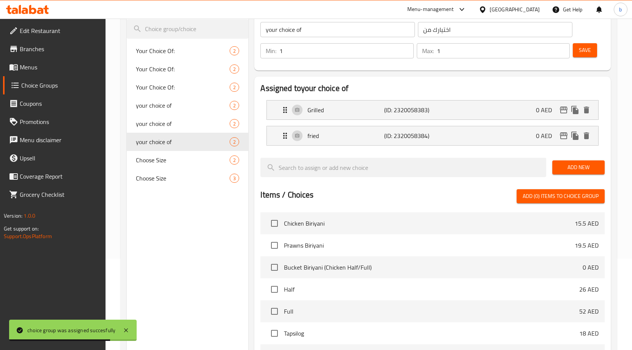
scroll to position [0, 0]
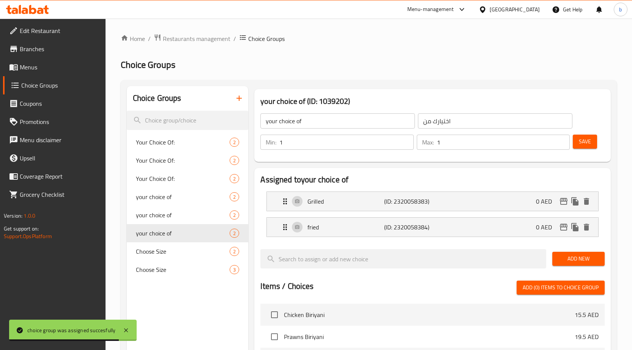
click at [30, 67] on span "Menus" at bounding box center [60, 67] width 80 height 9
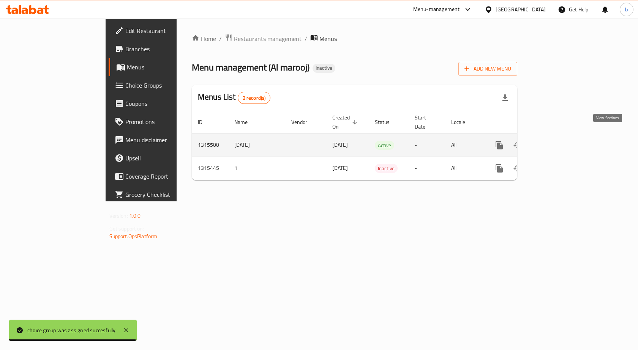
click at [558, 141] on icon "enhanced table" at bounding box center [553, 145] width 9 height 9
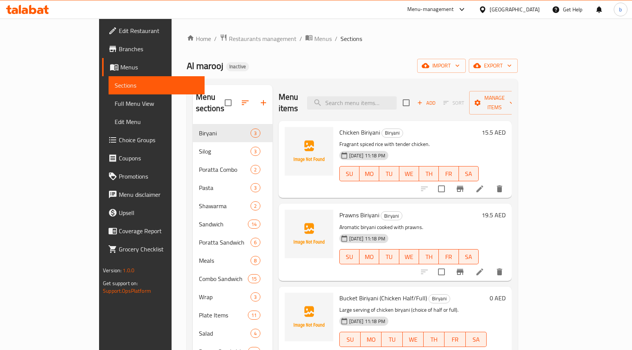
scroll to position [115, 0]
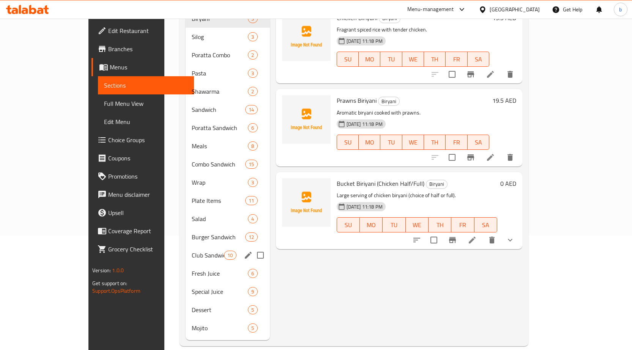
click at [186, 249] on div "Club Sandwich 10" at bounding box center [228, 255] width 84 height 18
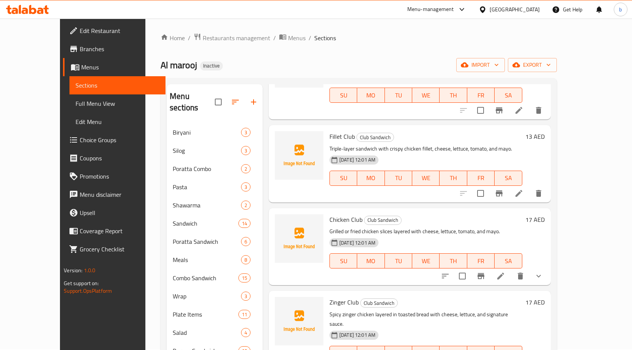
scroll to position [114, 0]
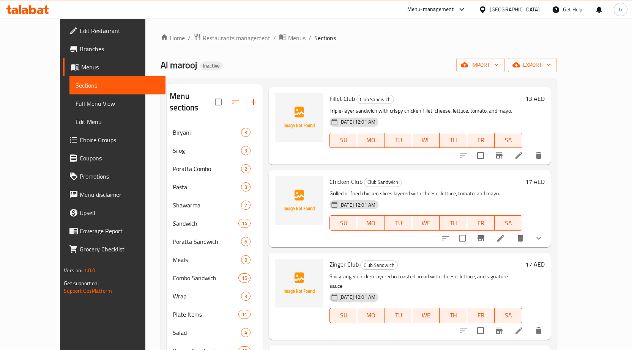
click at [529, 324] on li at bounding box center [518, 331] width 21 height 14
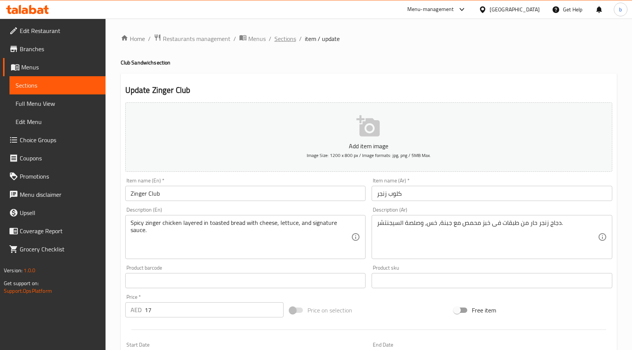
click at [283, 41] on span "Sections" at bounding box center [285, 38] width 22 height 9
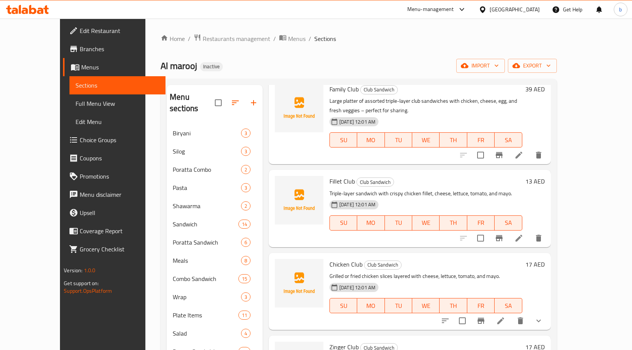
scroll to position [76, 0]
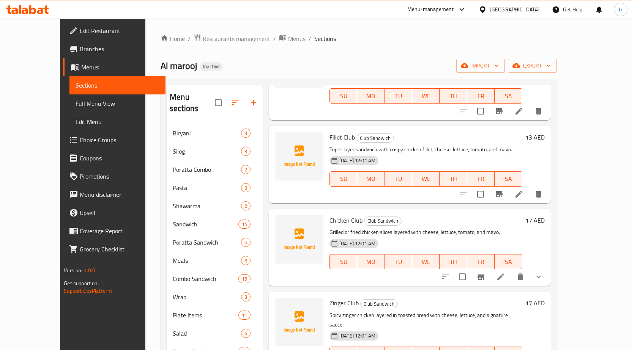
click at [511, 279] on li at bounding box center [500, 277] width 21 height 14
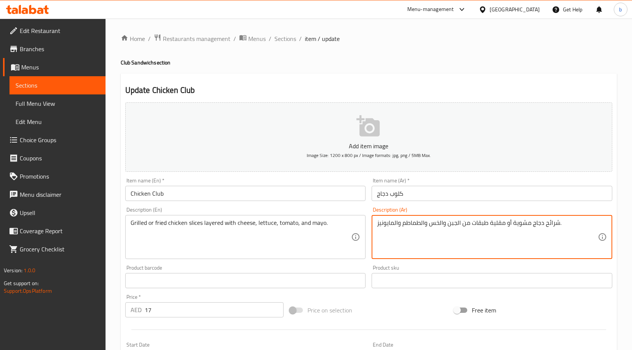
click at [489, 226] on textarea "شرائح دجاج مشوية أو مقلية طبقات من الجبن والخس والطماطم والمايونيز." at bounding box center [487, 237] width 221 height 36
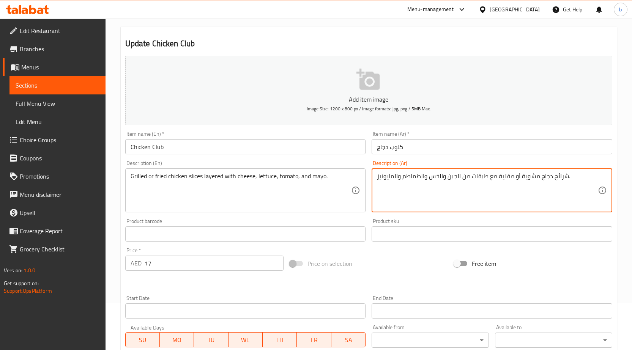
scroll to position [199, 0]
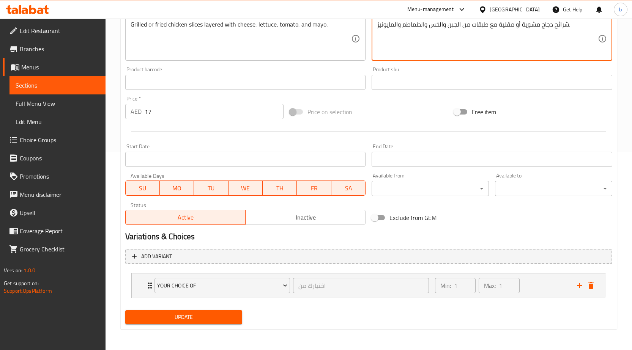
type textarea "شرائح دجاج مشوية أو مقلية مع طبقات من الجبن والخس والطماطم والمايونيز."
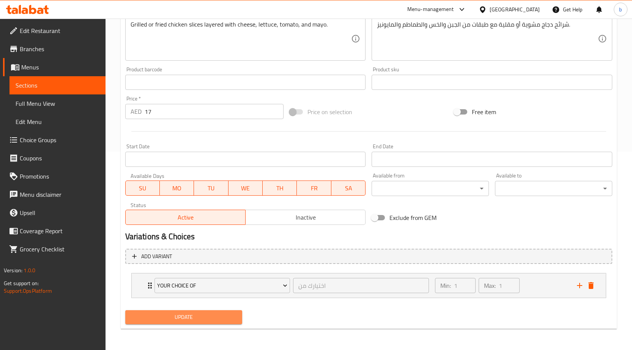
click at [213, 311] on button "Update" at bounding box center [183, 317] width 117 height 14
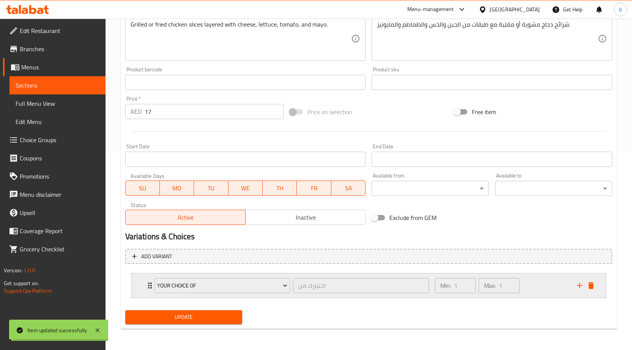
click at [149, 283] on icon "Expand" at bounding box center [149, 285] width 9 height 9
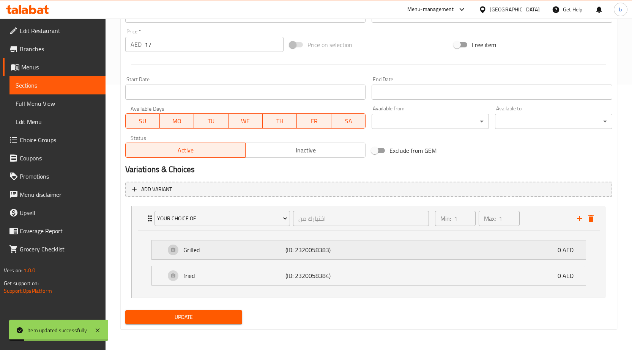
click at [282, 254] on p "Grilled" at bounding box center [234, 250] width 102 height 9
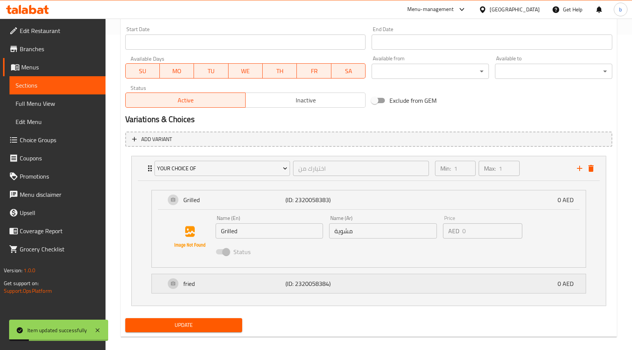
scroll to position [324, 0]
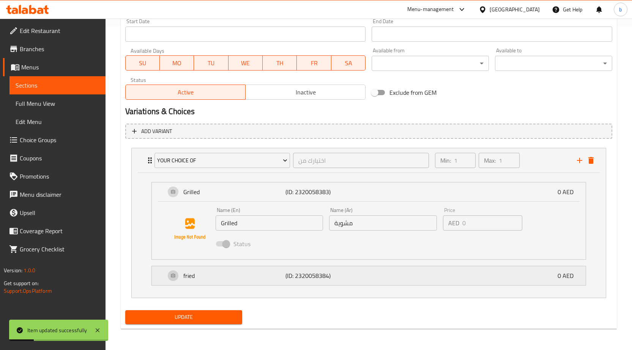
click at [280, 273] on p "fried" at bounding box center [234, 275] width 102 height 9
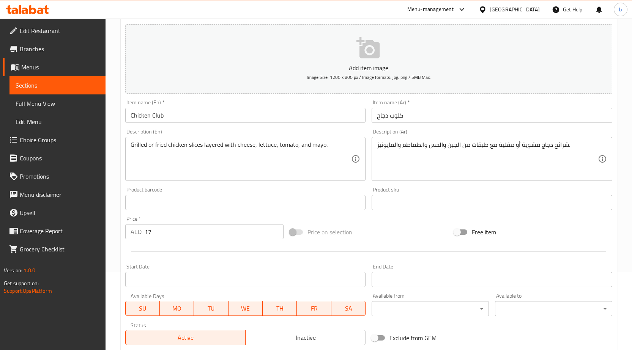
scroll to position [0, 0]
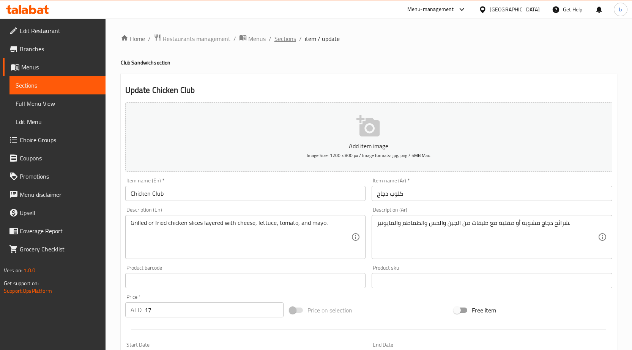
click at [293, 39] on span "Sections" at bounding box center [285, 38] width 22 height 9
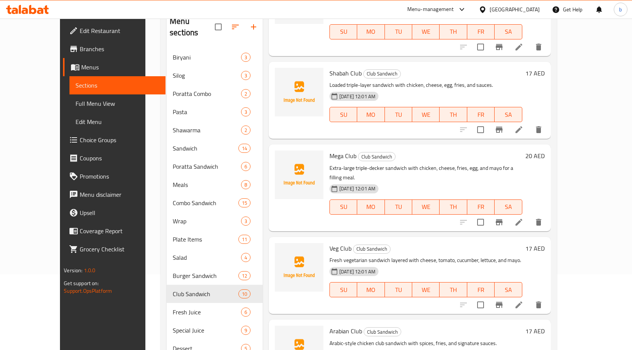
scroll to position [309, 0]
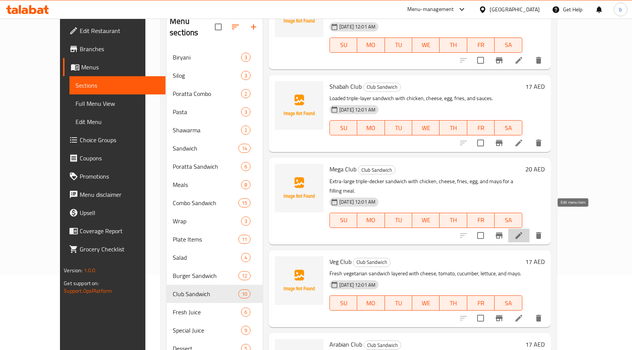
click at [522, 232] on icon at bounding box center [518, 235] width 7 height 7
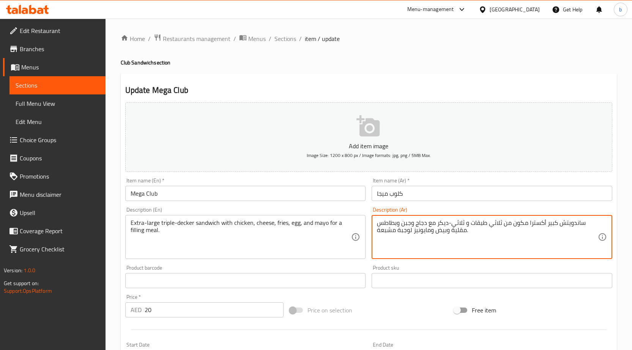
drag, startPoint x: 512, startPoint y: 224, endPoint x: 525, endPoint y: 225, distance: 13.3
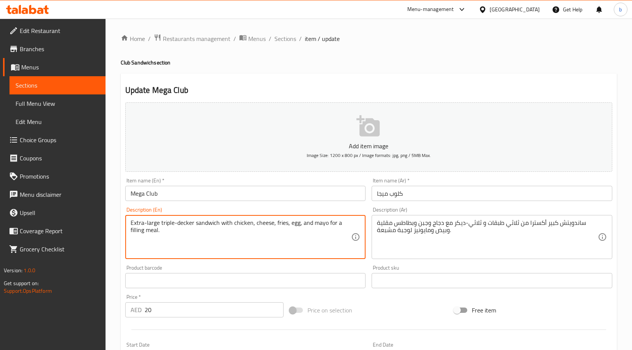
drag, startPoint x: 177, startPoint y: 223, endPoint x: 217, endPoint y: 227, distance: 40.1
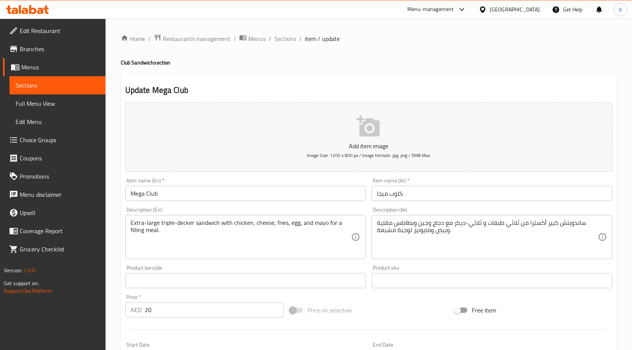
click at [170, 222] on textarea "Extra-large triple-decker sandwich with chicken, cheese, fries, egg, and mayo f…" at bounding box center [241, 237] width 221 height 36
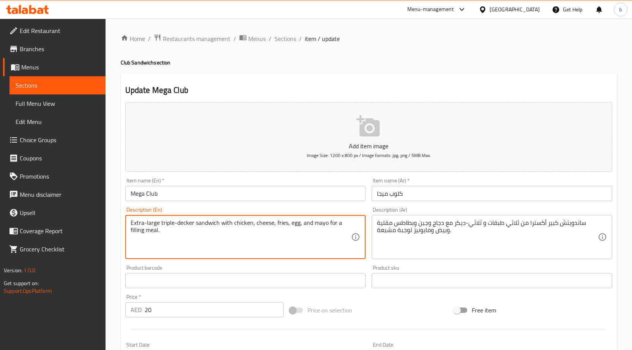
drag, startPoint x: 161, startPoint y: 225, endPoint x: 217, endPoint y: 224, distance: 56.6
click at [217, 224] on textarea "Extra-large triple-decker sandwich with chicken, cheese, fries, egg, and mayo f…" at bounding box center [241, 237] width 221 height 36
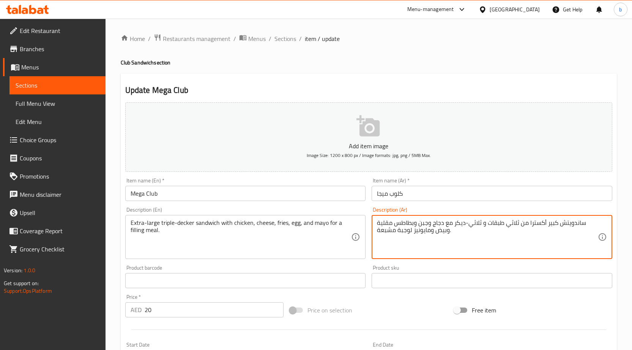
drag, startPoint x: 485, startPoint y: 225, endPoint x: 518, endPoint y: 224, distance: 32.7
type textarea "ساندويتش كبير أكسترا من و ثلاثي-ديكر مع دجاج وجبن وبطاطس مقلية وبيض ومايونيز لو…"
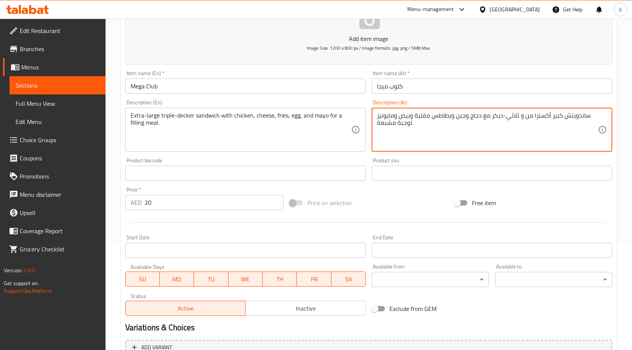
scroll to position [186, 0]
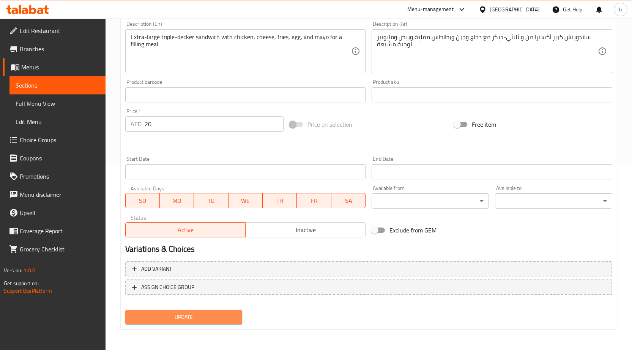
click at [161, 314] on span "Update" at bounding box center [183, 317] width 105 height 9
